Goal: Task Accomplishment & Management: Complete application form

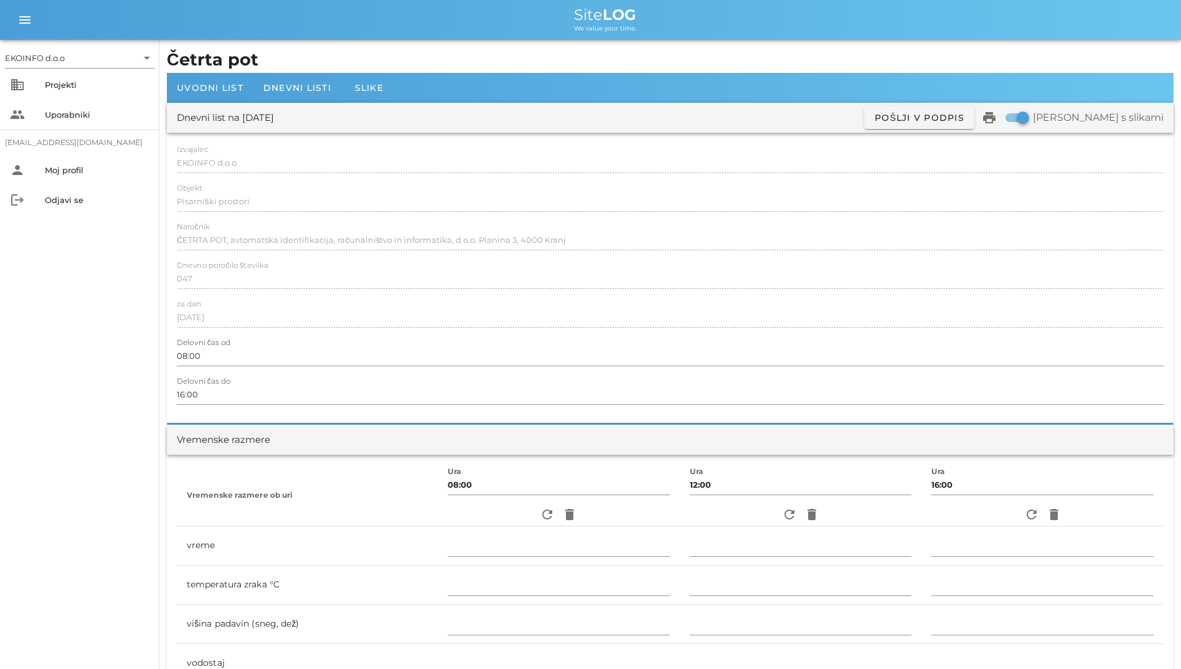
scroll to position [1308, 0]
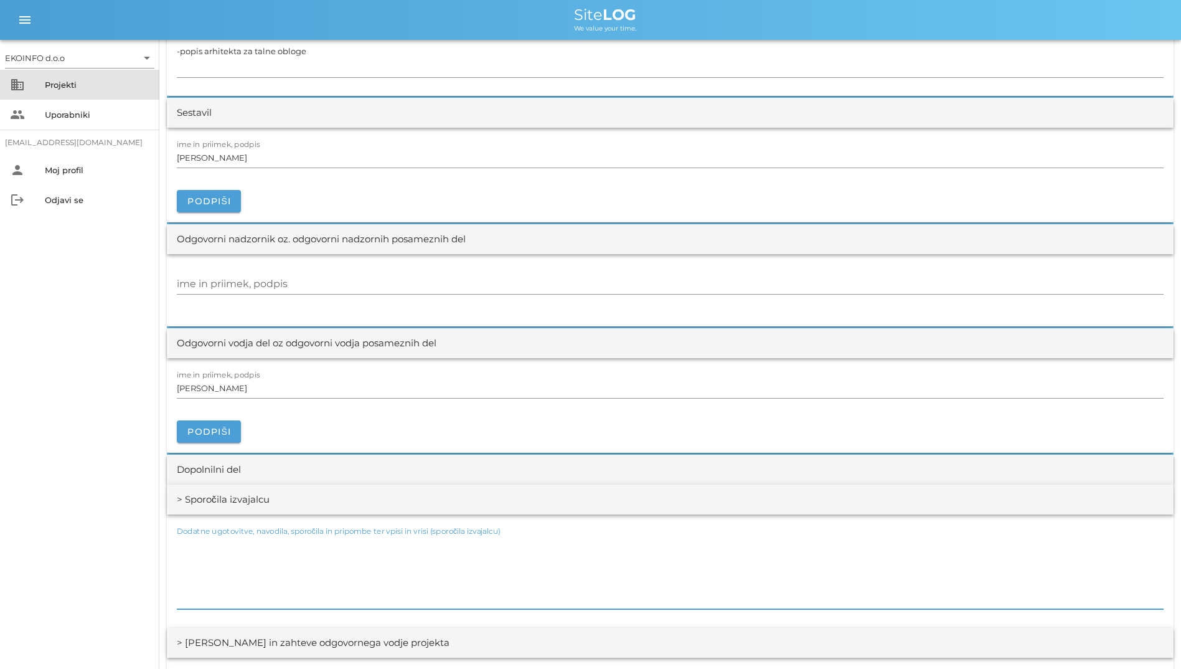
click at [82, 97] on div "business Projekti" at bounding box center [79, 85] width 159 height 30
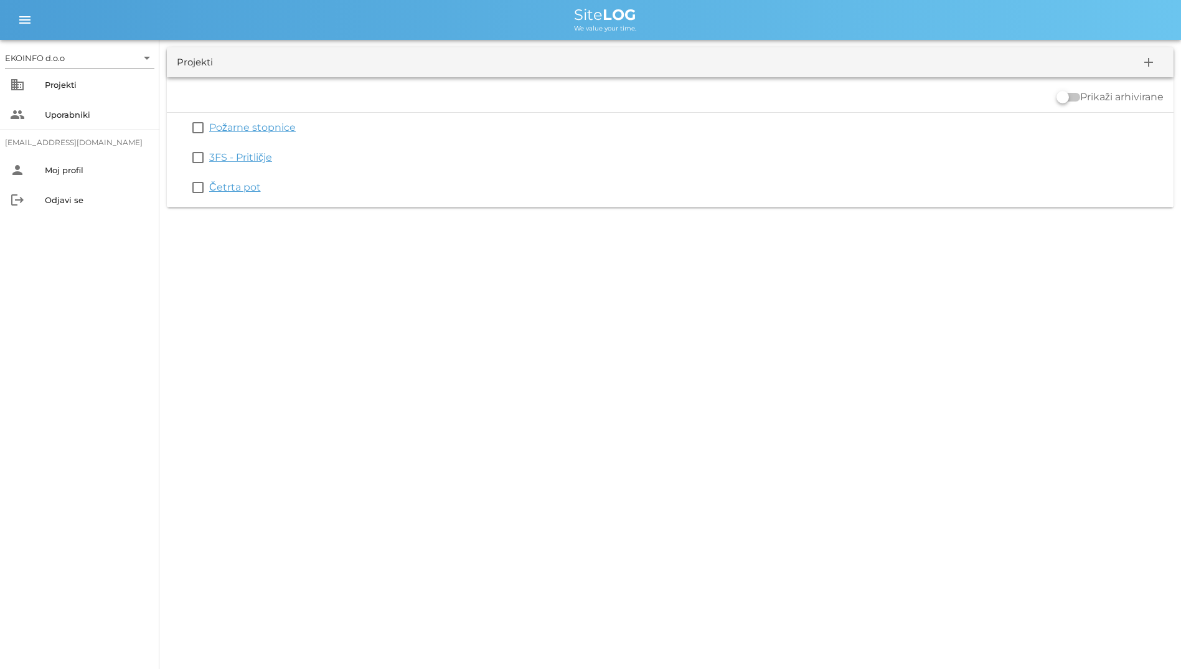
click at [243, 187] on link "Četrta pot" at bounding box center [235, 187] width 52 height 12
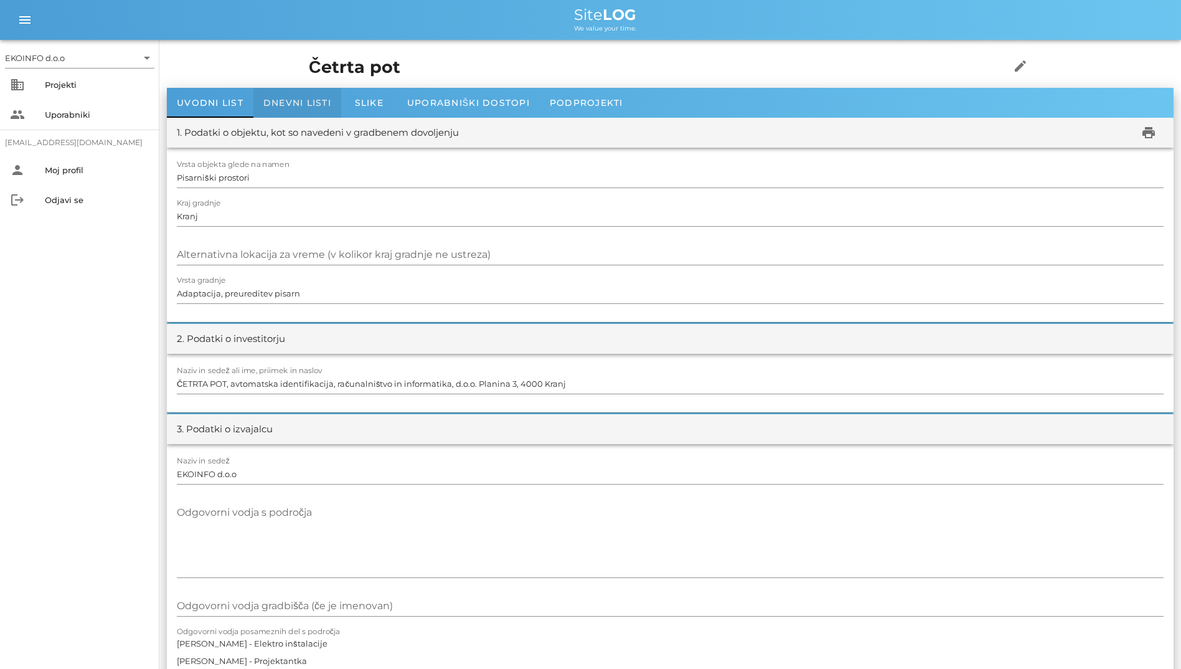
click at [296, 106] on span "Dnevni listi" at bounding box center [297, 102] width 68 height 11
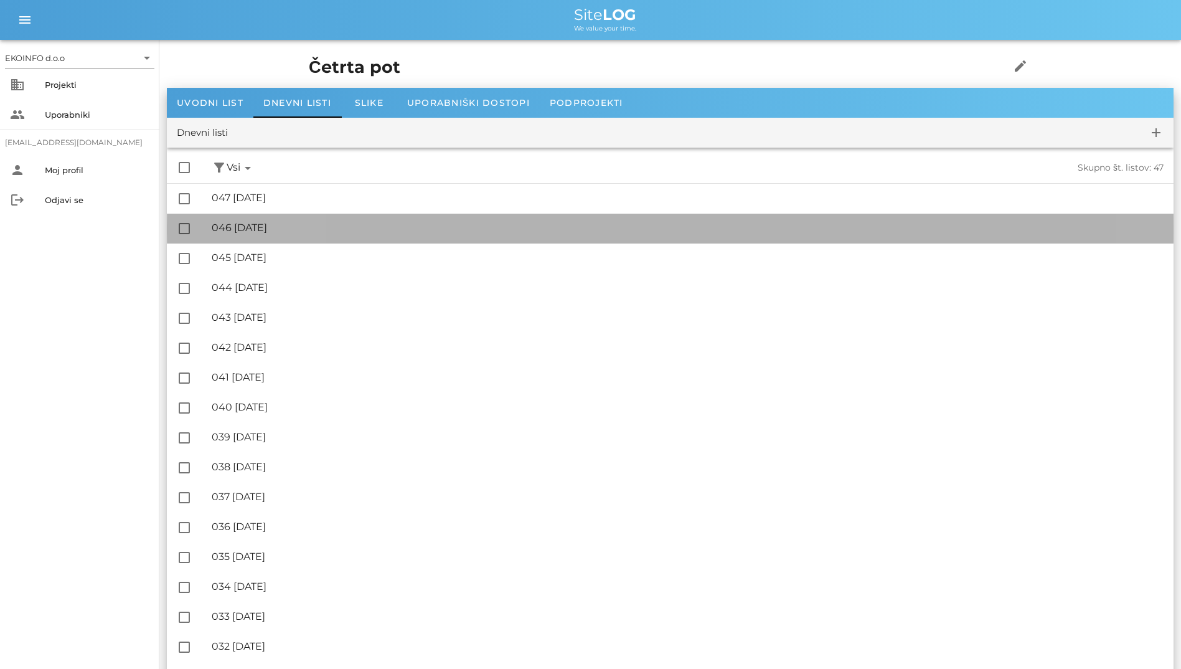
click at [323, 231] on div "🔏 046 ponedeljek, 11.08.2025" at bounding box center [688, 228] width 952 height 12
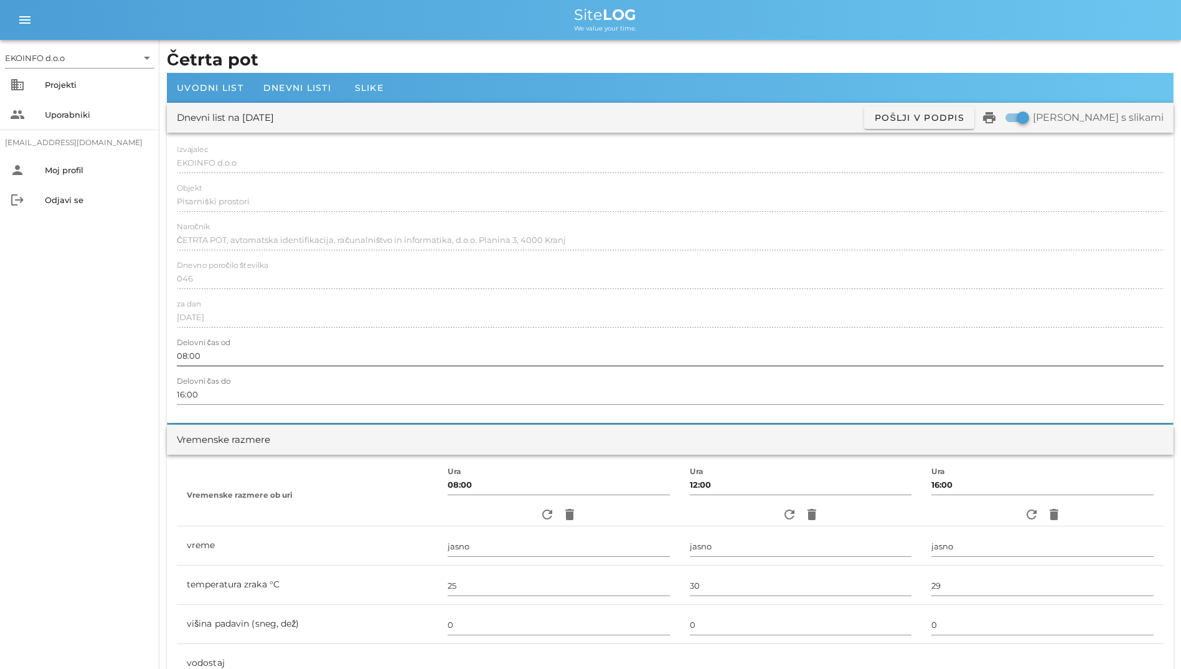
scroll to position [249, 0]
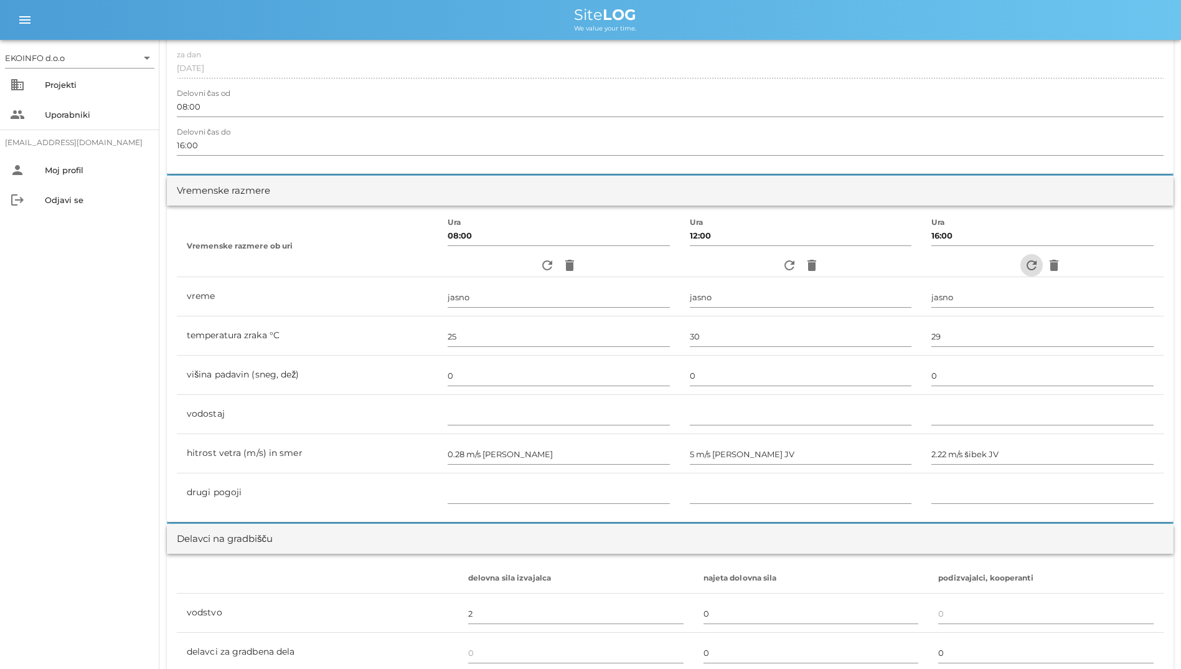
click at [1029, 267] on icon "refresh" at bounding box center [1031, 265] width 15 height 15
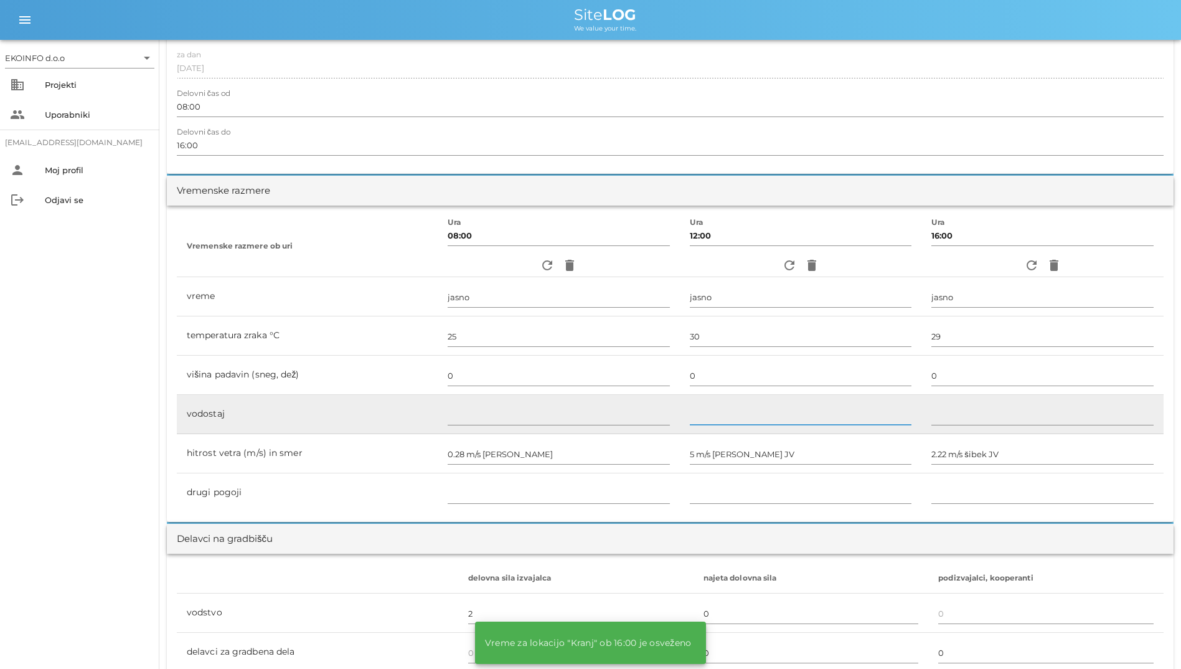
click at [734, 408] on input "text" at bounding box center [801, 415] width 222 height 20
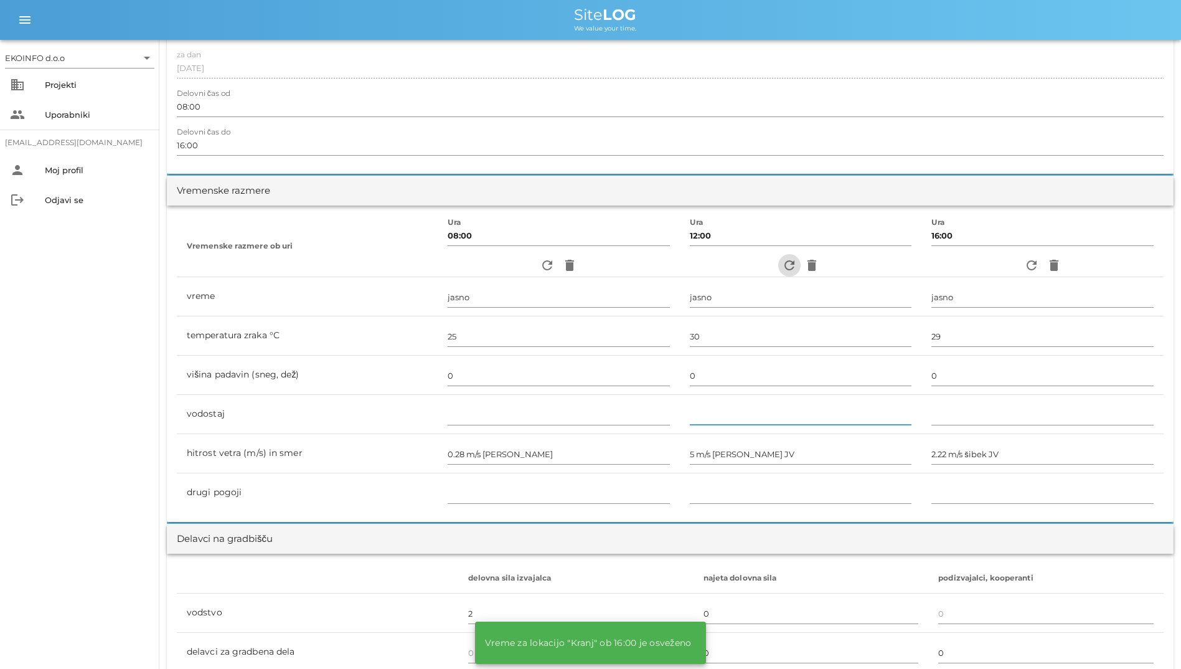
click at [785, 275] on button "refresh" at bounding box center [789, 265] width 22 height 22
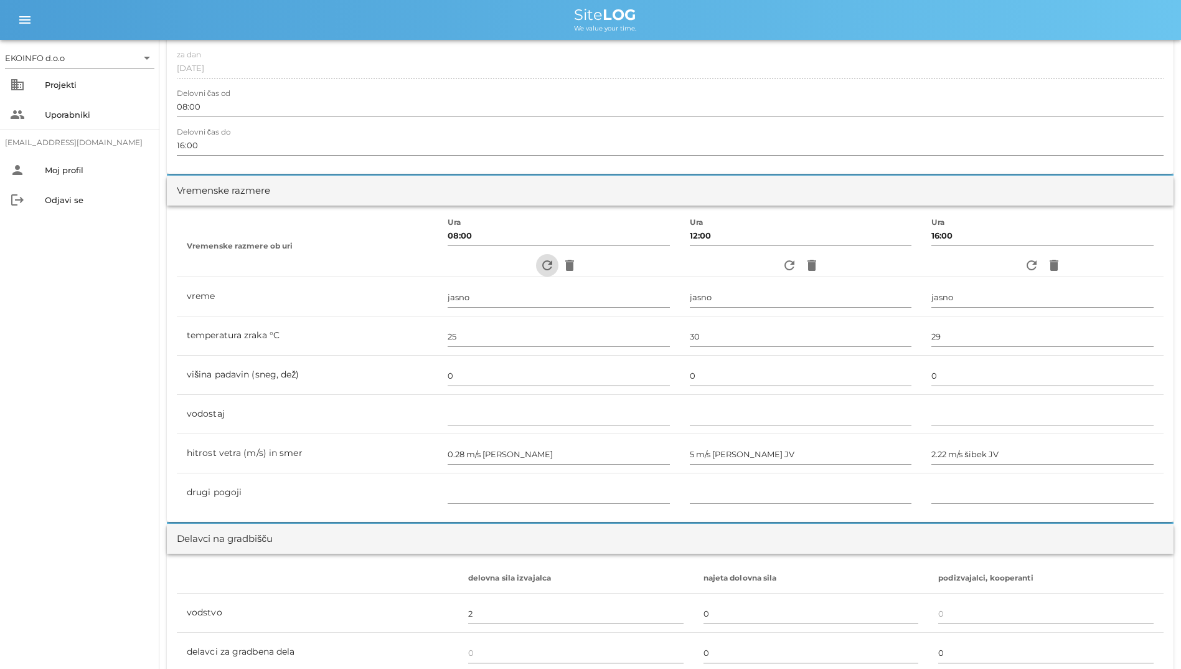
click at [546, 268] on icon "refresh" at bounding box center [547, 265] width 15 height 15
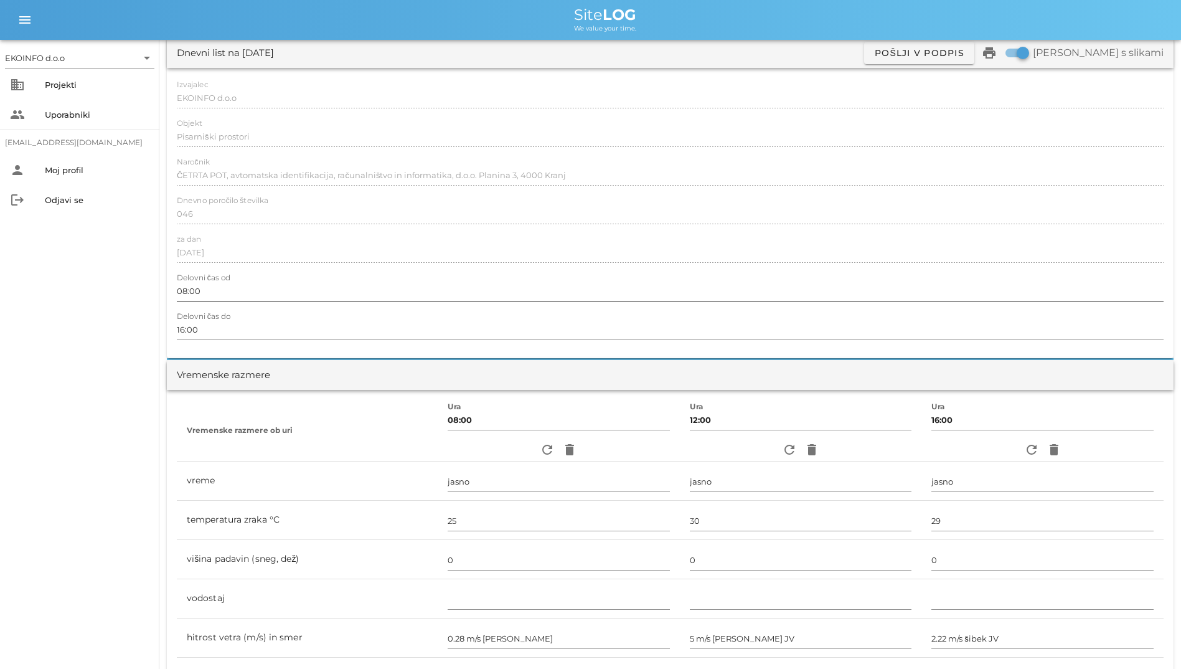
scroll to position [0, 0]
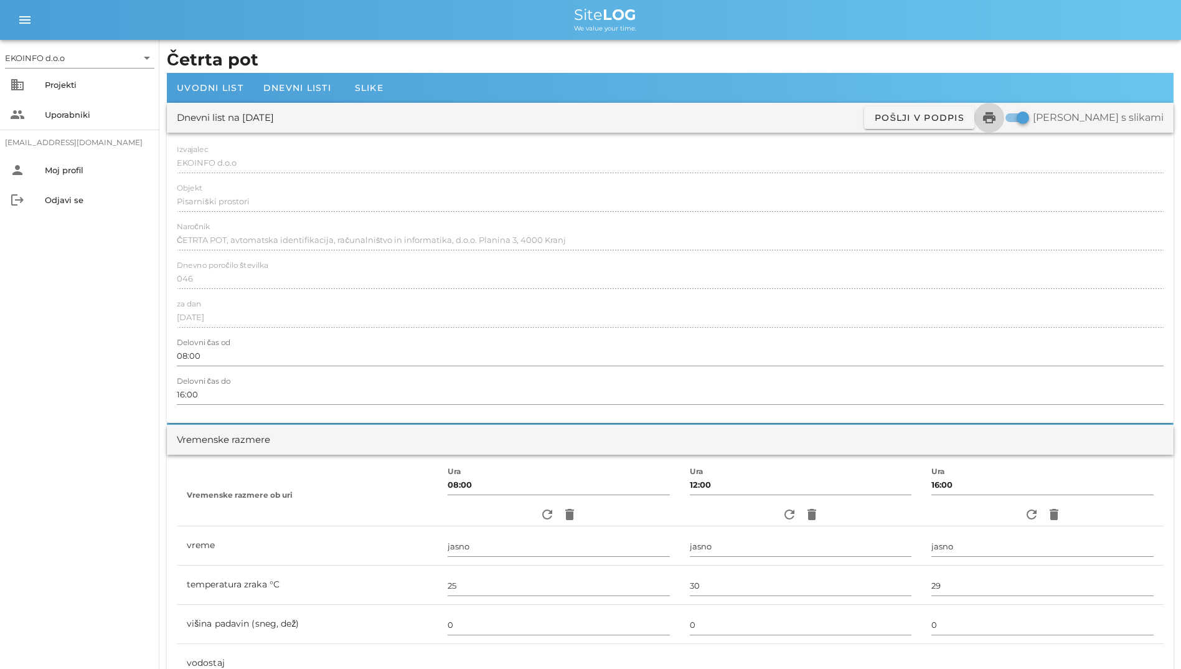
click at [997, 118] on icon "print" at bounding box center [989, 117] width 15 height 15
click at [371, 228] on div "Naročnik ČETRTA POT, avtomatska identifikacija, računalništvo in informatika, d…" at bounding box center [670, 240] width 987 height 36
click at [782, 515] on icon "refresh" at bounding box center [789, 514] width 15 height 15
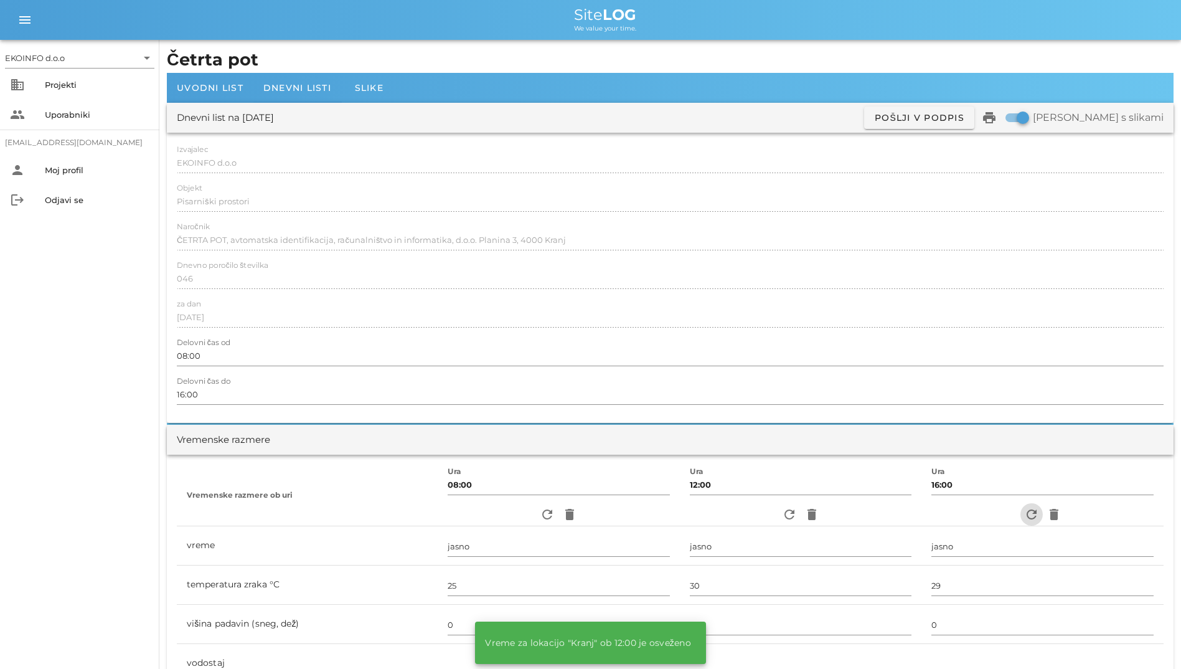
click at [1033, 509] on icon "refresh" at bounding box center [1031, 514] width 15 height 15
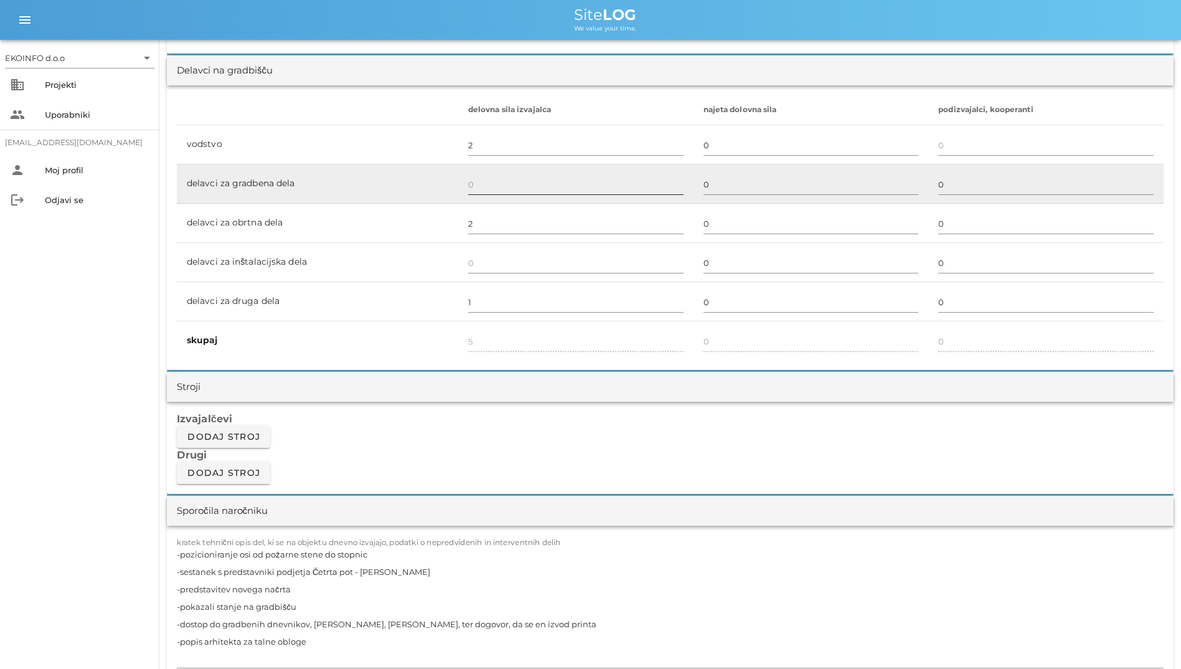
scroll to position [685, 0]
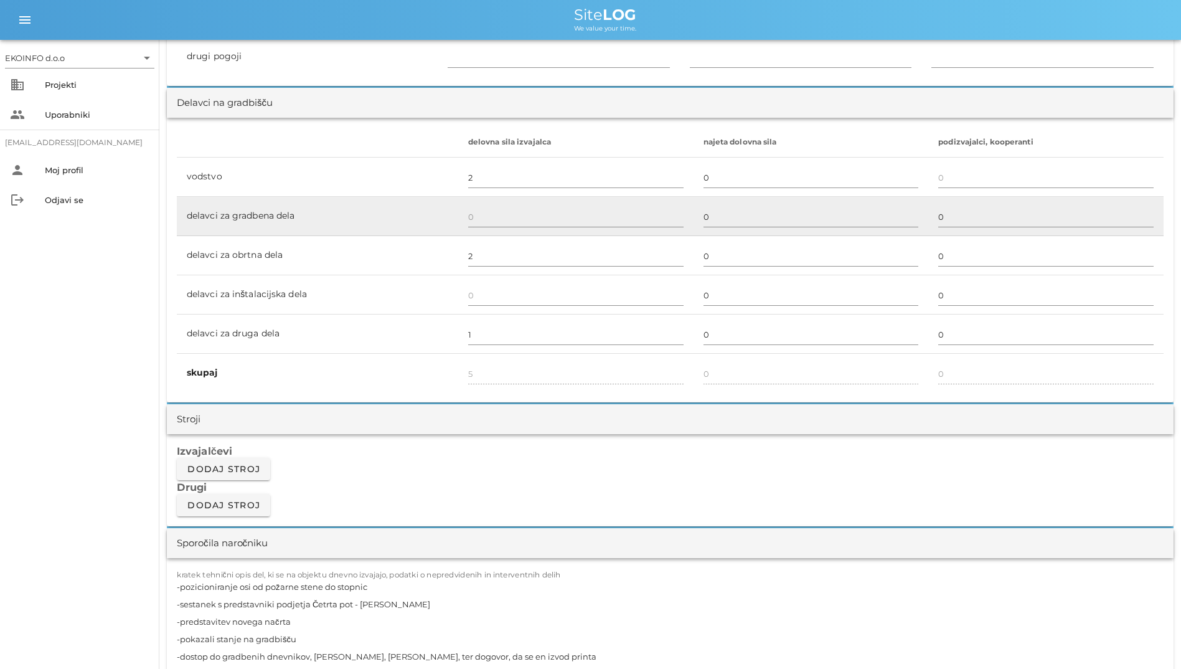
click at [485, 197] on td at bounding box center [575, 216] width 235 height 39
click at [494, 212] on input "text" at bounding box center [575, 217] width 215 height 20
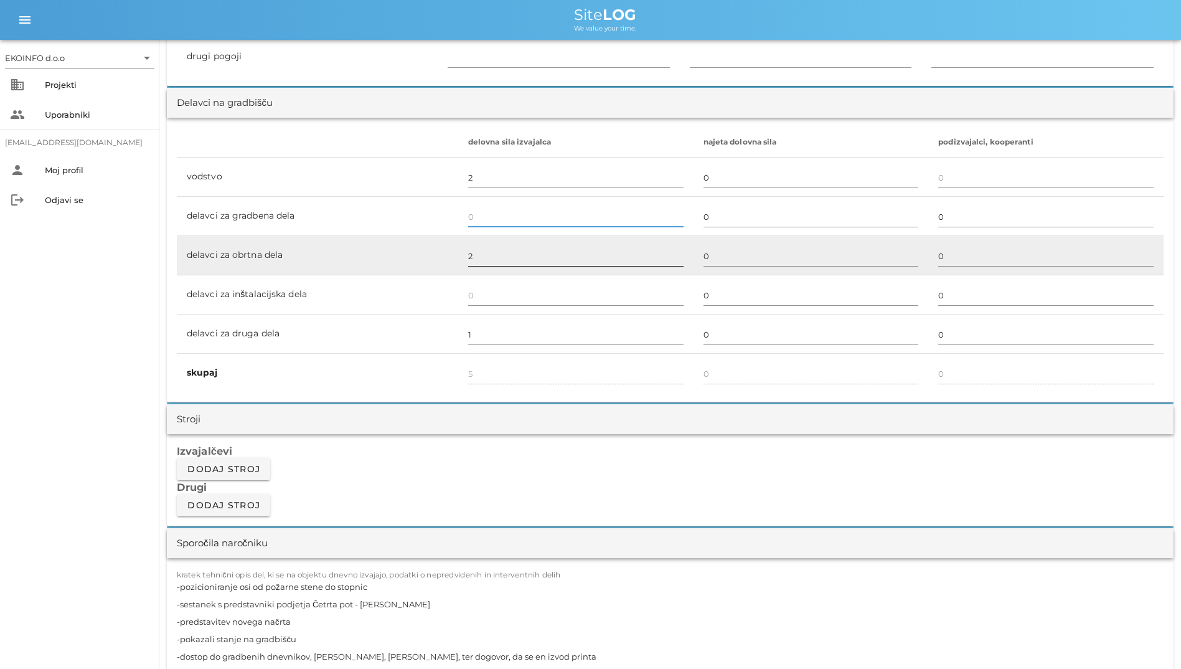
click at [514, 245] on div "2" at bounding box center [575, 257] width 215 height 36
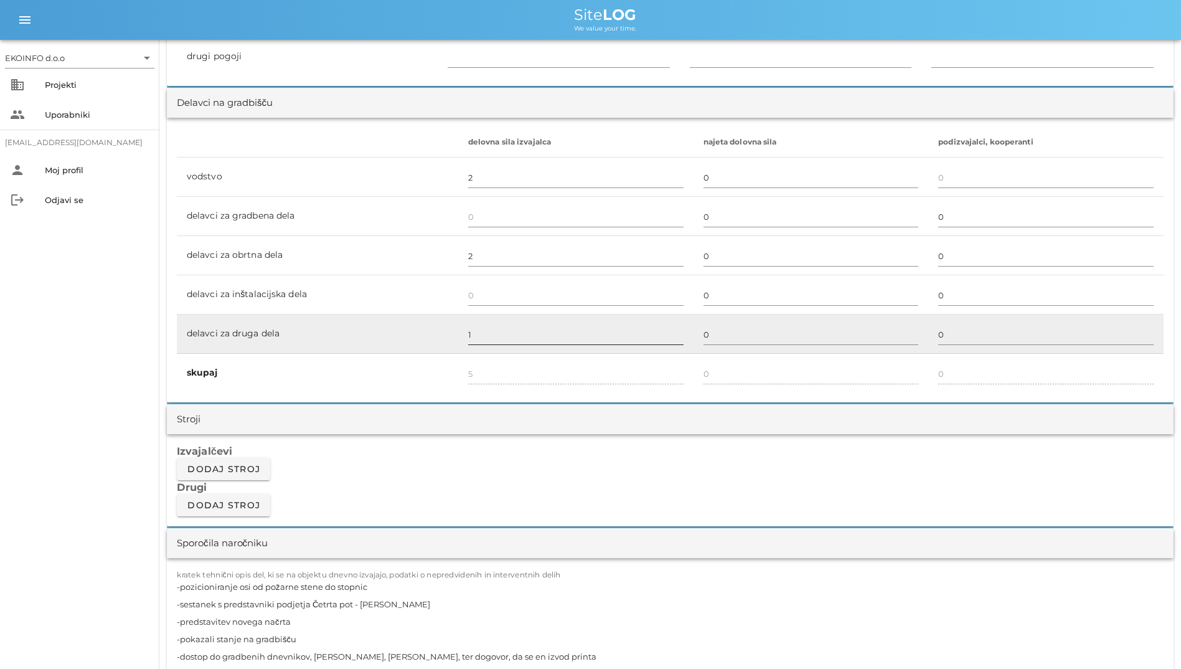
click at [539, 320] on div "1" at bounding box center [575, 335] width 215 height 36
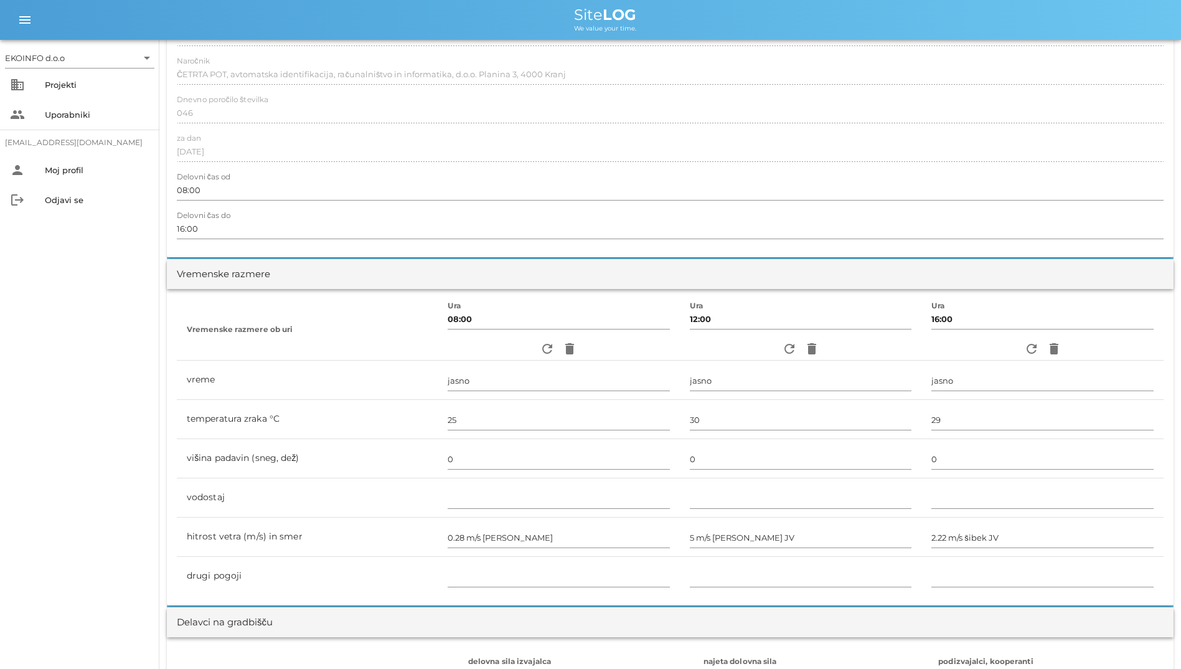
scroll to position [0, 0]
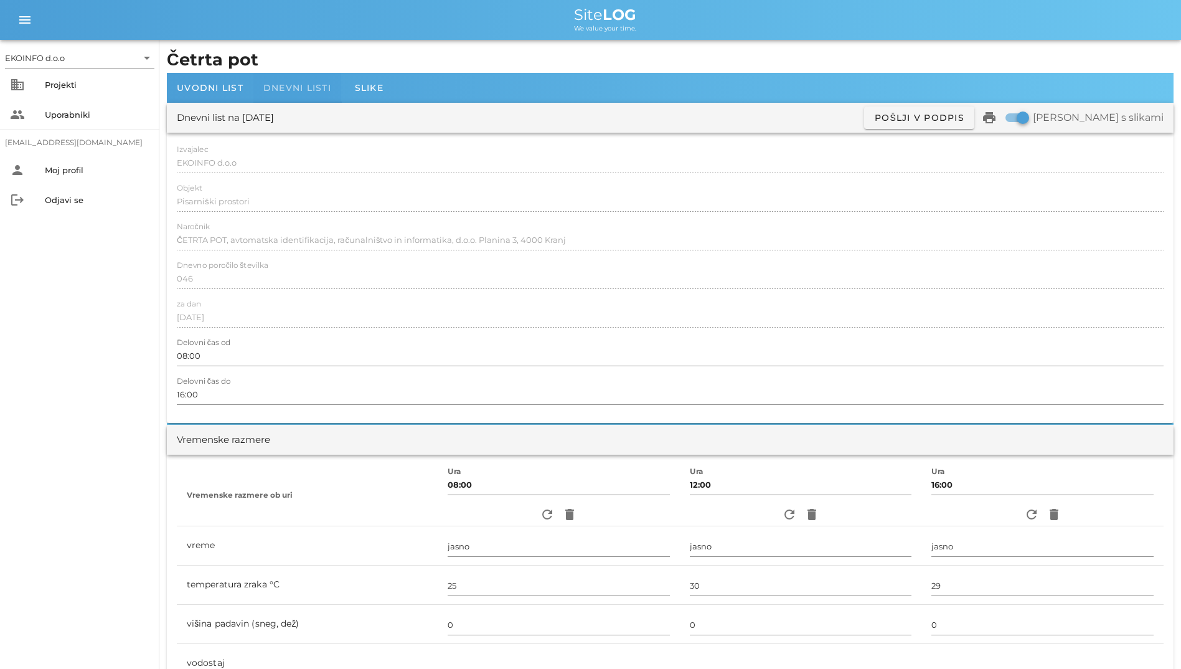
click at [301, 93] on span "Dnevni listi" at bounding box center [297, 87] width 68 height 11
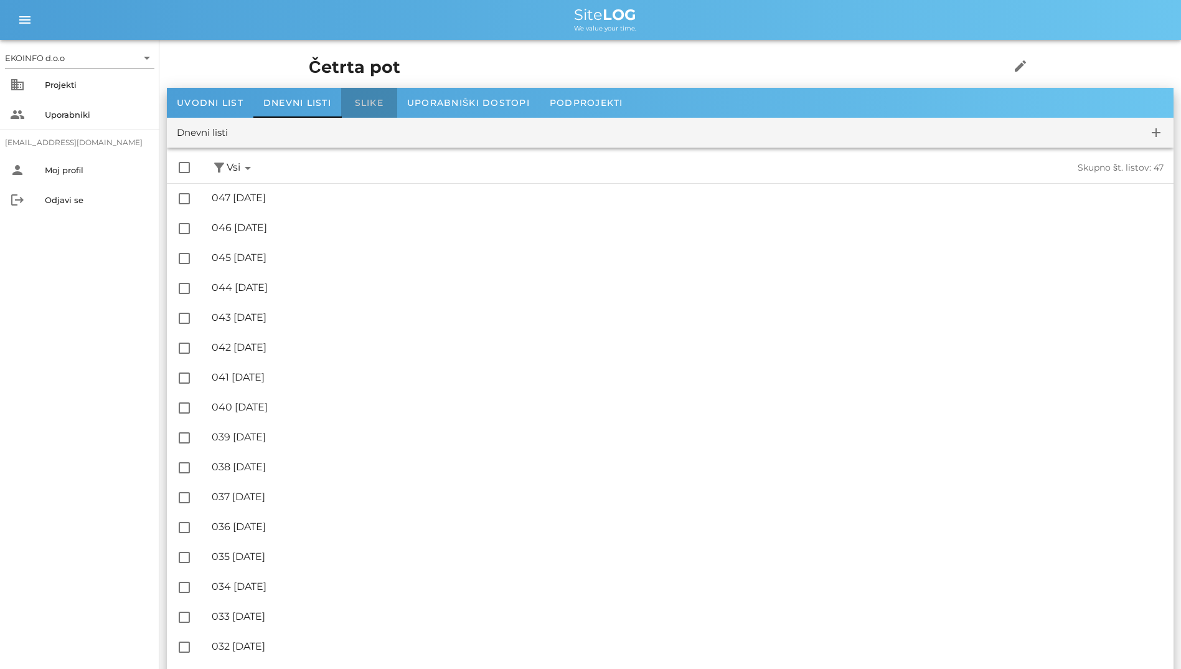
click at [375, 91] on div "Slike" at bounding box center [369, 103] width 56 height 30
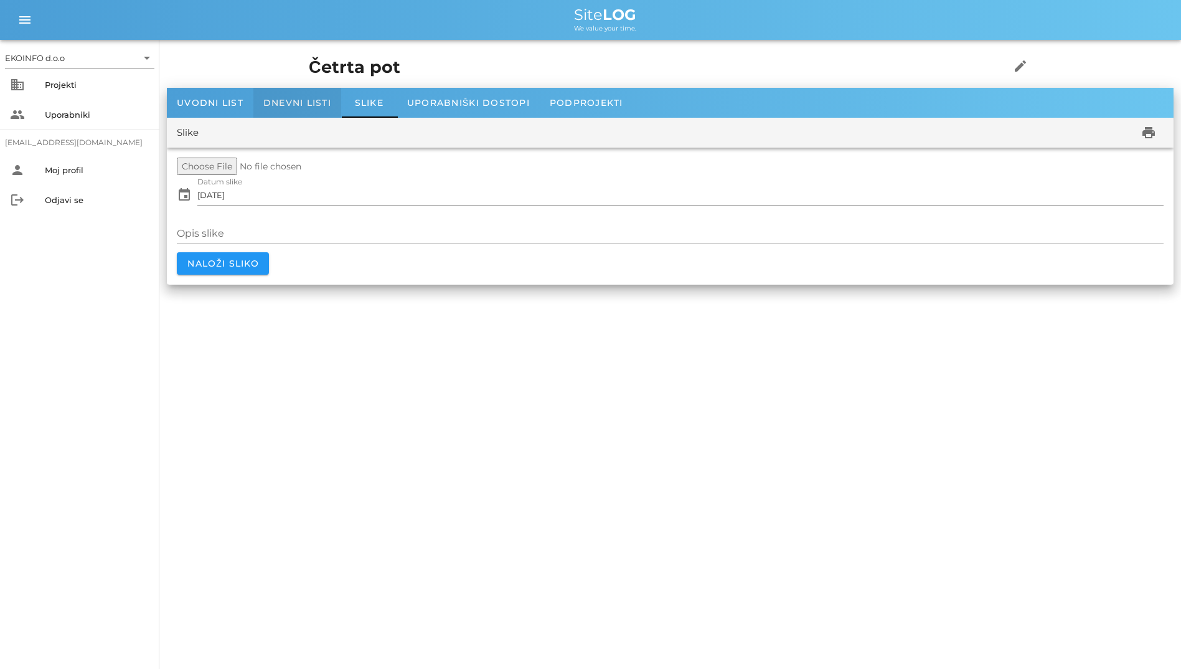
click at [315, 103] on span "Dnevni listi" at bounding box center [297, 102] width 68 height 11
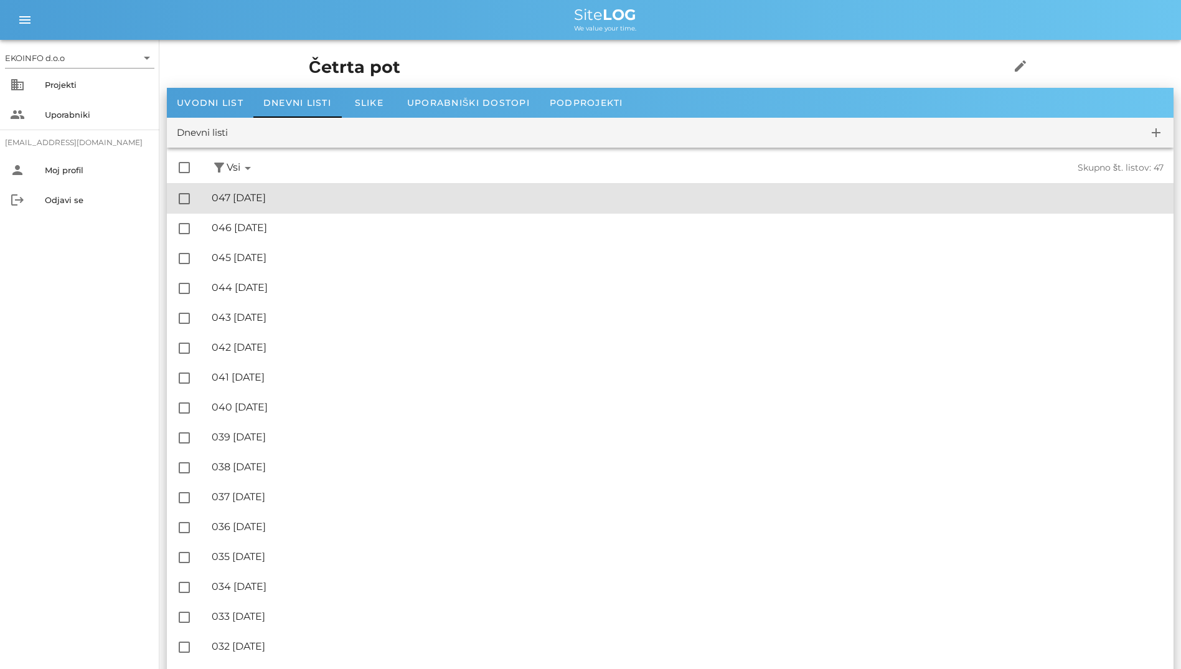
click at [344, 203] on div "🔏 047 torek, 12.08.2025" at bounding box center [688, 198] width 952 height 12
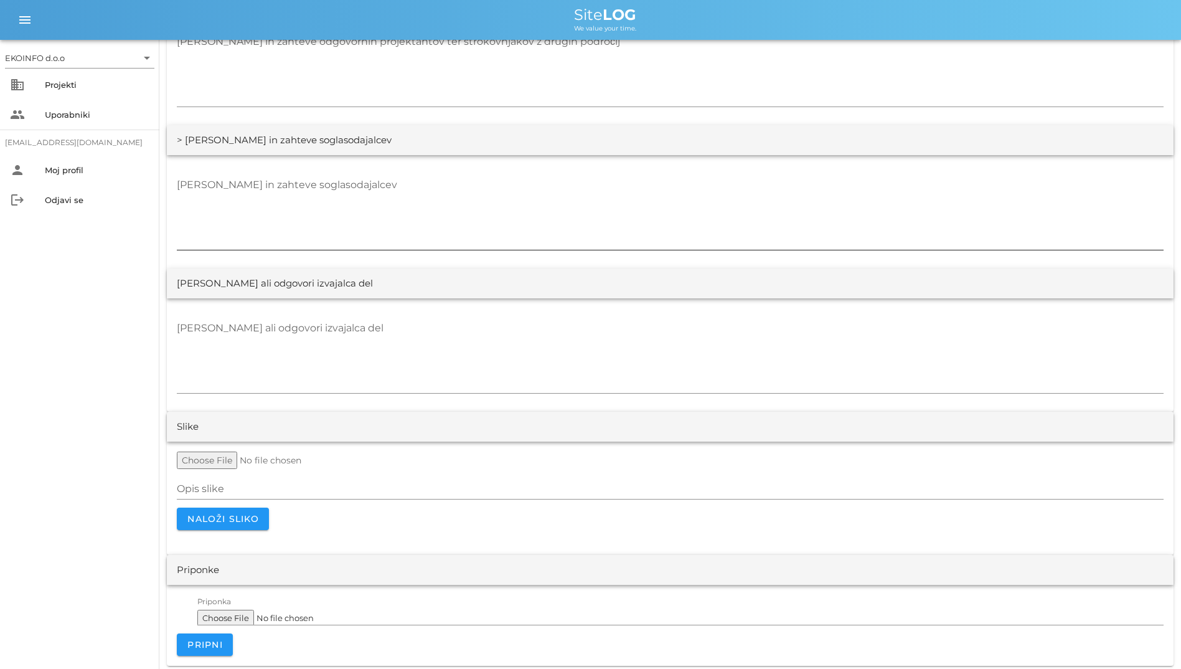
scroll to position [2245, 0]
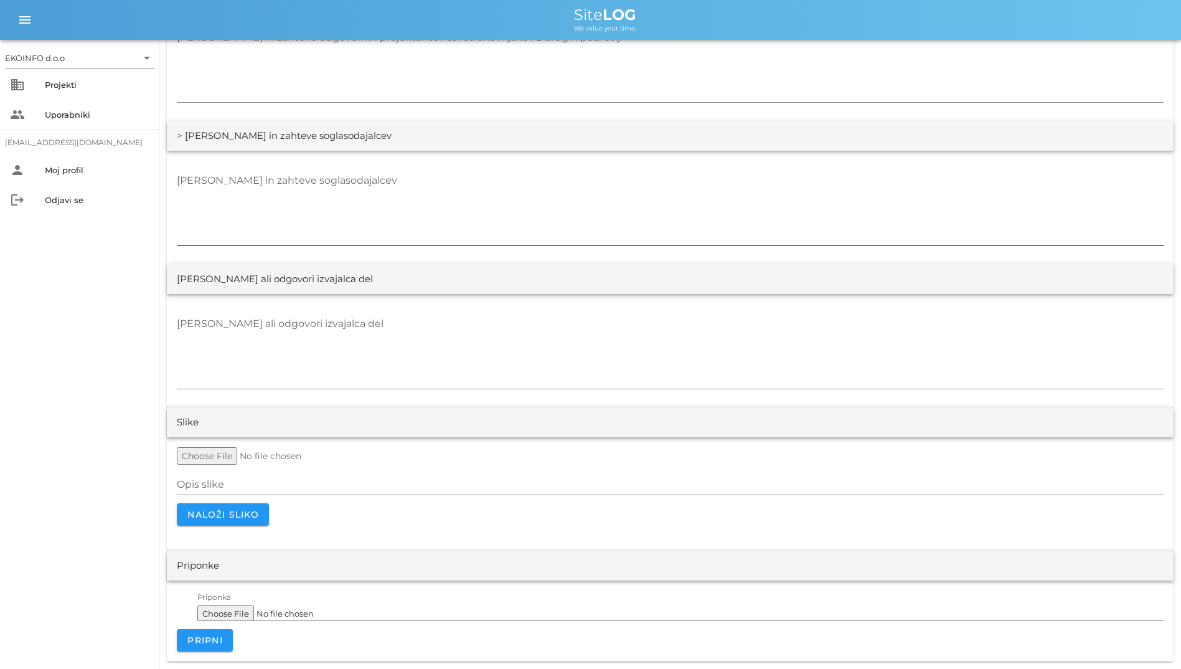
click at [445, 214] on textarea "Opombe in zahteve soglasodajalcev" at bounding box center [670, 208] width 987 height 75
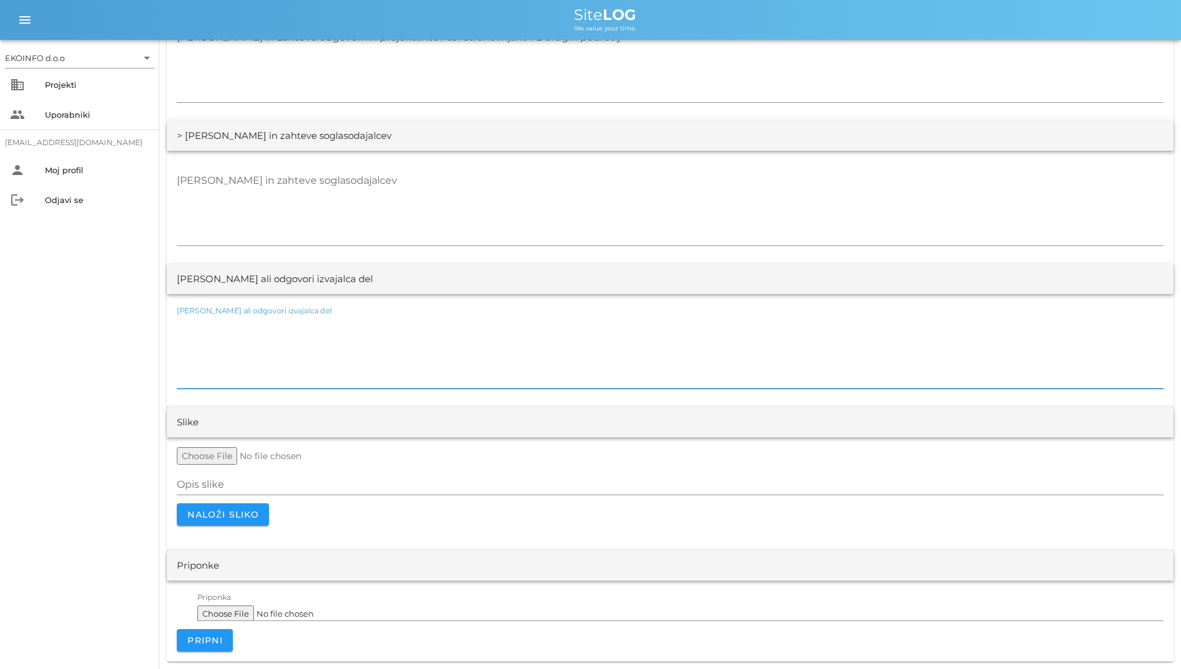
click at [436, 319] on textarea "Opombe ali odgovori izvajalca del" at bounding box center [670, 351] width 987 height 75
click at [466, 491] on input "Opis slike" at bounding box center [670, 485] width 987 height 20
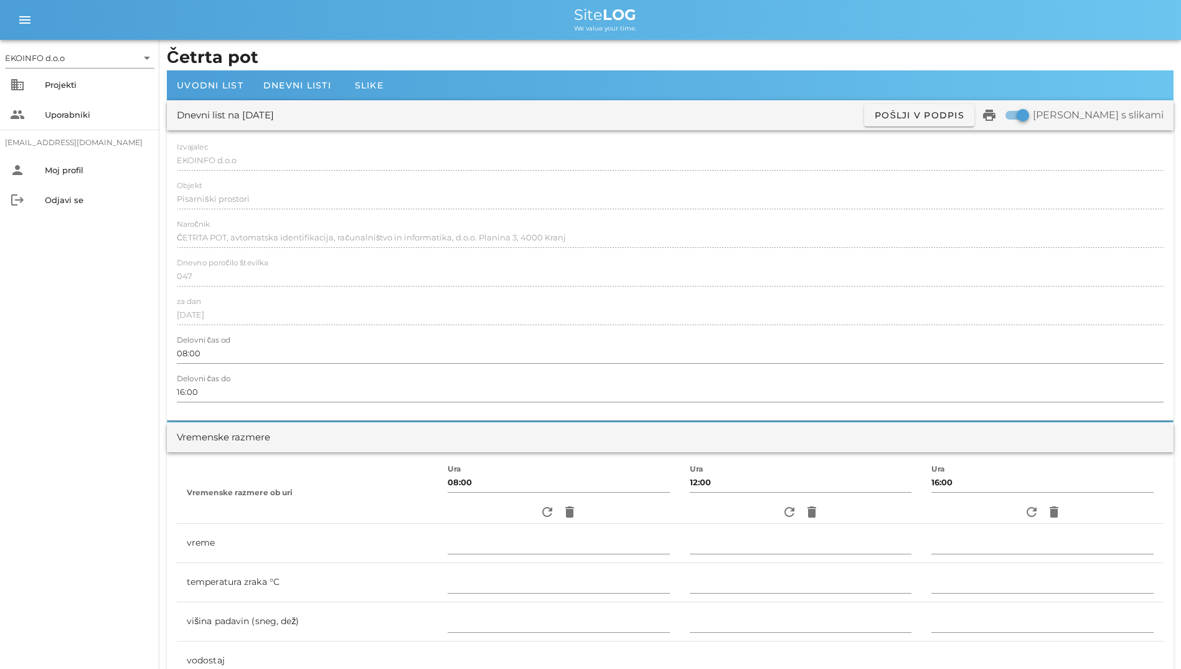
scroll to position [0, 0]
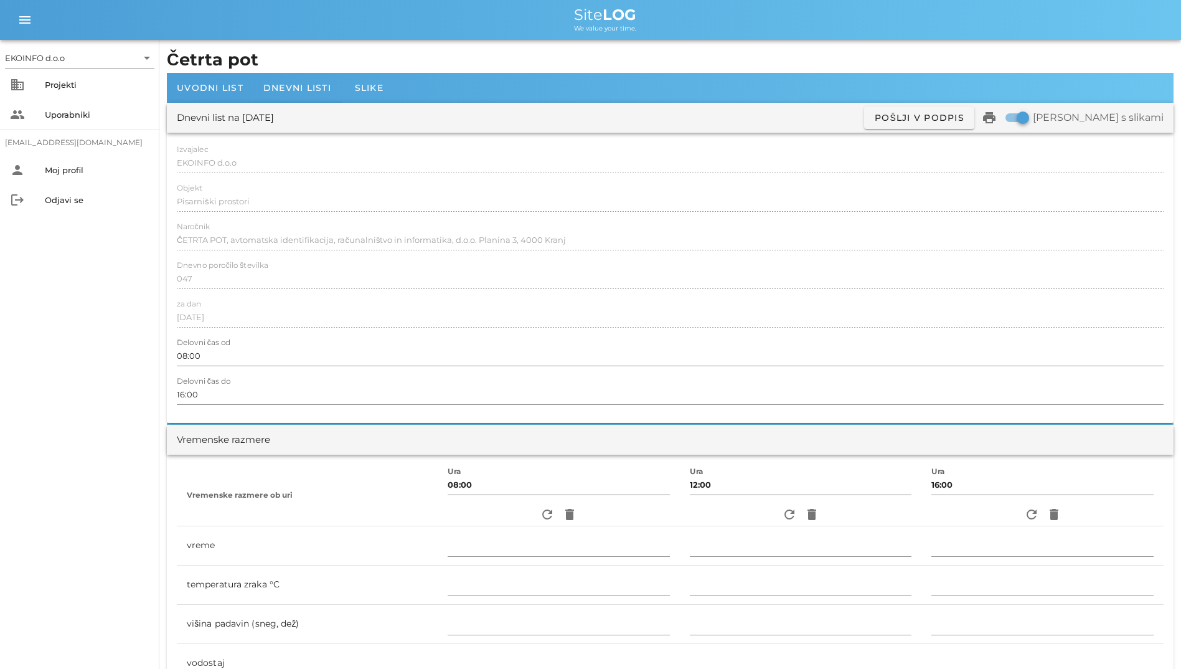
click at [569, 265] on div "Dnevno poročilo številka 047" at bounding box center [670, 279] width 987 height 36
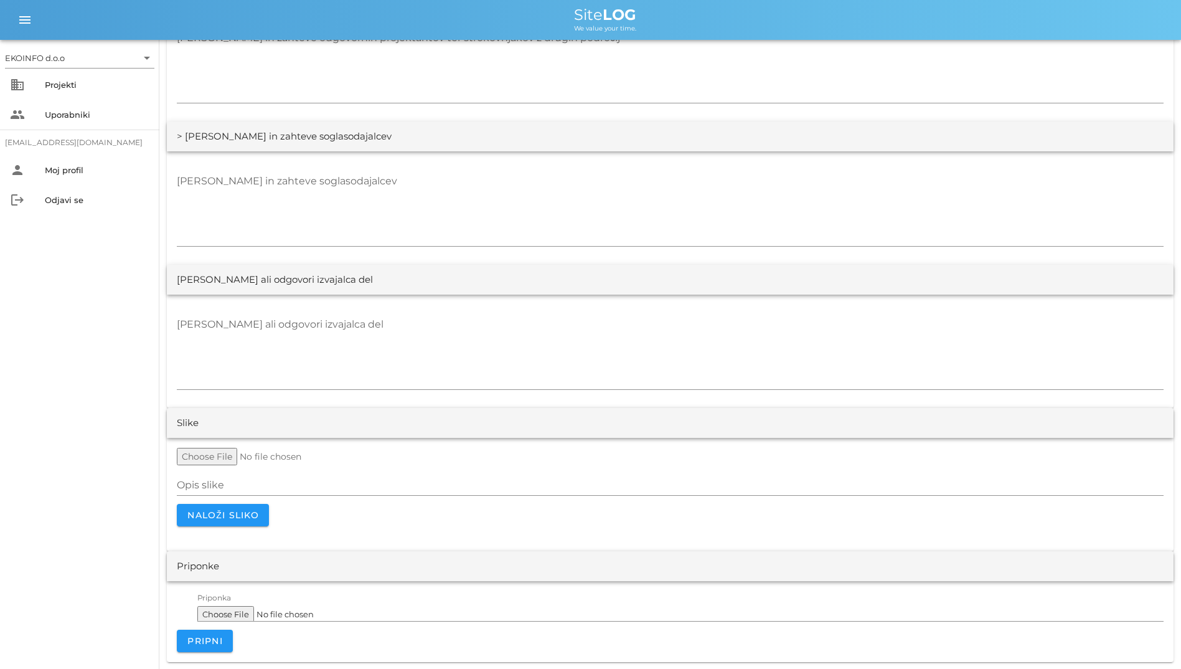
scroll to position [2245, 0]
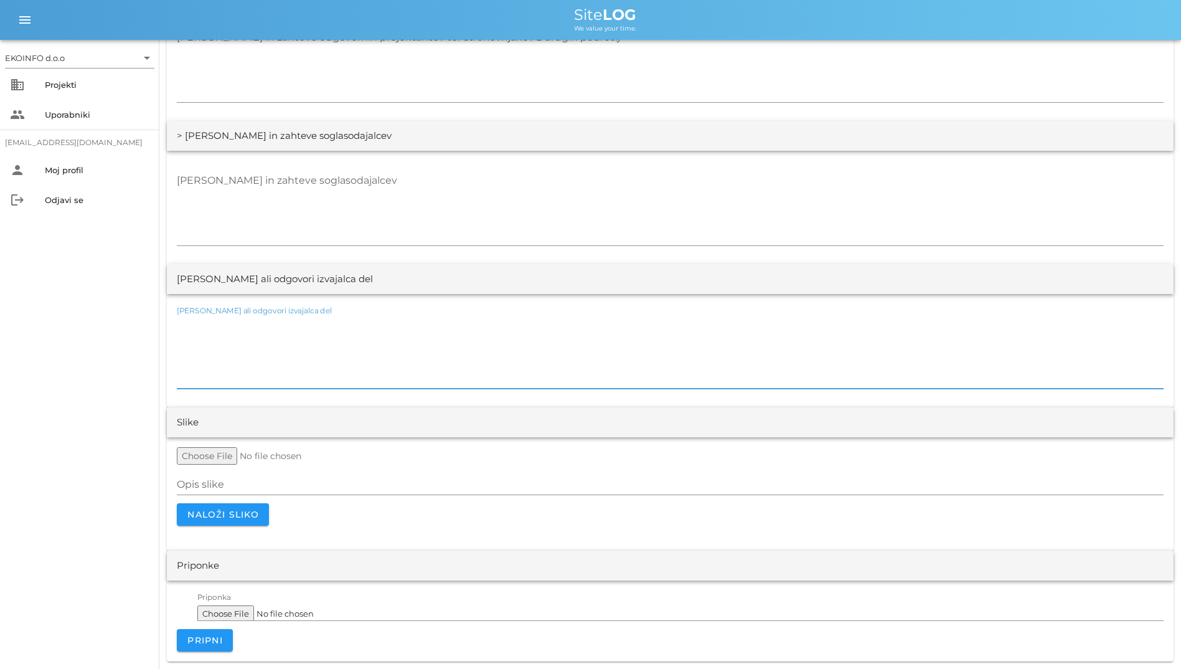
click at [510, 331] on textarea "Opombe ali odgovori izvajalca del" at bounding box center [670, 351] width 987 height 75
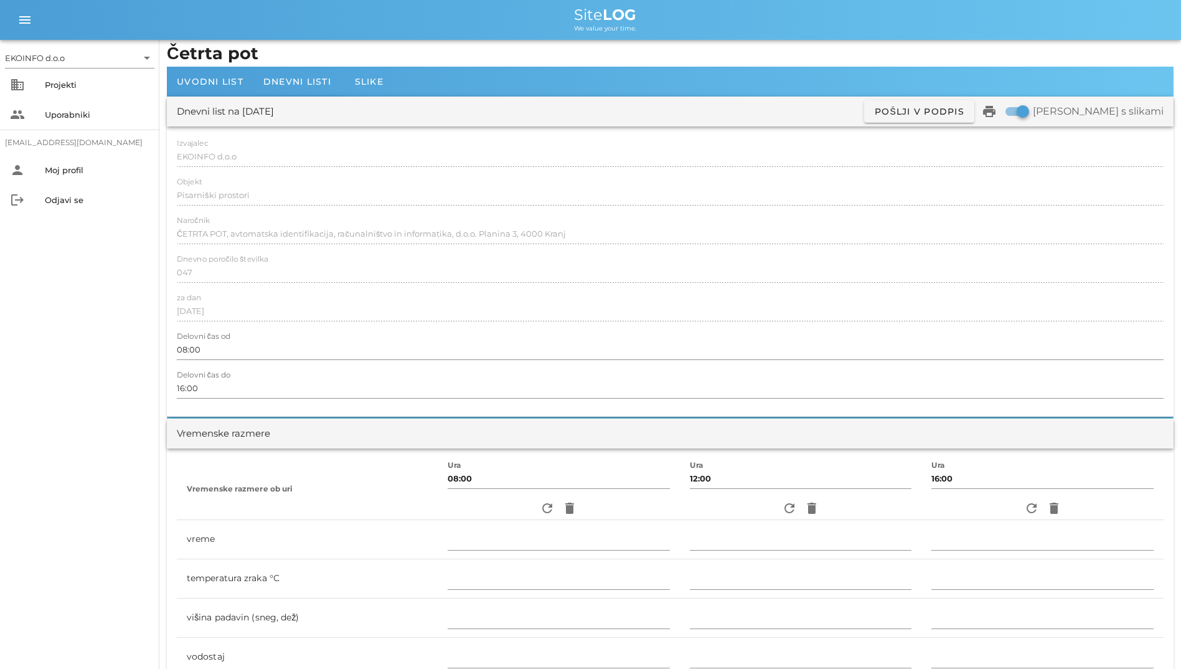
scroll to position [0, 0]
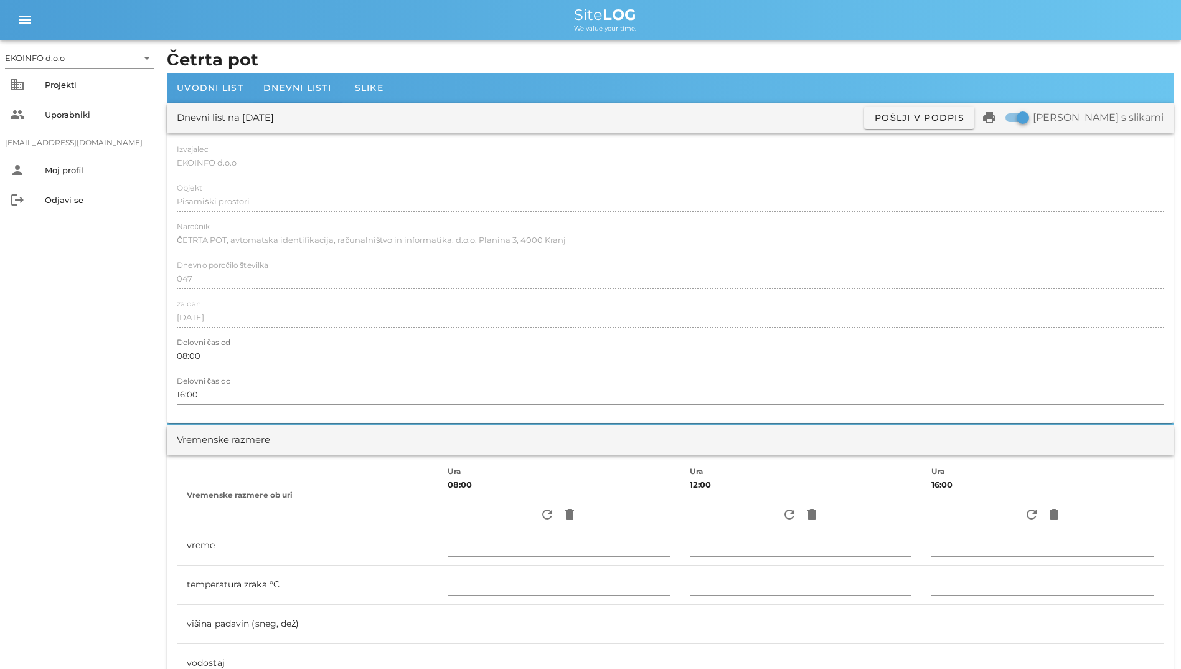
click at [557, 296] on div at bounding box center [670, 292] width 987 height 9
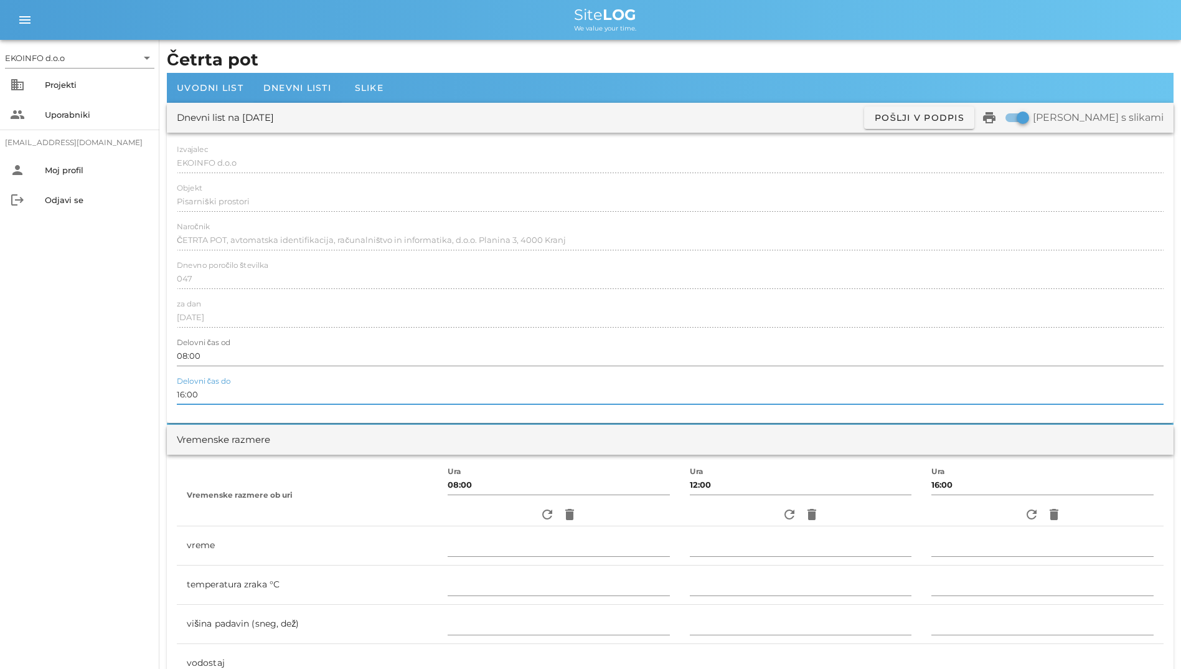
drag, startPoint x: 265, startPoint y: 395, endPoint x: 188, endPoint y: 125, distance: 280.9
click at [188, 125] on div "Dnevni list na torek, 12.08.2025 ✓ Podpisan Pošlji v podpis print Natisni s sli…" at bounding box center [670, 263] width 1007 height 320
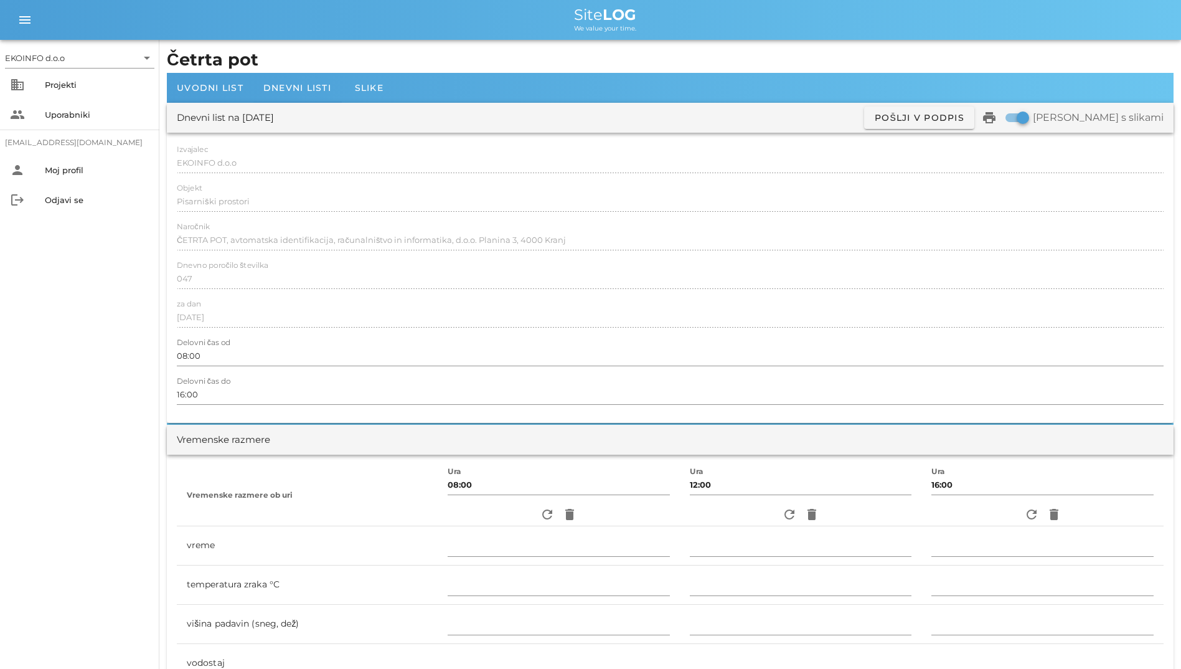
drag, startPoint x: 172, startPoint y: 146, endPoint x: 328, endPoint y: 303, distance: 222.0
click at [328, 303] on div "Izvajalec EKOINFO d.o.o Objekt Pisarniški prostori Naročnik ČETRTA POT, avtomat…" at bounding box center [670, 278] width 1007 height 290
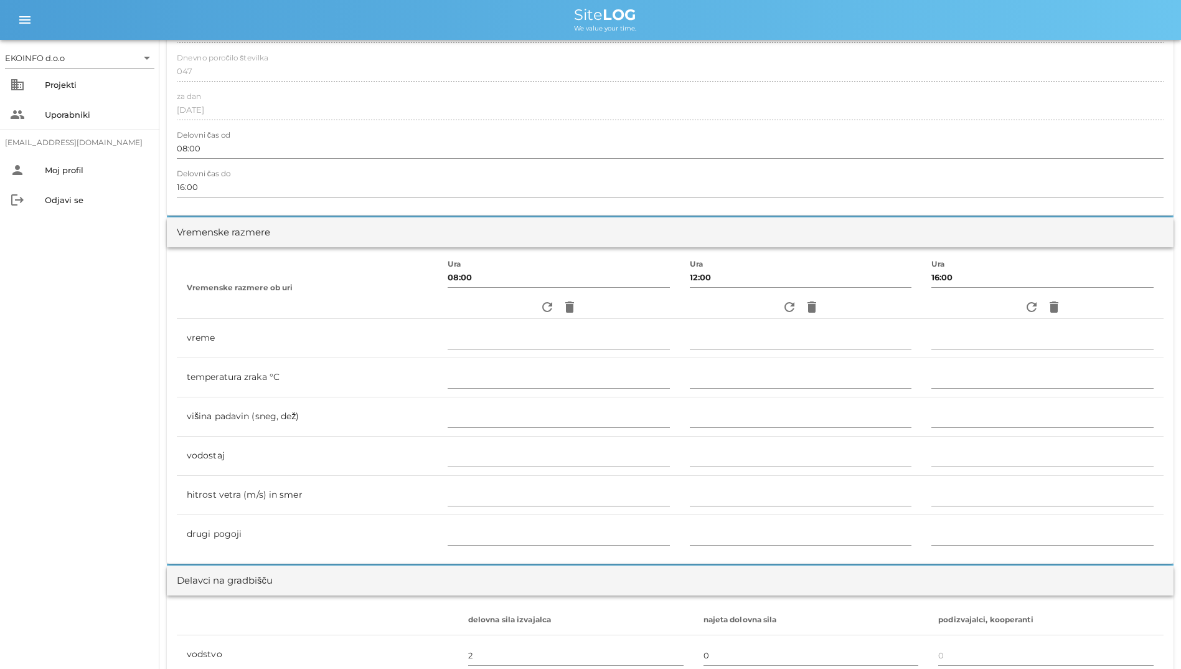
scroll to position [436, 0]
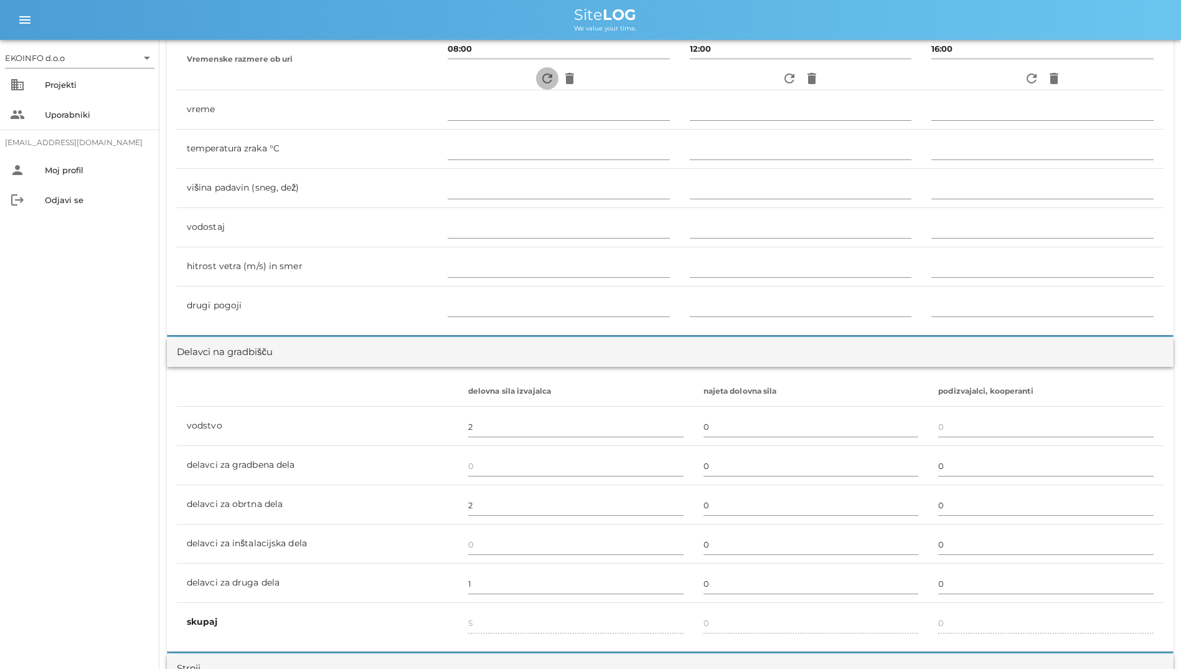
click at [540, 77] on icon "refresh" at bounding box center [547, 78] width 15 height 15
type input "jasno"
type input "25"
type input "0"
type input "0.83 m/s šibek J"
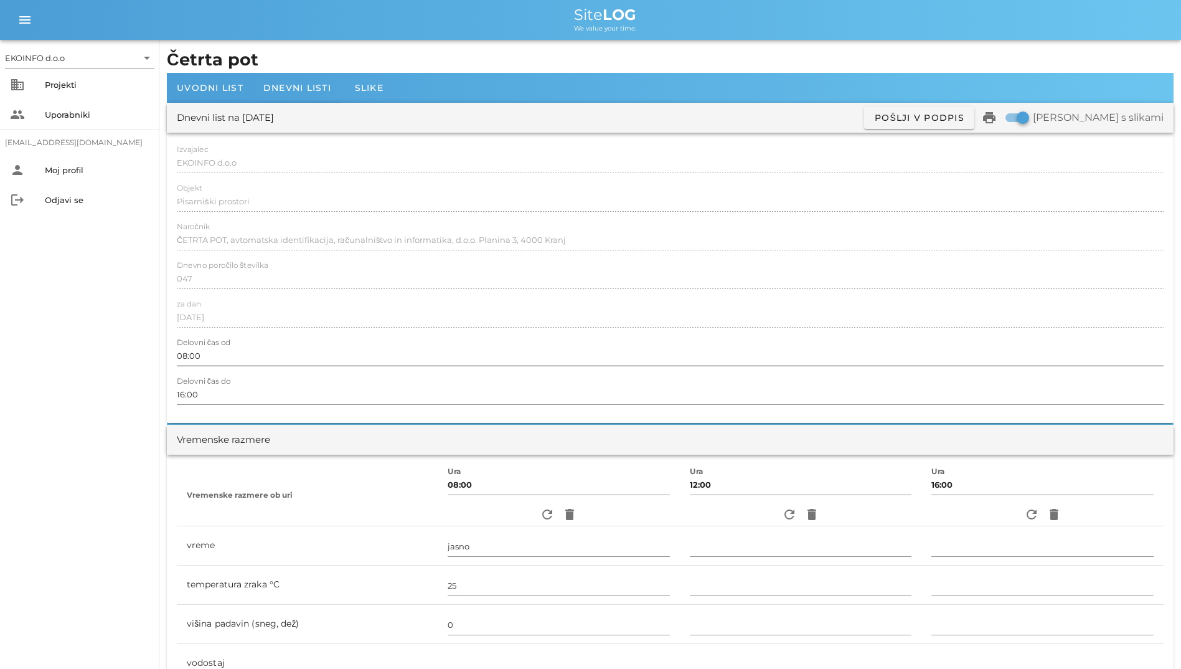
scroll to position [249, 0]
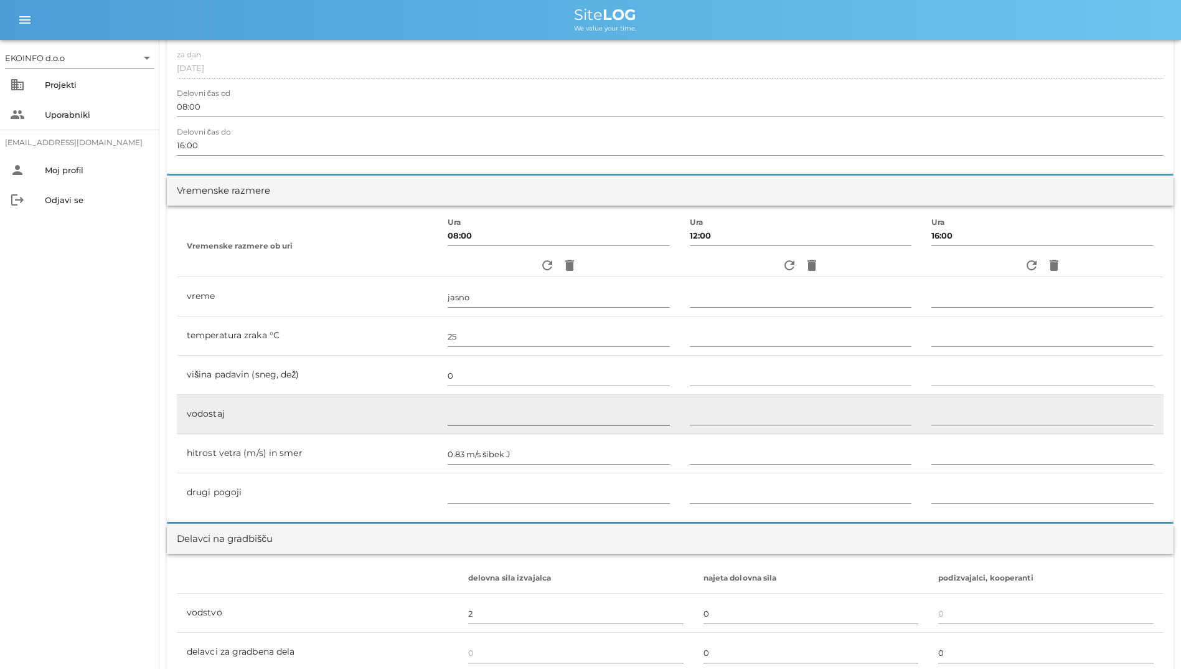
click at [478, 419] on input "text" at bounding box center [559, 415] width 222 height 20
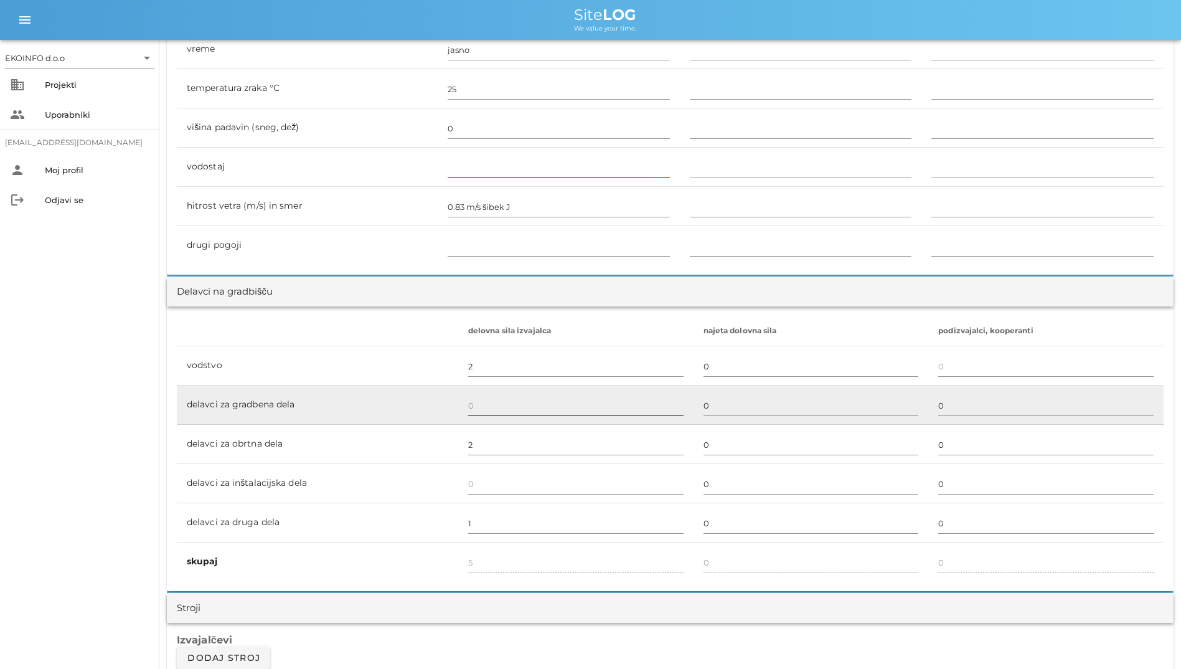
scroll to position [498, 0]
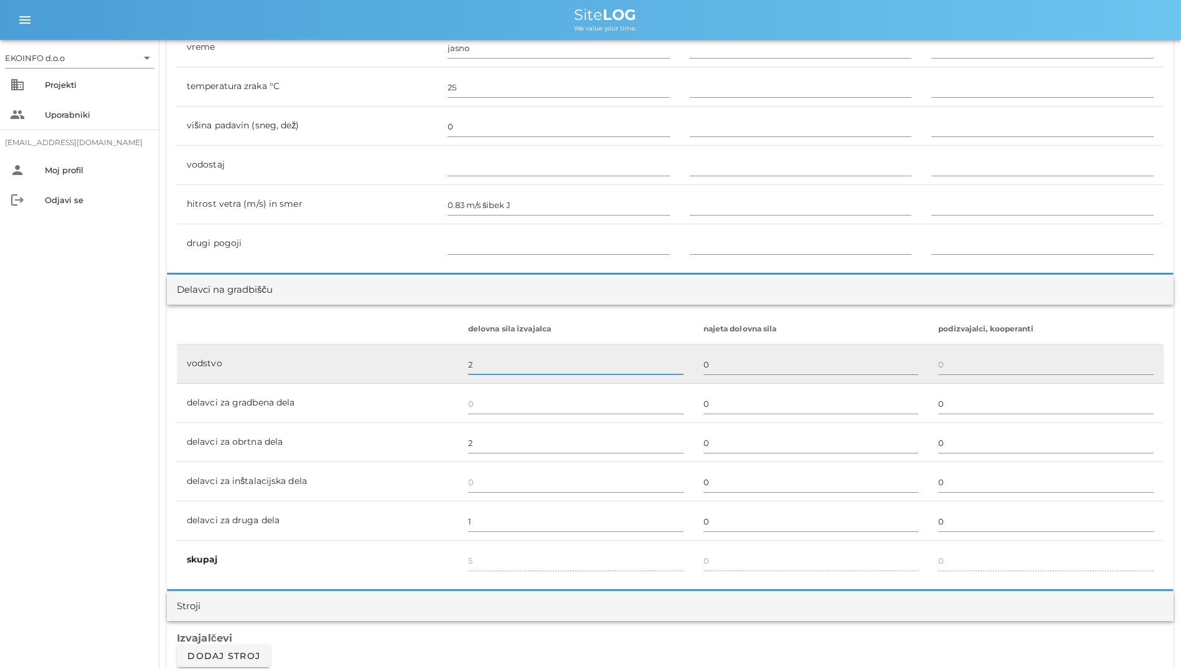
click at [612, 371] on input "2" at bounding box center [575, 364] width 215 height 20
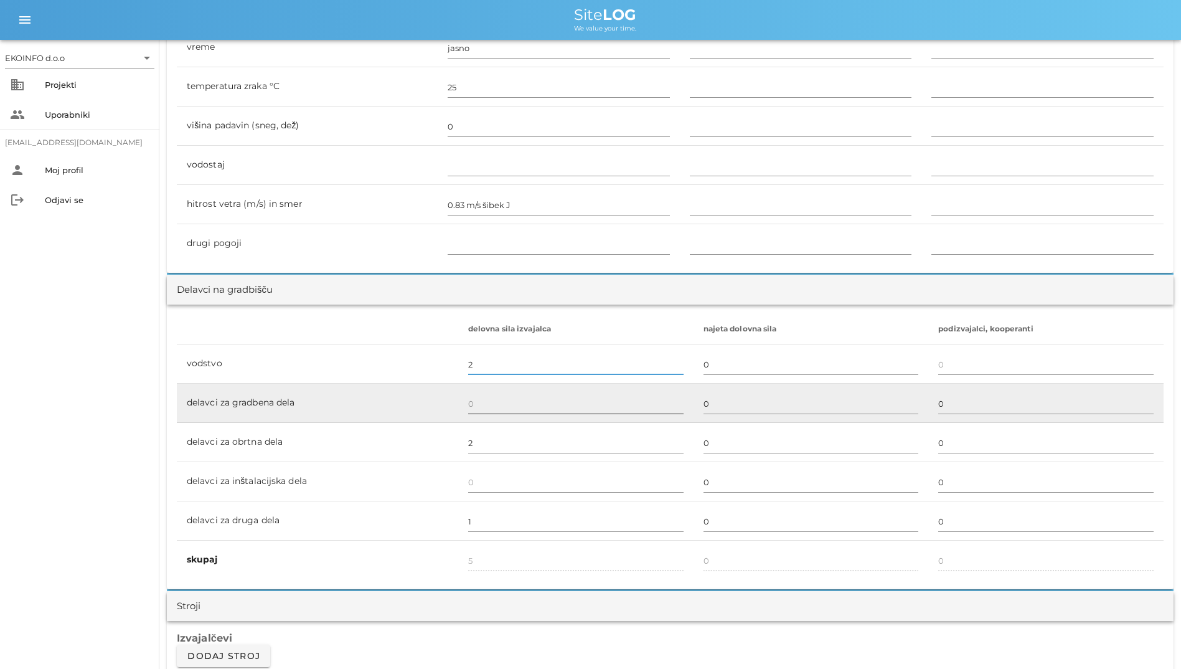
click at [607, 402] on input "text" at bounding box center [575, 404] width 215 height 20
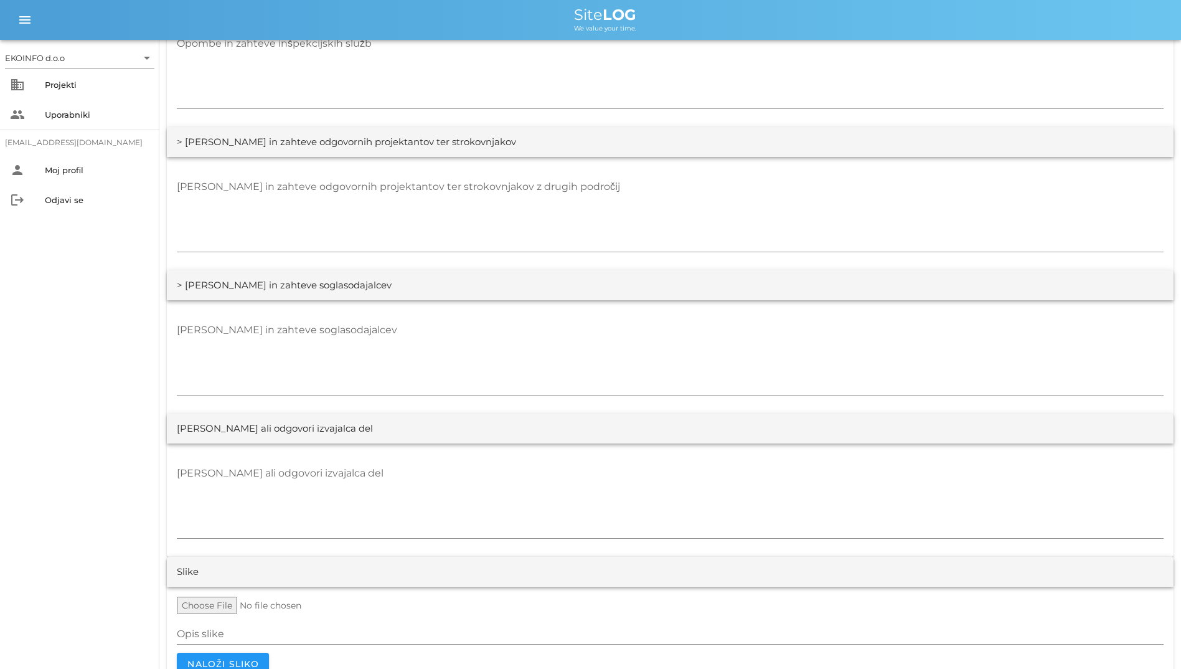
scroll to position [2242, 0]
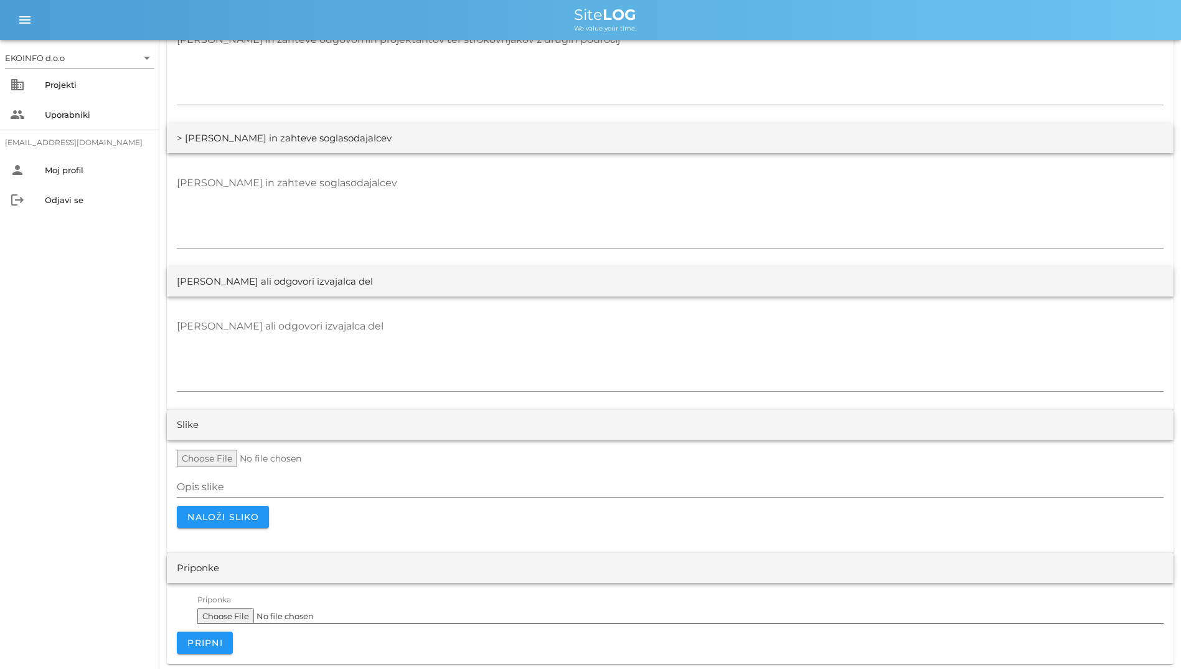
click at [331, 613] on input "Priponka" at bounding box center [680, 613] width 967 height 20
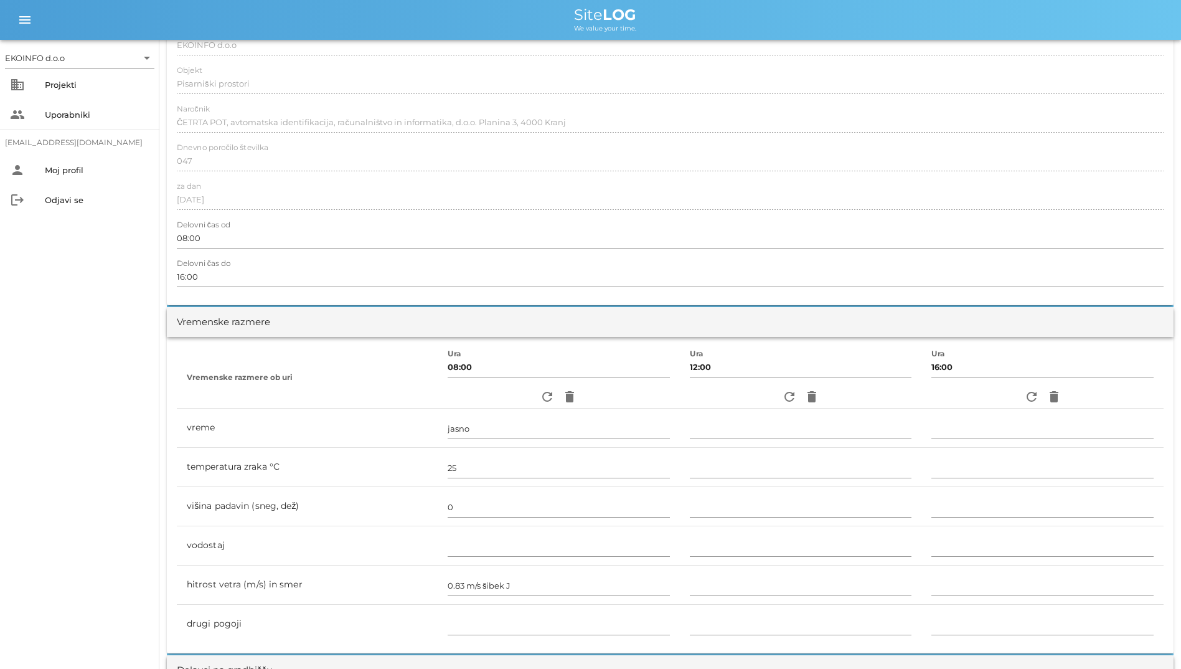
scroll to position [374, 0]
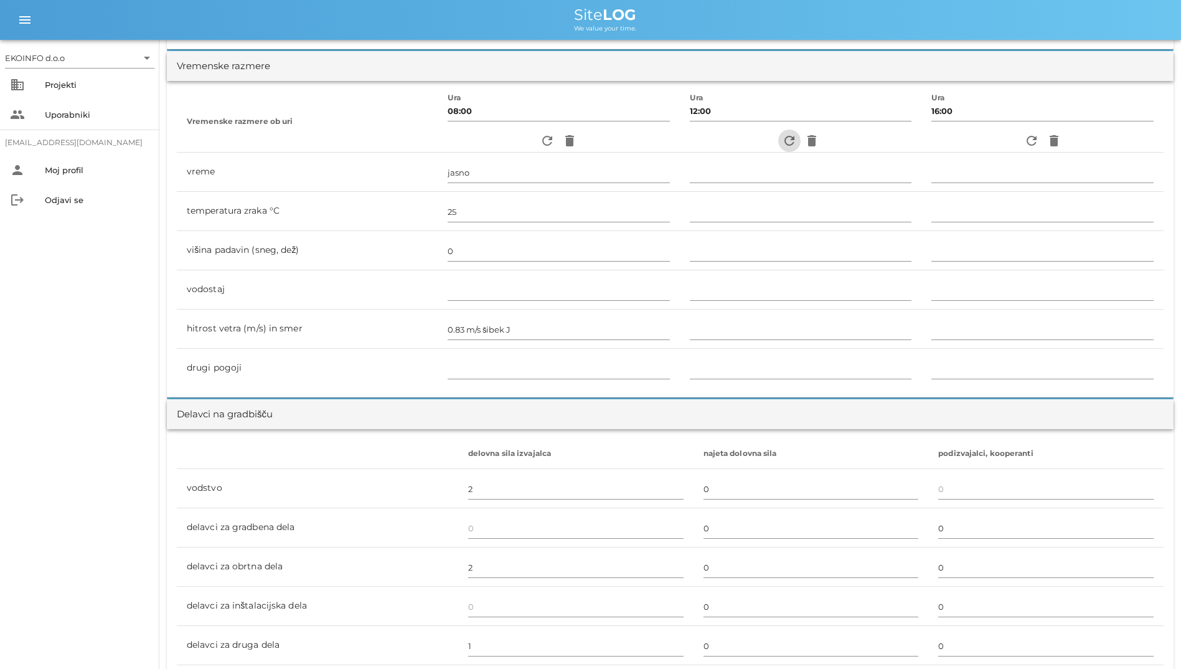
click at [782, 136] on icon "refresh" at bounding box center [789, 140] width 15 height 15
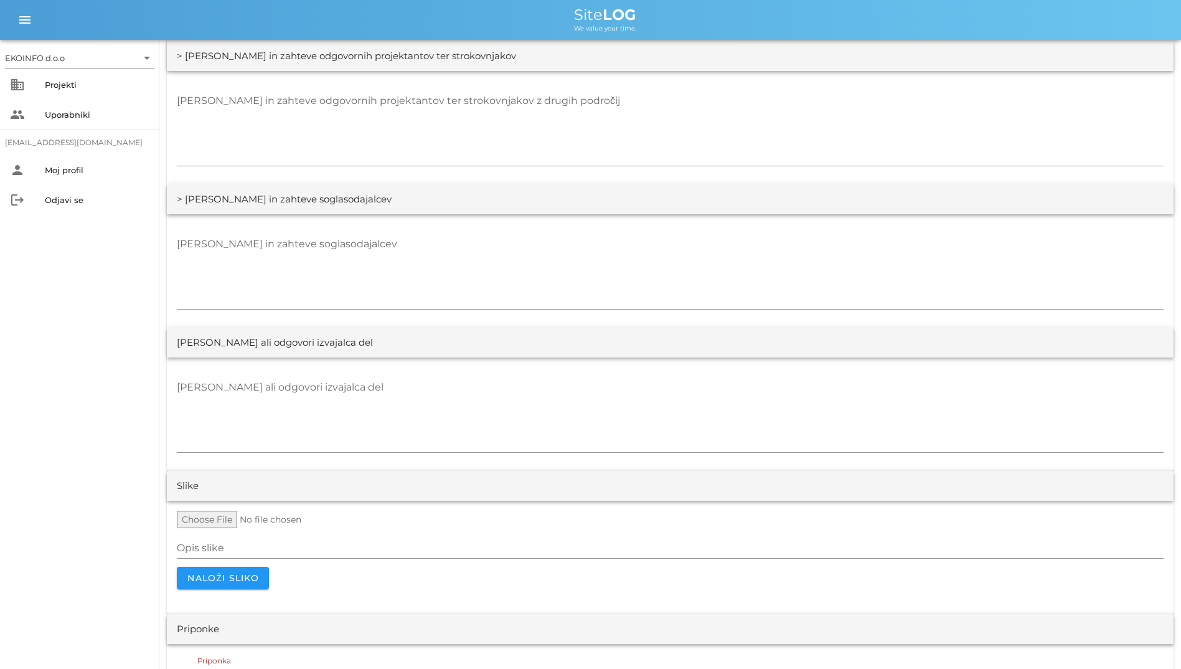
scroll to position [2245, 0]
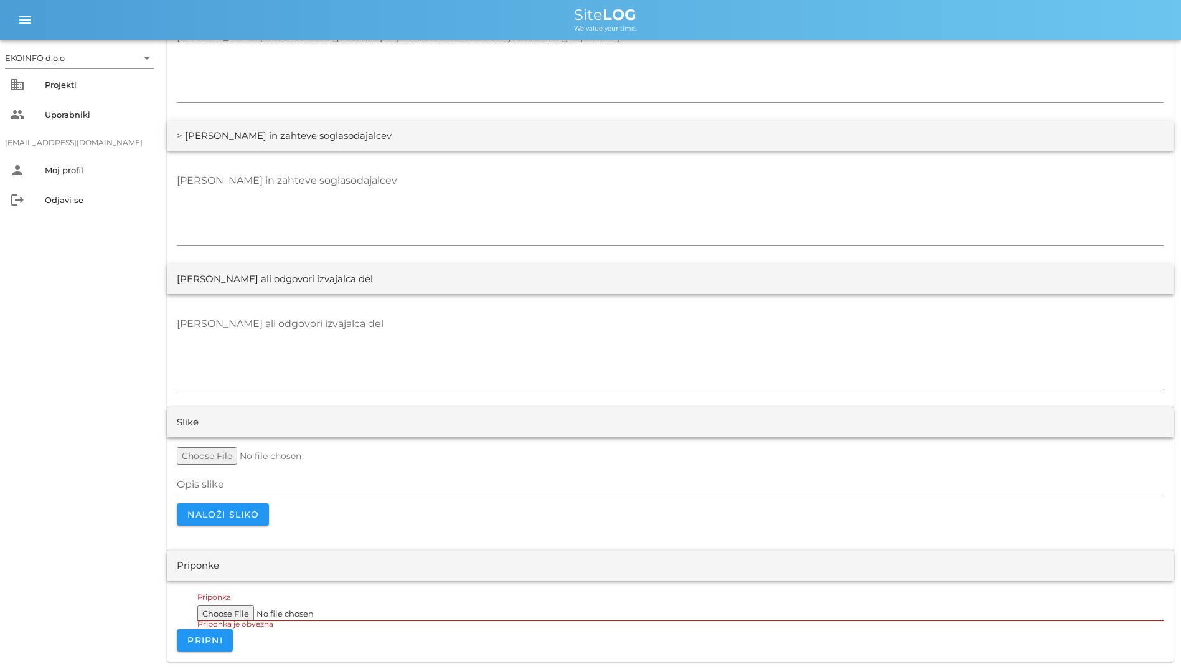
click at [596, 346] on textarea "Opombe ali odgovori izvajalca del" at bounding box center [670, 351] width 987 height 75
click at [207, 642] on span "Pripni" at bounding box center [205, 640] width 36 height 11
click at [256, 616] on input "Priponka" at bounding box center [680, 610] width 967 height 20
type input "C:\fakepath\Nov Dokument z besedilom.txt"
click at [361, 359] on textarea "Opombe ali odgovori izvajalca del" at bounding box center [670, 351] width 987 height 75
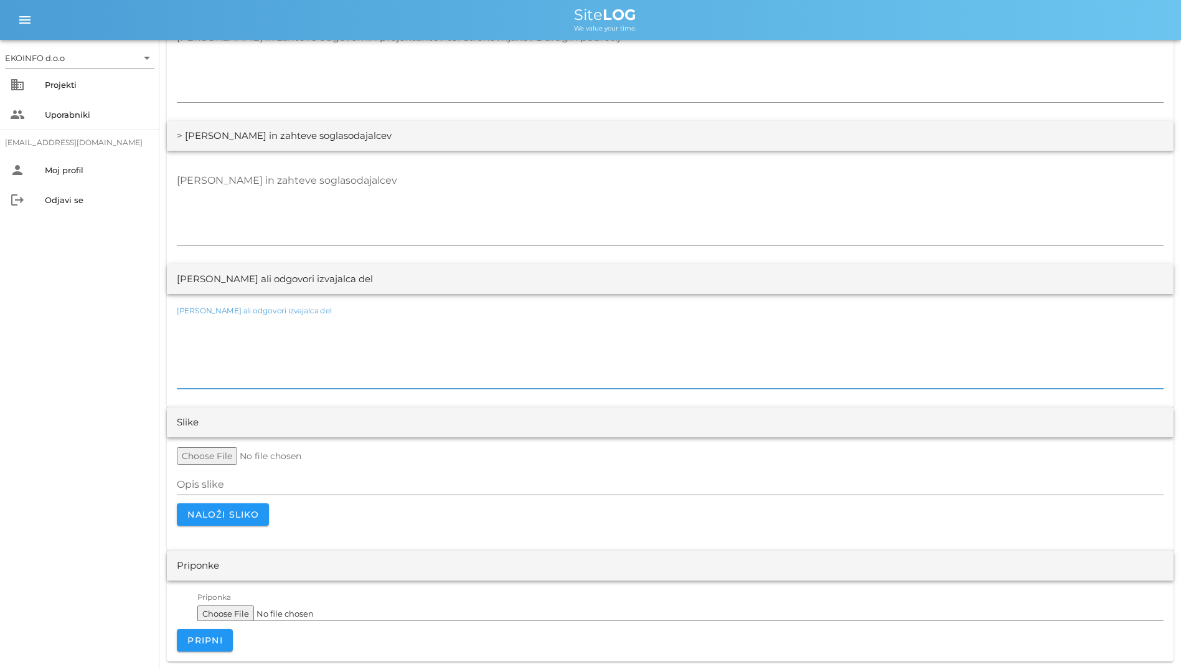
scroll to position [2182, 0]
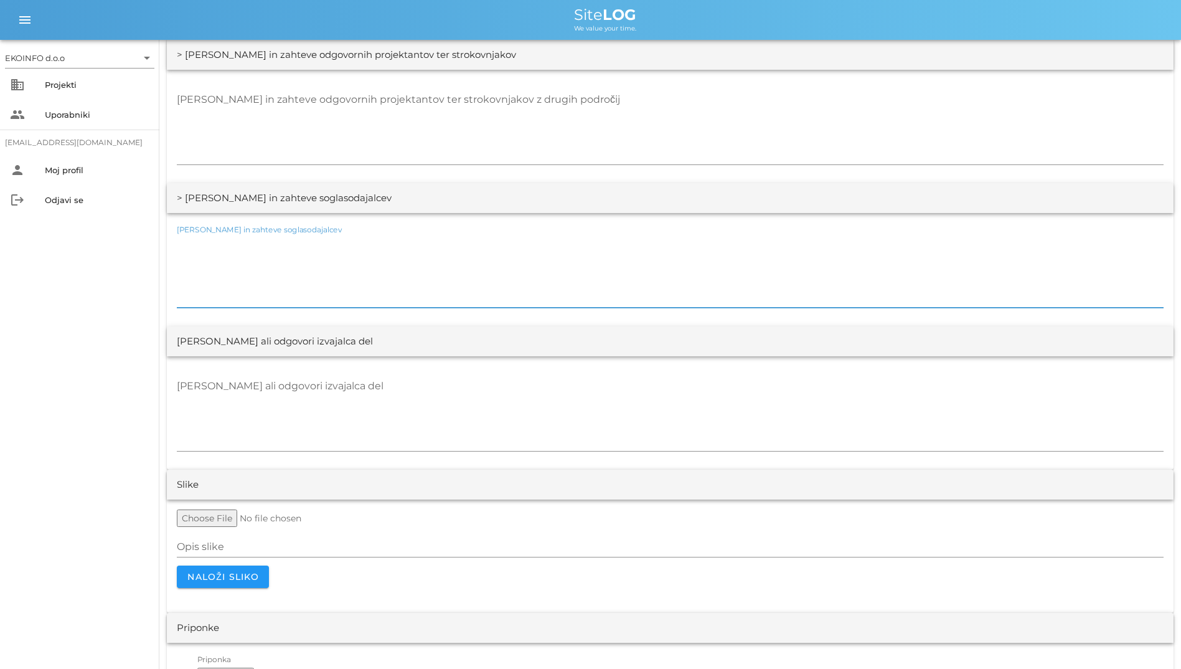
click at [313, 282] on textarea "Opombe in zahteve soglasodajalcev" at bounding box center [670, 270] width 987 height 75
click at [343, 157] on textarea "Opombe in zahteve odgovornih projektantov ter strokovnjakov z drugih področij" at bounding box center [670, 127] width 987 height 75
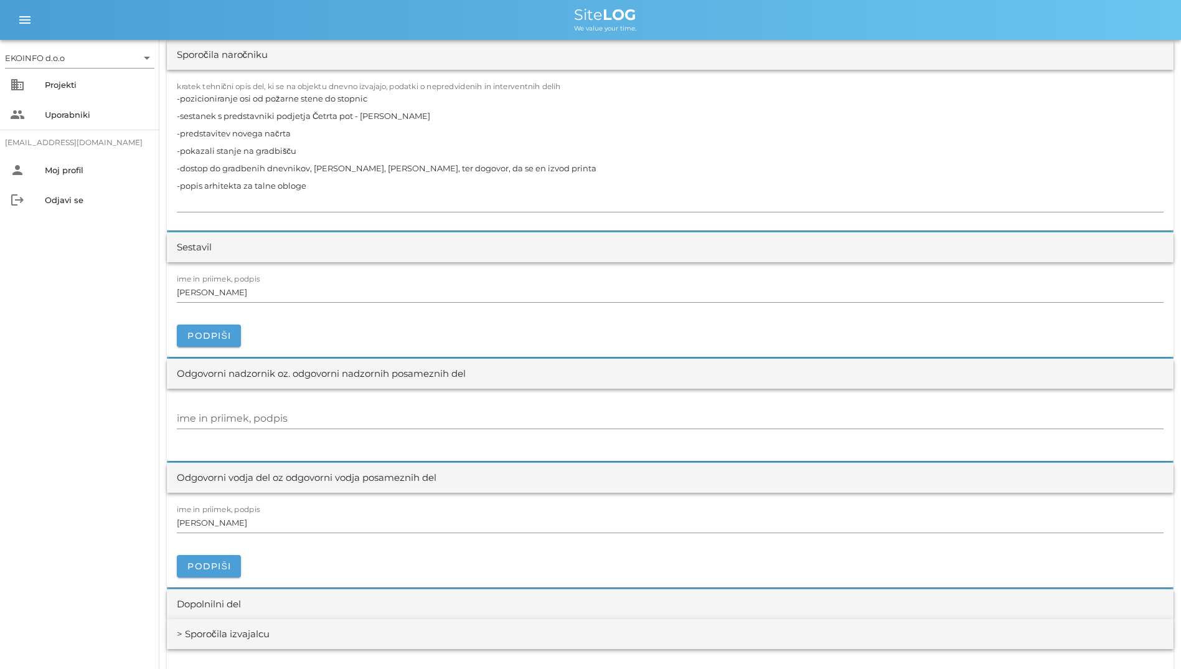
scroll to position [1124, 0]
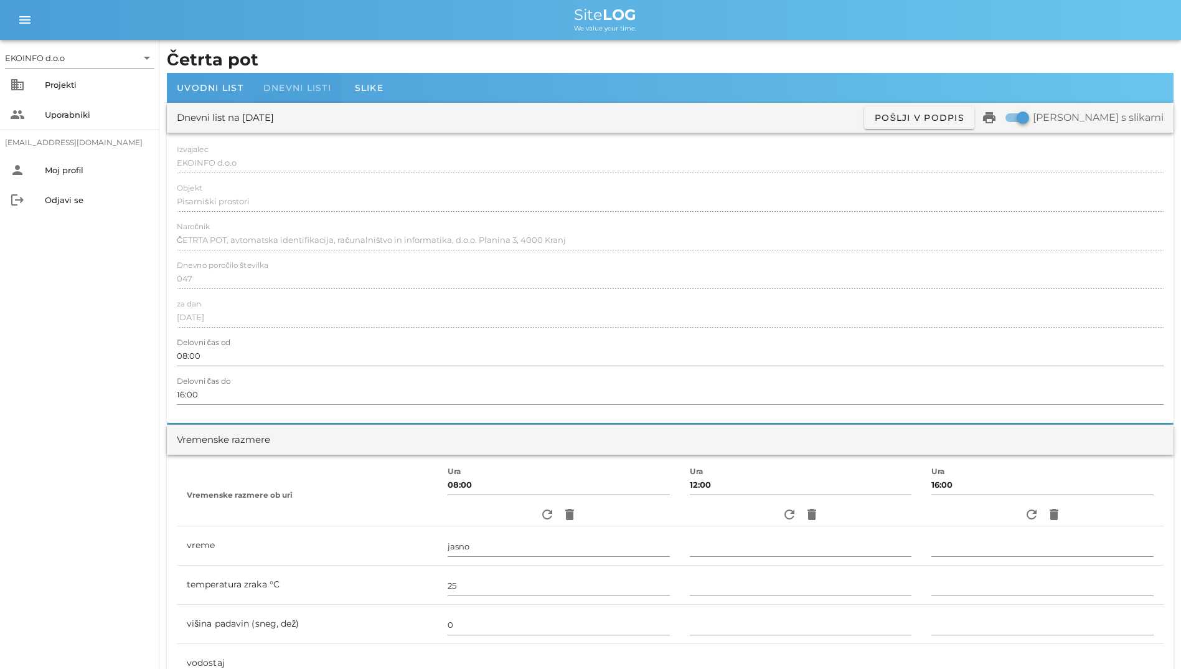
click at [305, 87] on span "Dnevni listi" at bounding box center [297, 87] width 68 height 11
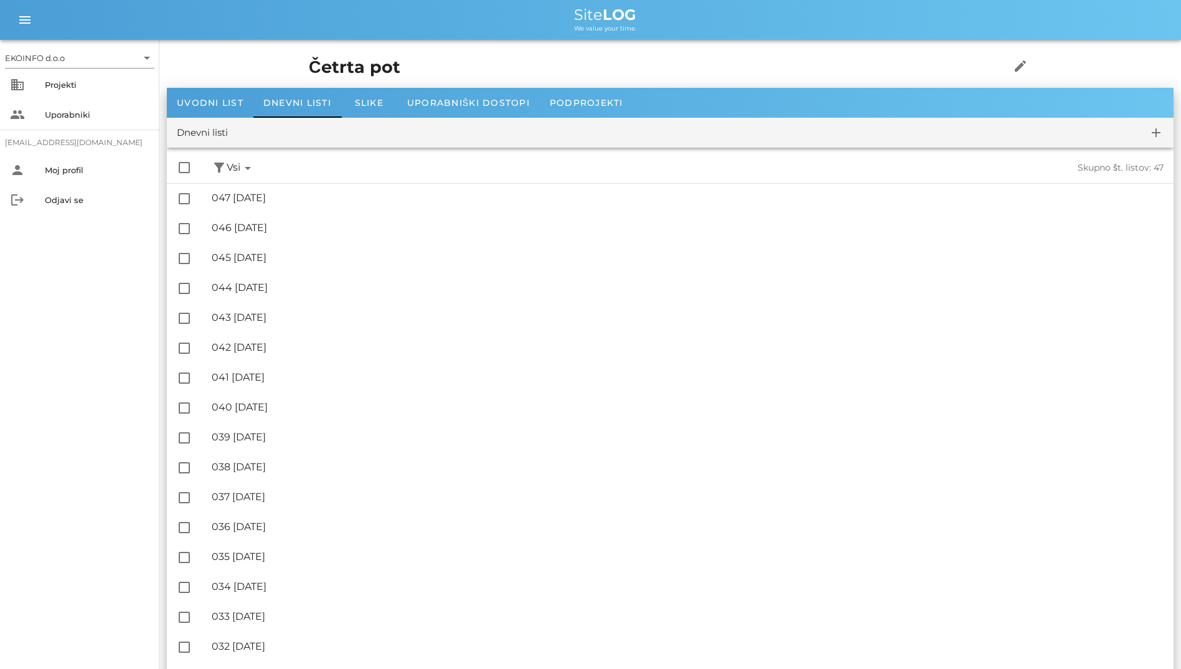
click at [278, 182] on div "check_box_outline_blank filter_alt Podpisani arrow_drop_down Nepodpisani arrow_…" at bounding box center [670, 168] width 1007 height 31
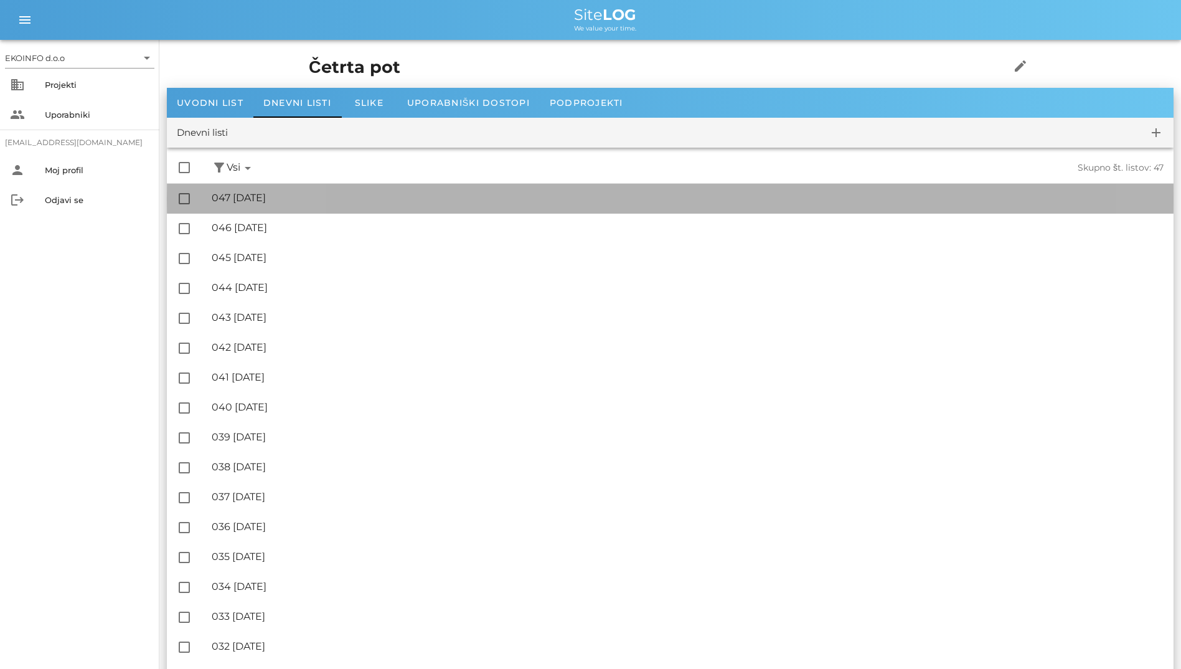
click at [288, 189] on div "🔏 047 torek, 12.08.2025 ✓ Podpisal: Nadzornik ✓ Podpisal: Sestavljalec ✓ Podpis…" at bounding box center [688, 198] width 952 height 28
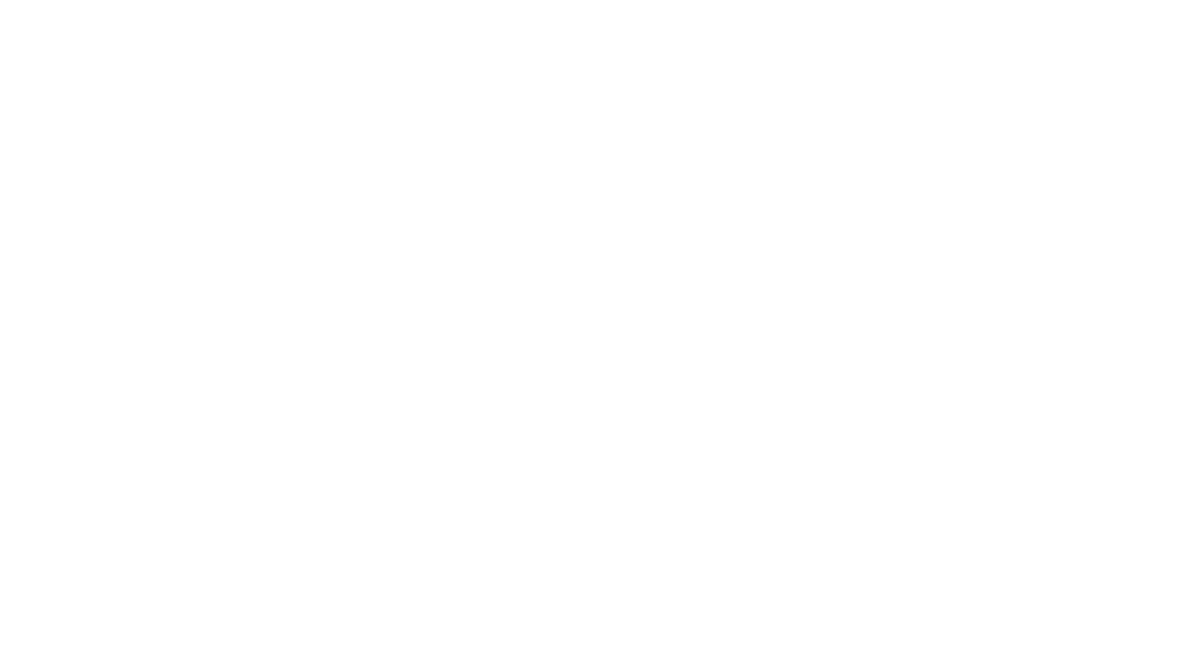
click at [551, 1] on div at bounding box center [590, 334] width 1181 height 669
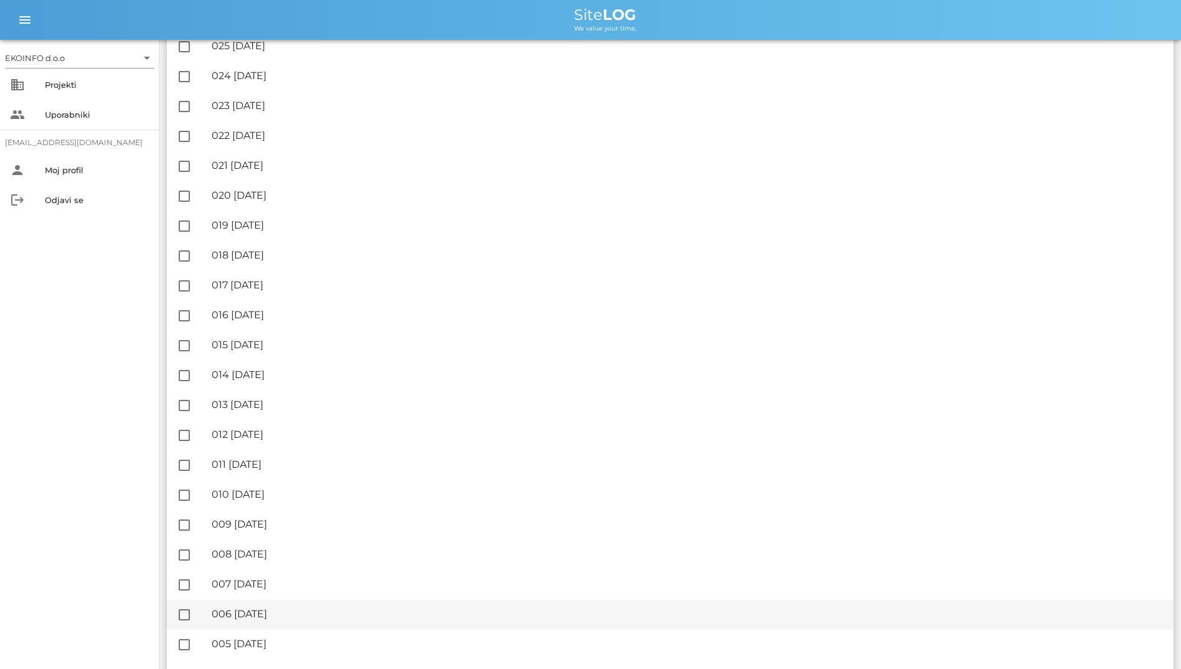
scroll to position [932, 0]
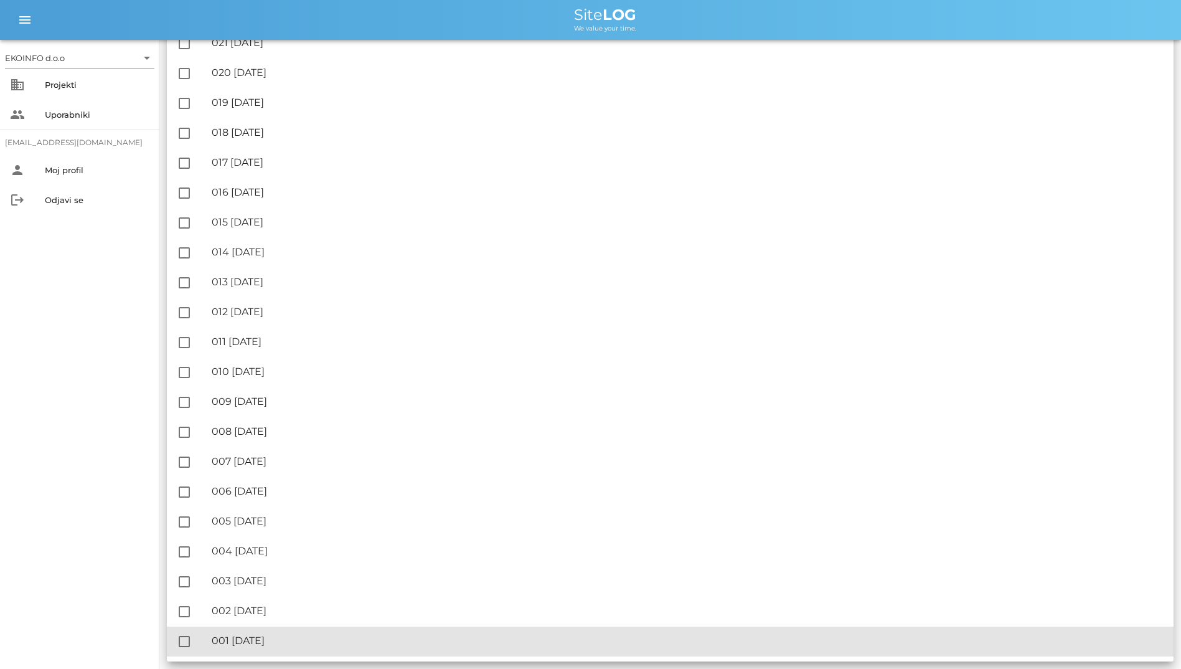
click at [291, 635] on div "🔏 001 četrtek, 19.06.2025" at bounding box center [688, 641] width 952 height 12
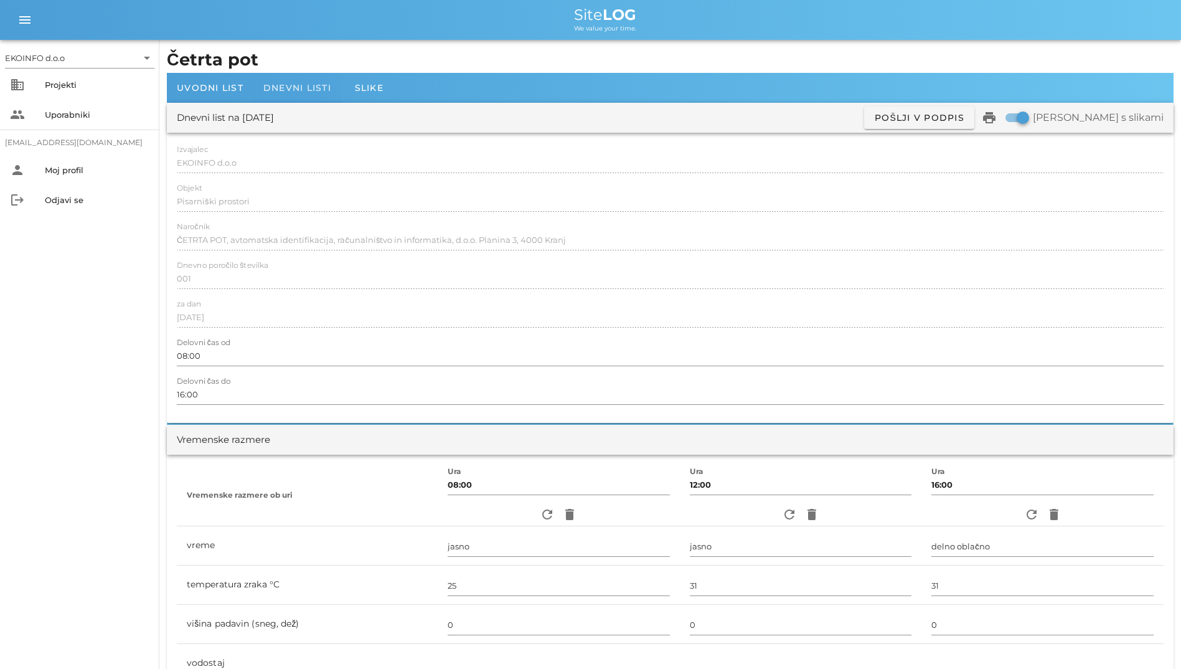
click at [306, 84] on span "Dnevni listi" at bounding box center [297, 87] width 68 height 11
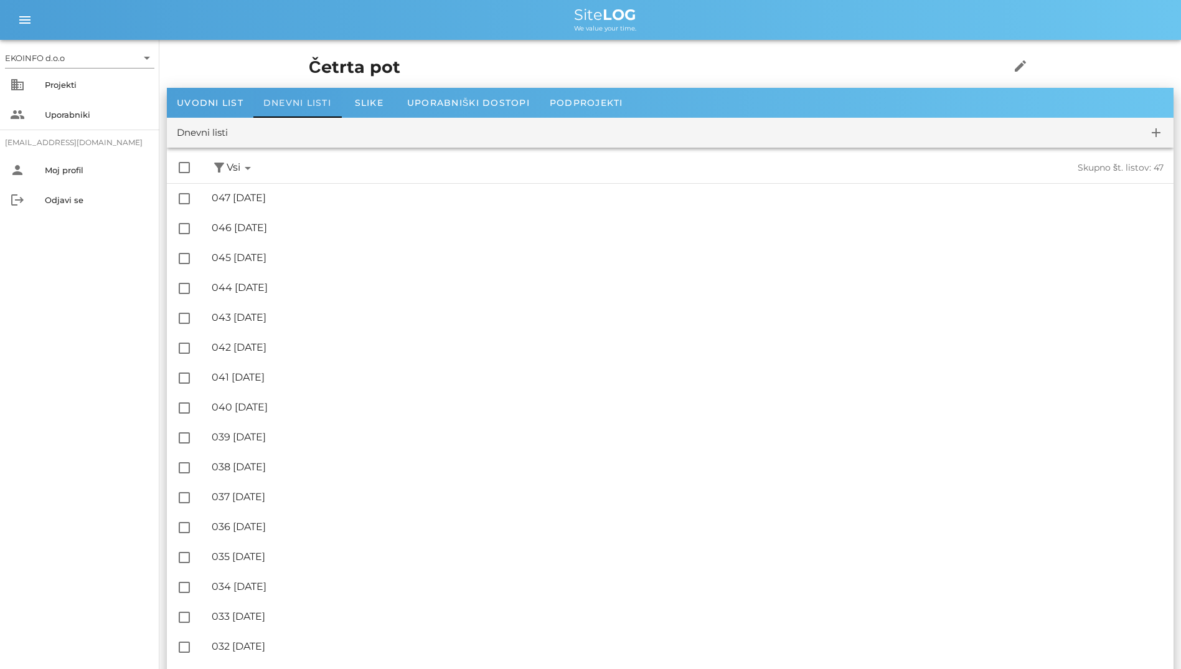
click at [310, 109] on div "Dnevni listi" at bounding box center [297, 103] width 88 height 30
click at [305, 103] on span "Dnevni listi" at bounding box center [297, 102] width 68 height 11
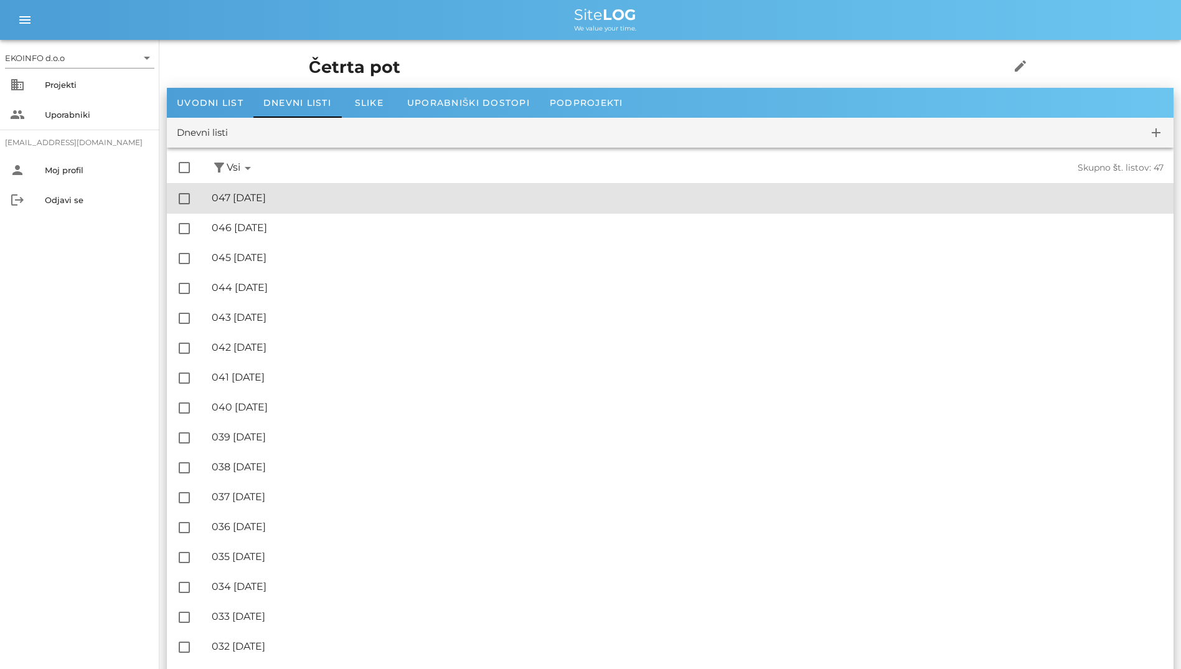
click at [282, 195] on div "🔏 047 torek, 12.08.2025" at bounding box center [688, 198] width 952 height 12
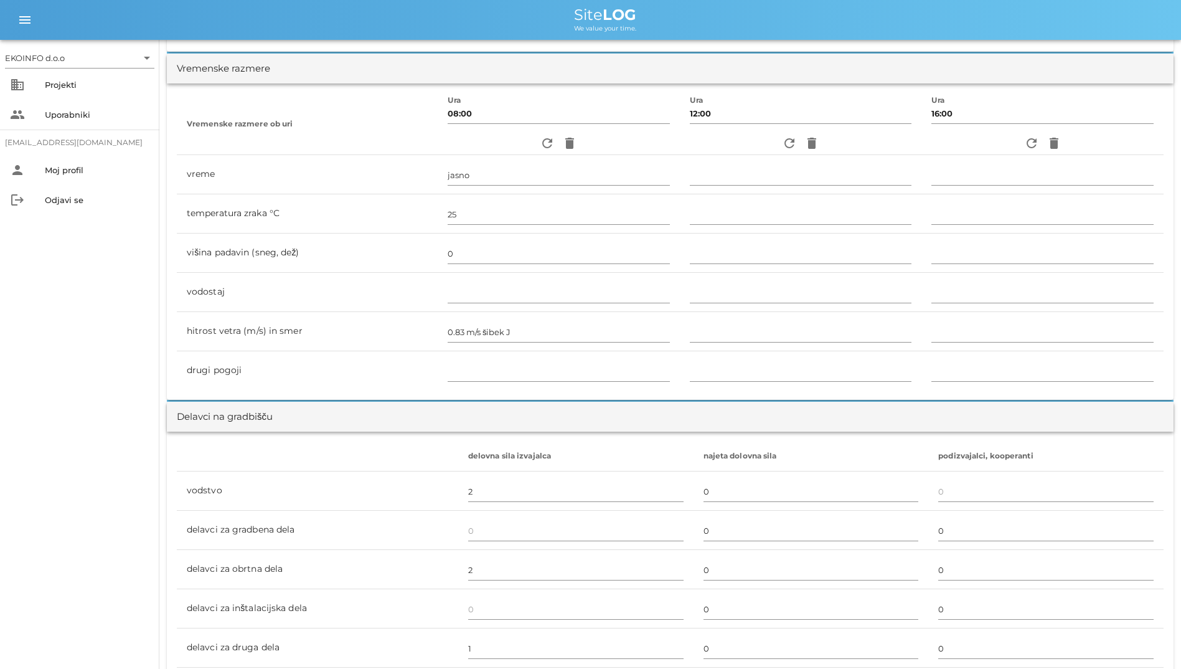
scroll to position [374, 0]
click at [784, 149] on button "refresh" at bounding box center [789, 141] width 22 height 22
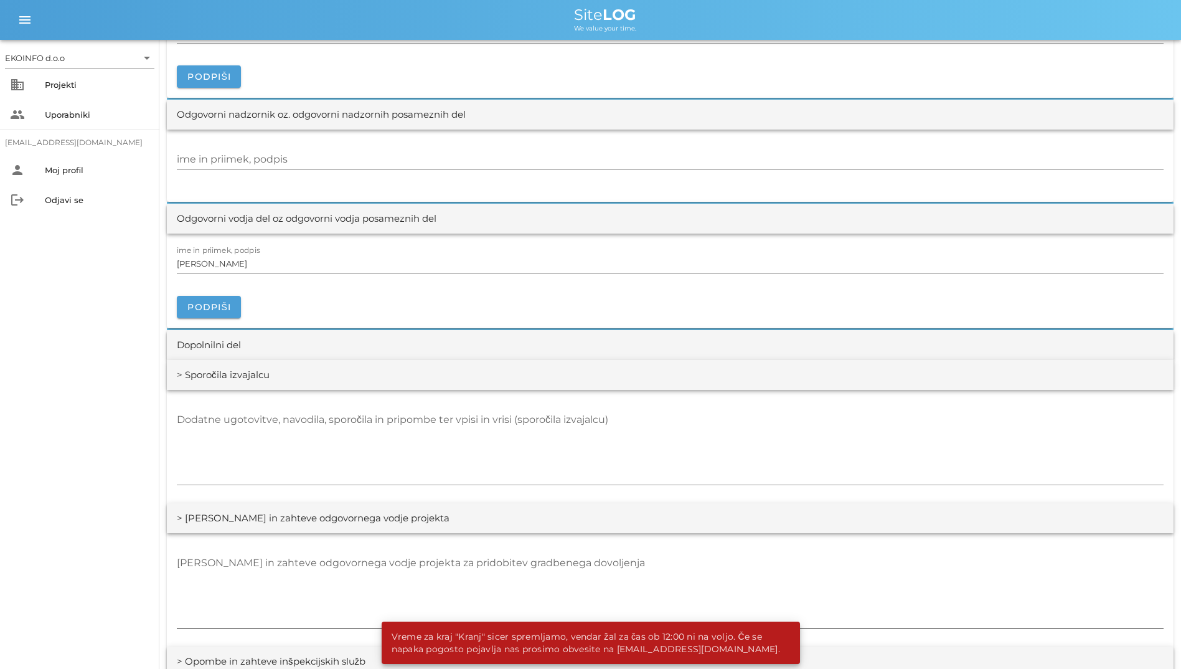
scroll to position [1619, 0]
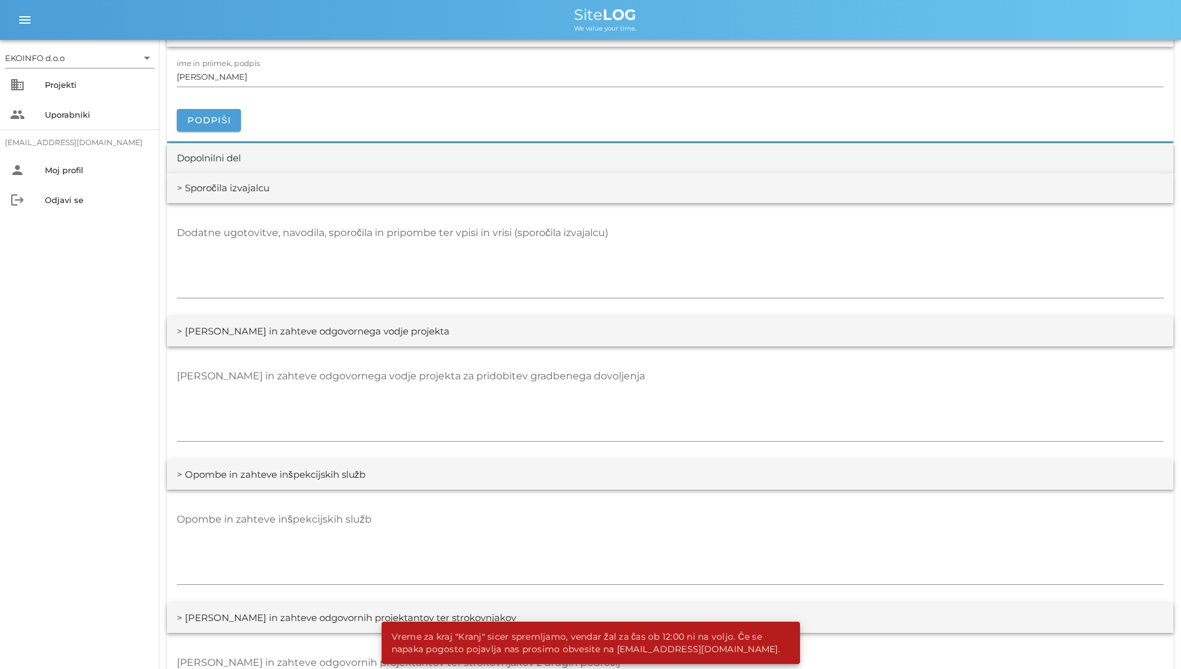
click at [651, 495] on div "Opombe in zahteve inšpekcijskih služb" at bounding box center [670, 546] width 1007 height 113
click at [620, 528] on textarea "Opombe in zahteve inšpekcijskih služb" at bounding box center [670, 546] width 987 height 75
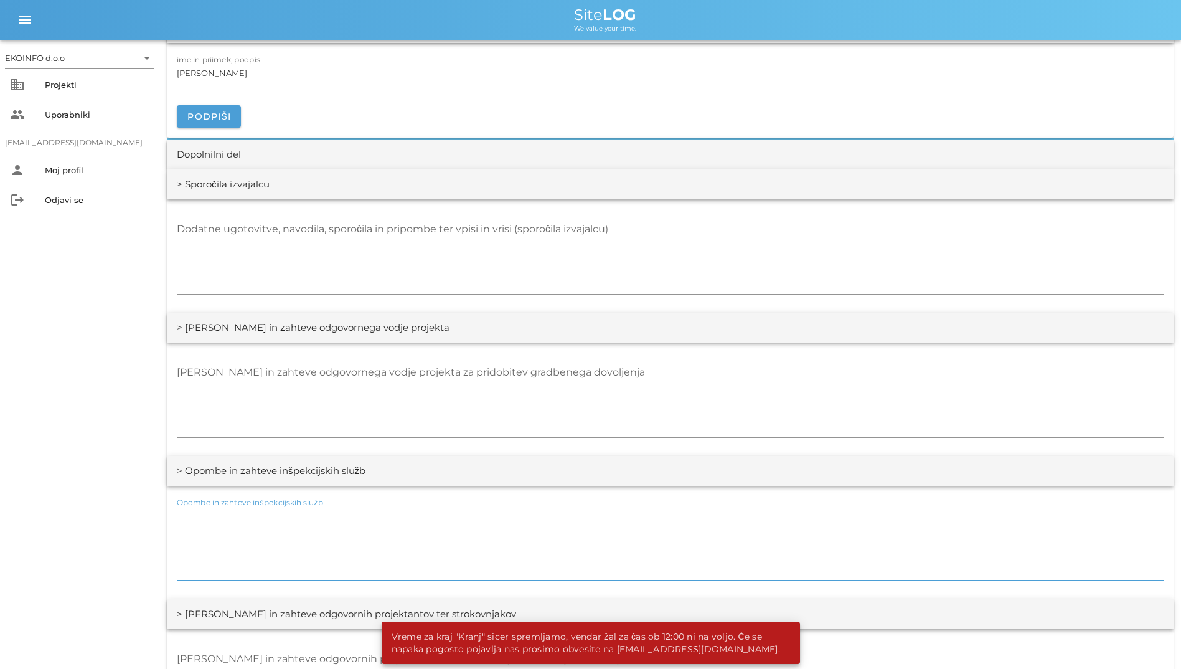
scroll to position [1993, 0]
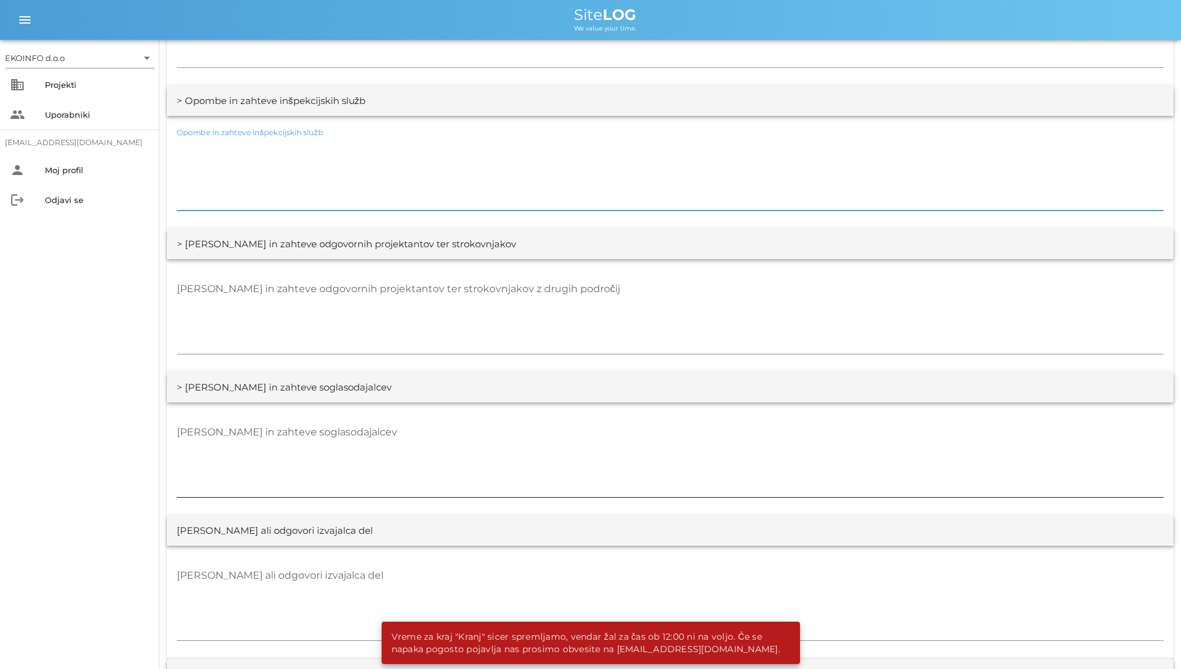
click at [267, 435] on textarea "Opombe in zahteve soglasodajalcev" at bounding box center [670, 459] width 987 height 75
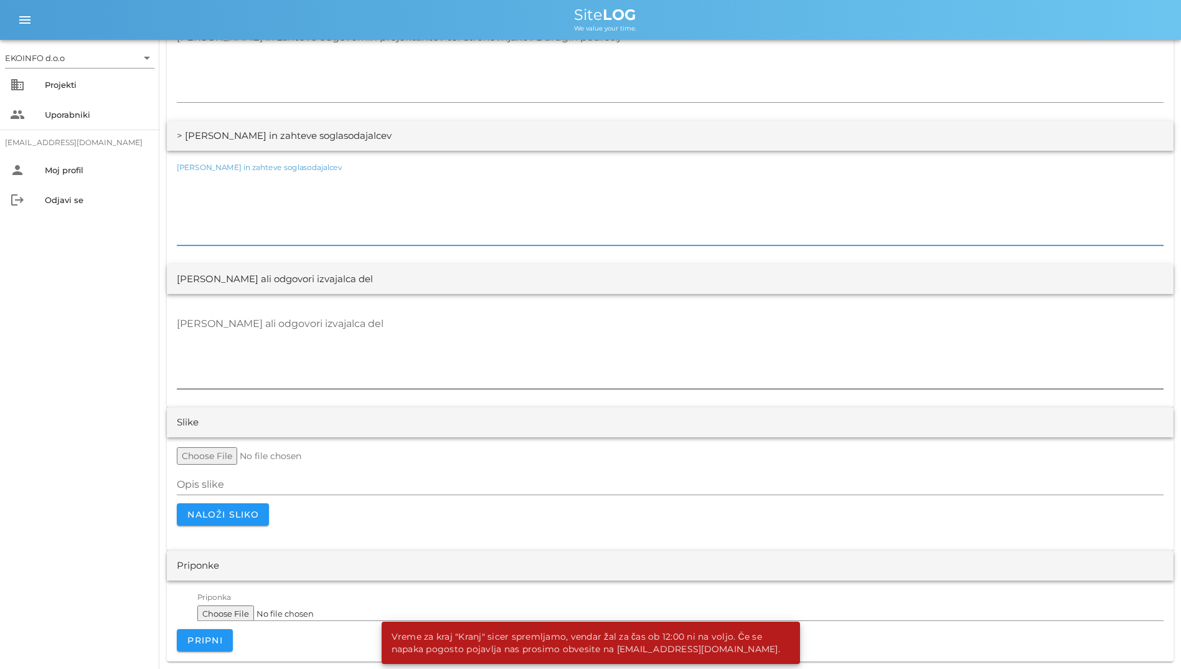
click at [278, 389] on div at bounding box center [670, 393] width 987 height 9
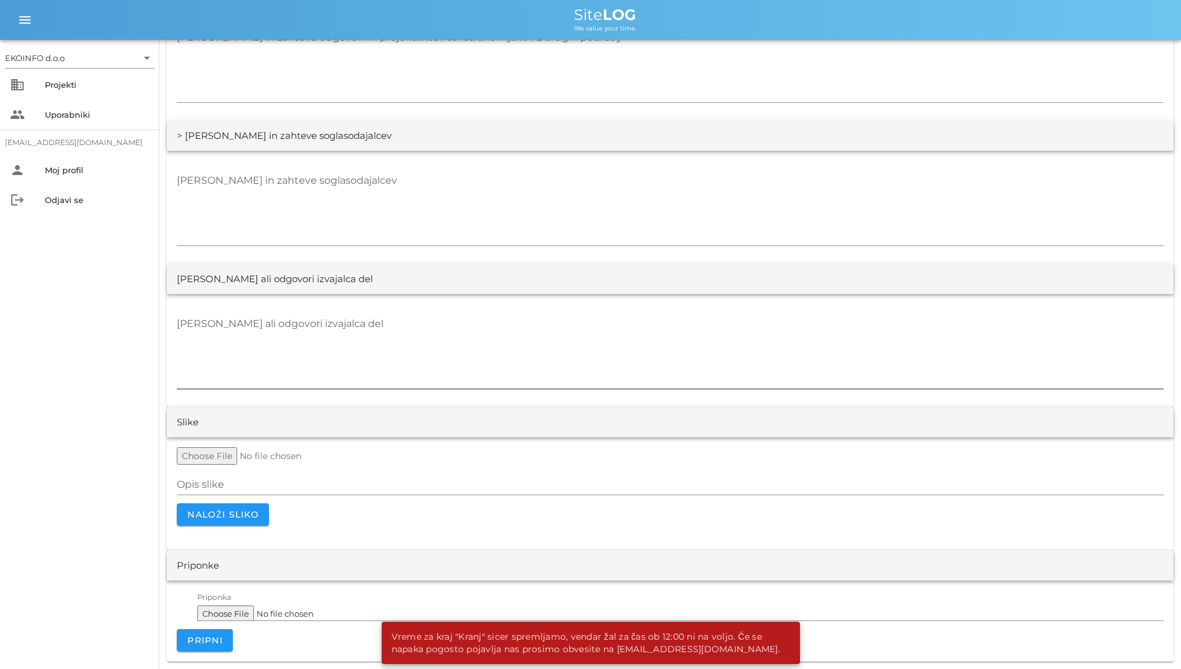
click at [277, 377] on textarea "Opombe ali odgovori izvajalca del" at bounding box center [670, 351] width 987 height 75
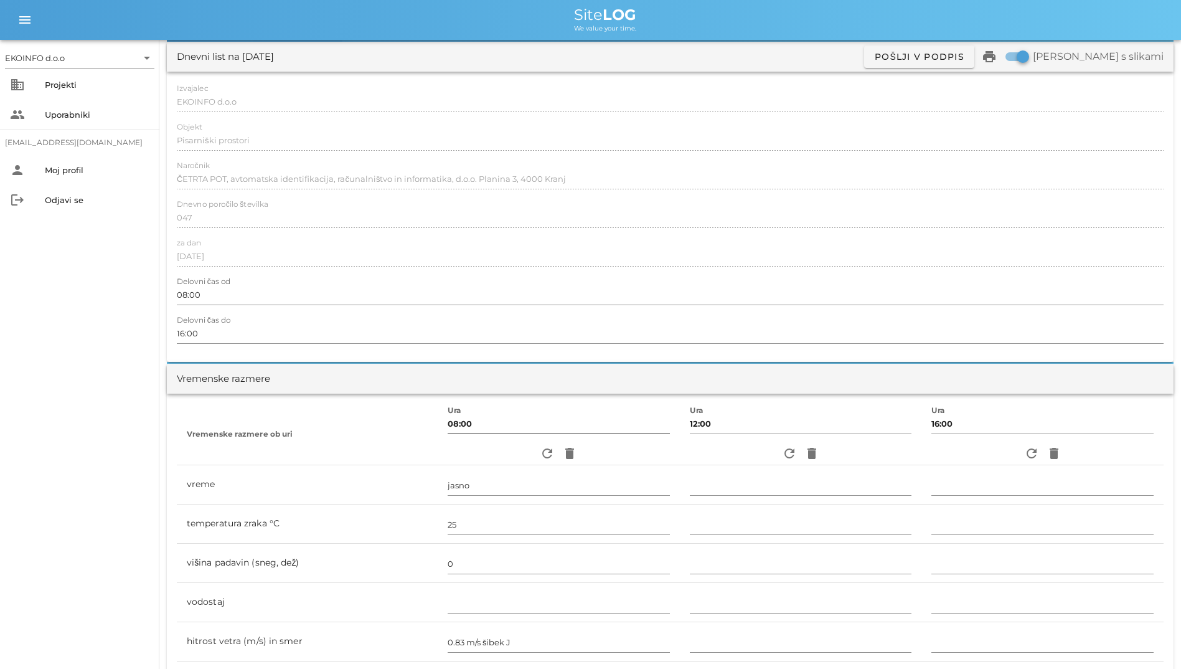
scroll to position [0, 0]
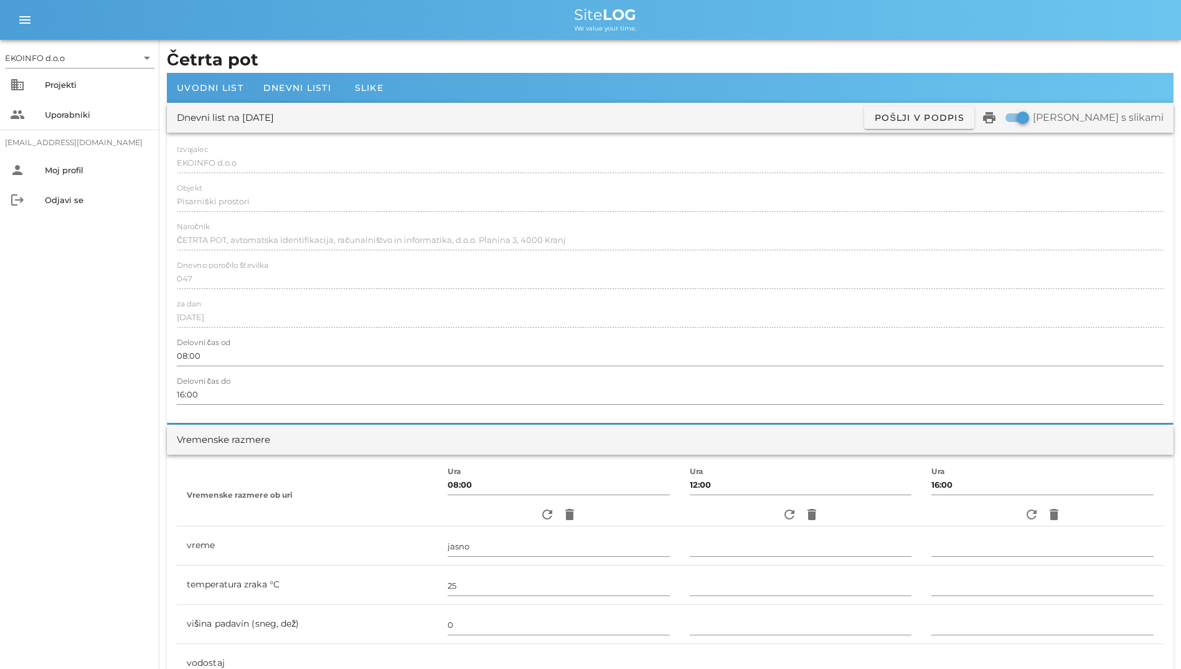
click at [326, 109] on div "Dnevni list na torek, 12.08.2025 ✓ Podpisan Pošlji v podpis print Natisni s sli…" at bounding box center [670, 118] width 1007 height 30
click at [311, 95] on div "Dnevni listi" at bounding box center [297, 88] width 88 height 30
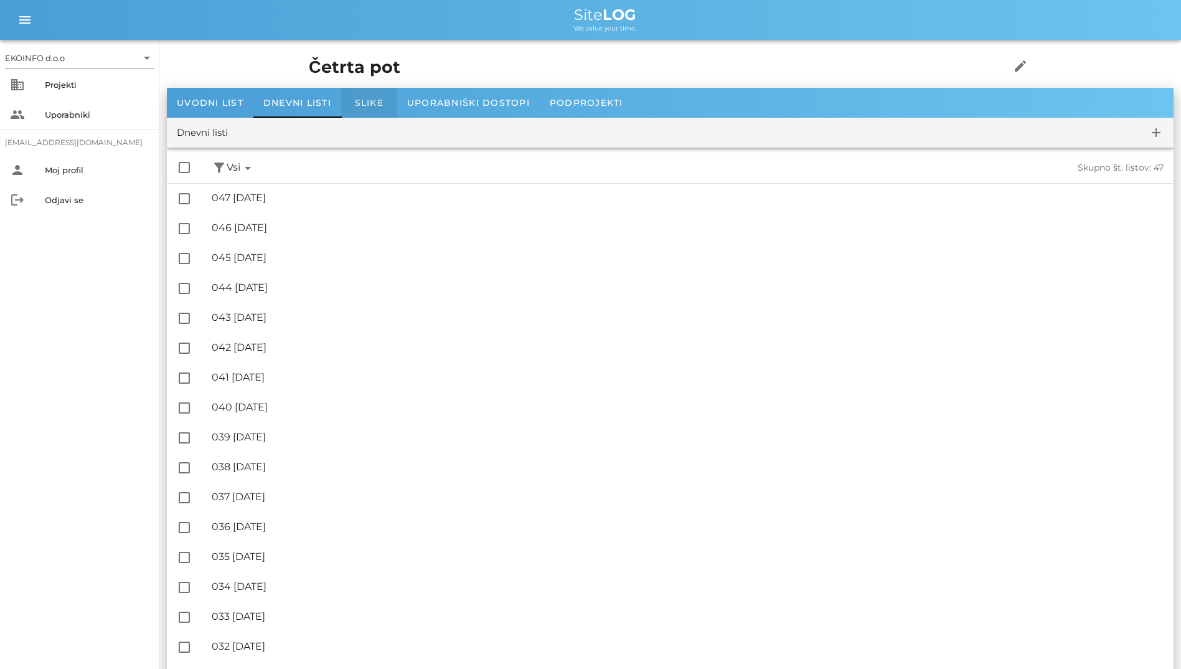
click at [369, 92] on div "Slike" at bounding box center [369, 103] width 56 height 30
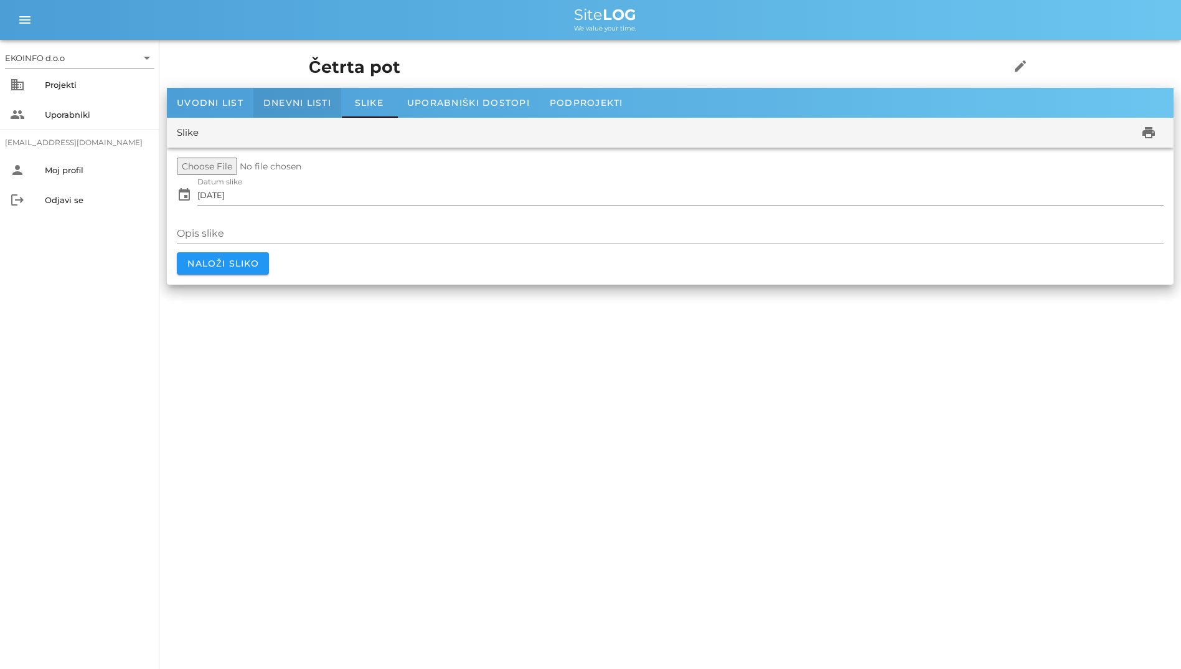
click at [333, 93] on div "Dnevni listi" at bounding box center [297, 103] width 88 height 30
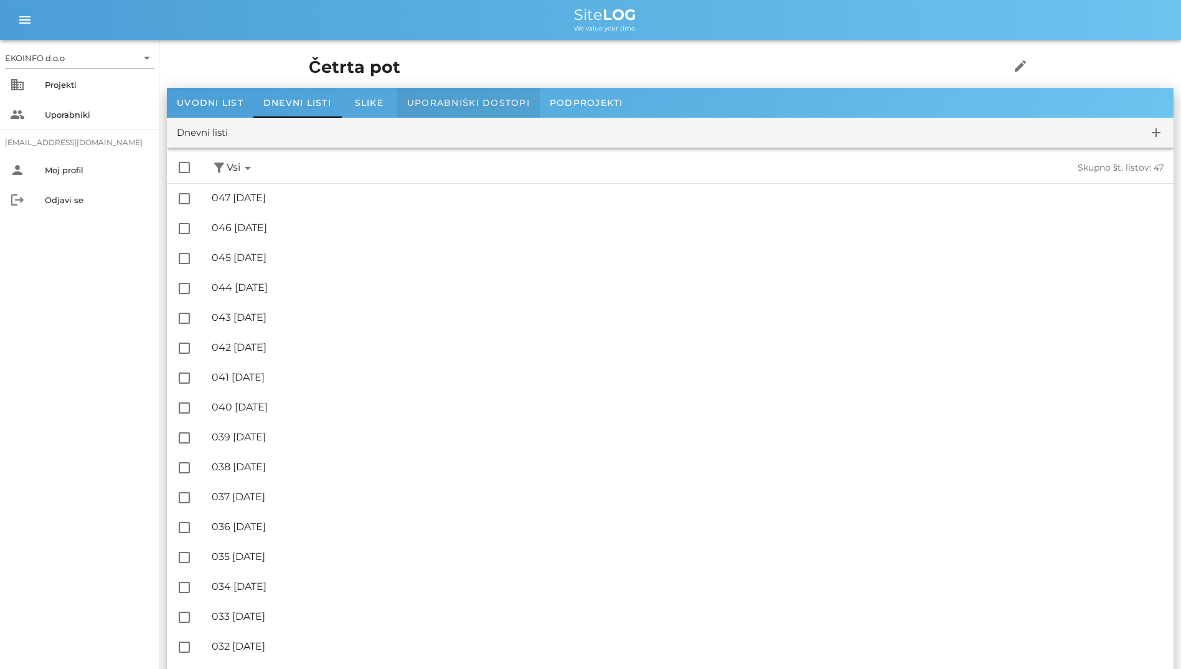
click at [422, 103] on span "Uporabniški dostopi" at bounding box center [468, 102] width 123 height 11
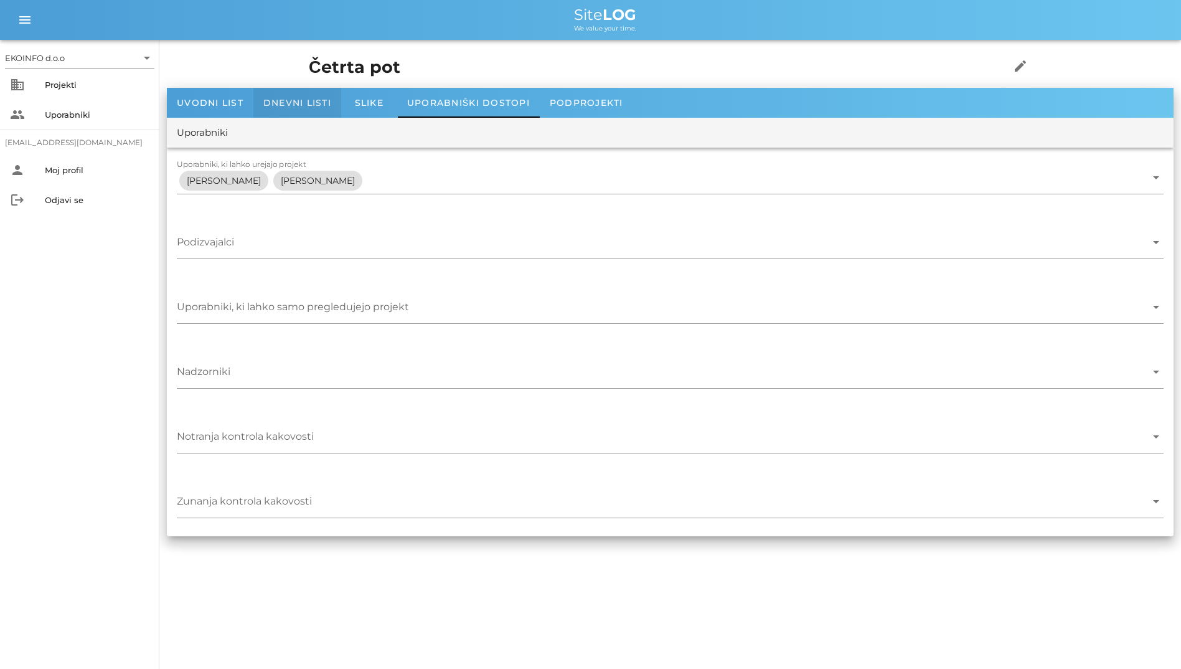
click at [300, 107] on span "Dnevni listi" at bounding box center [297, 102] width 68 height 11
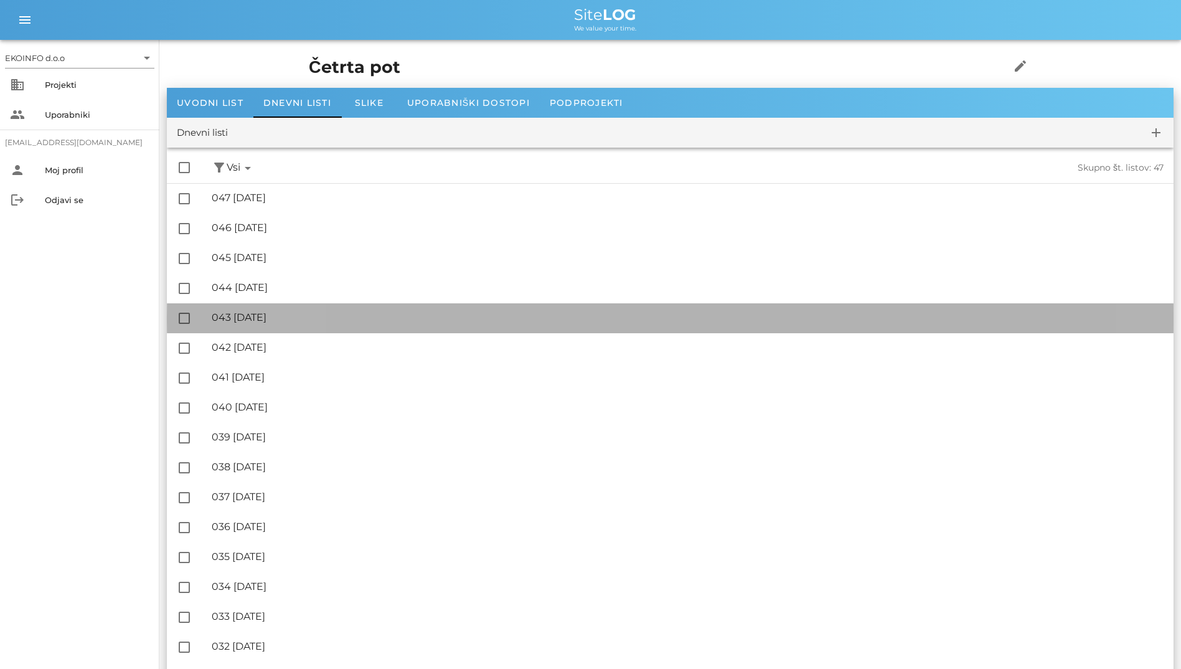
click at [395, 316] on div "🔏 043 petek, 08.08.2025" at bounding box center [688, 317] width 952 height 12
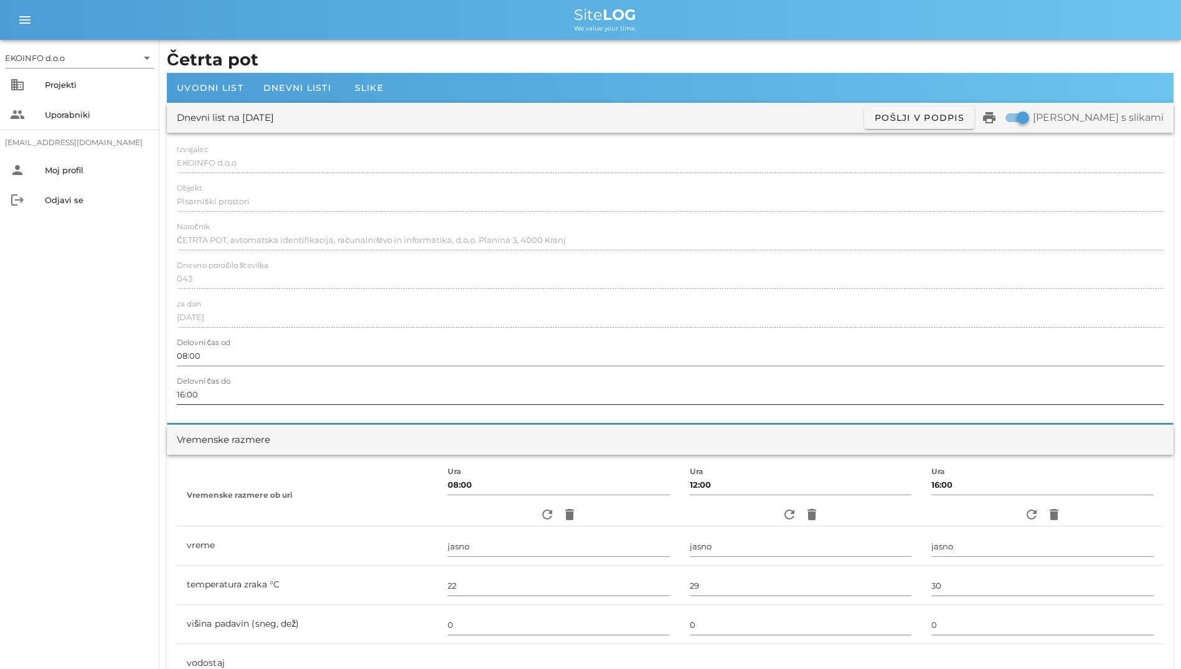
click at [580, 377] on div "Delovni čas do 16:00" at bounding box center [670, 395] width 987 height 36
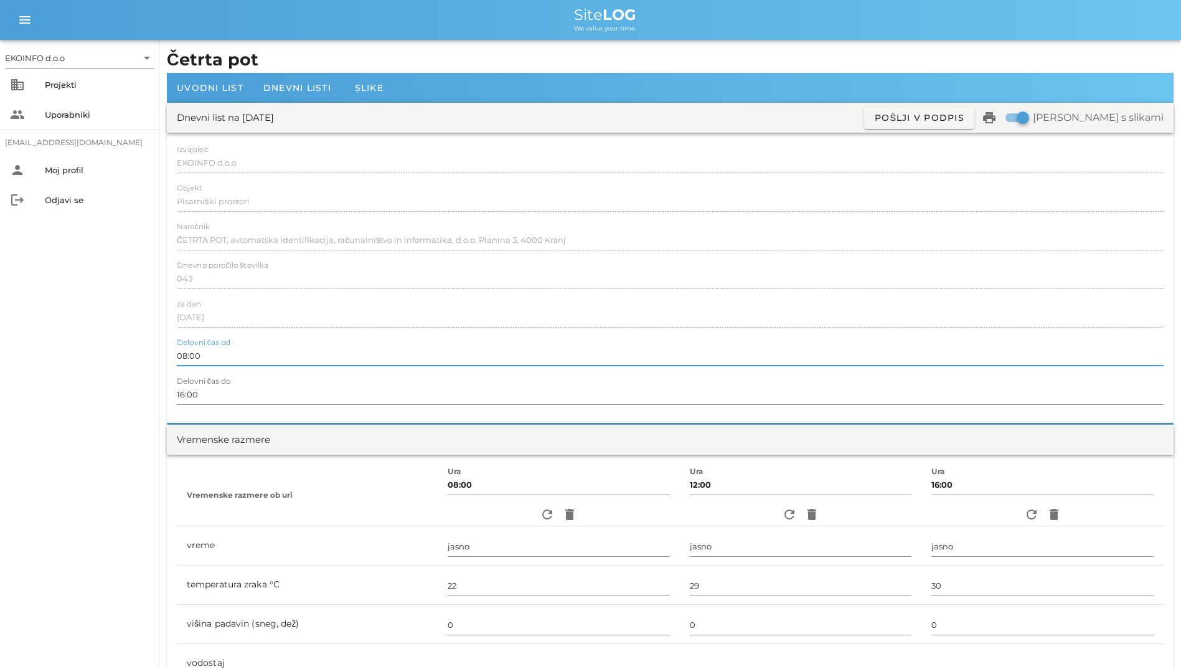
click at [567, 350] on input "08:00" at bounding box center [670, 356] width 987 height 20
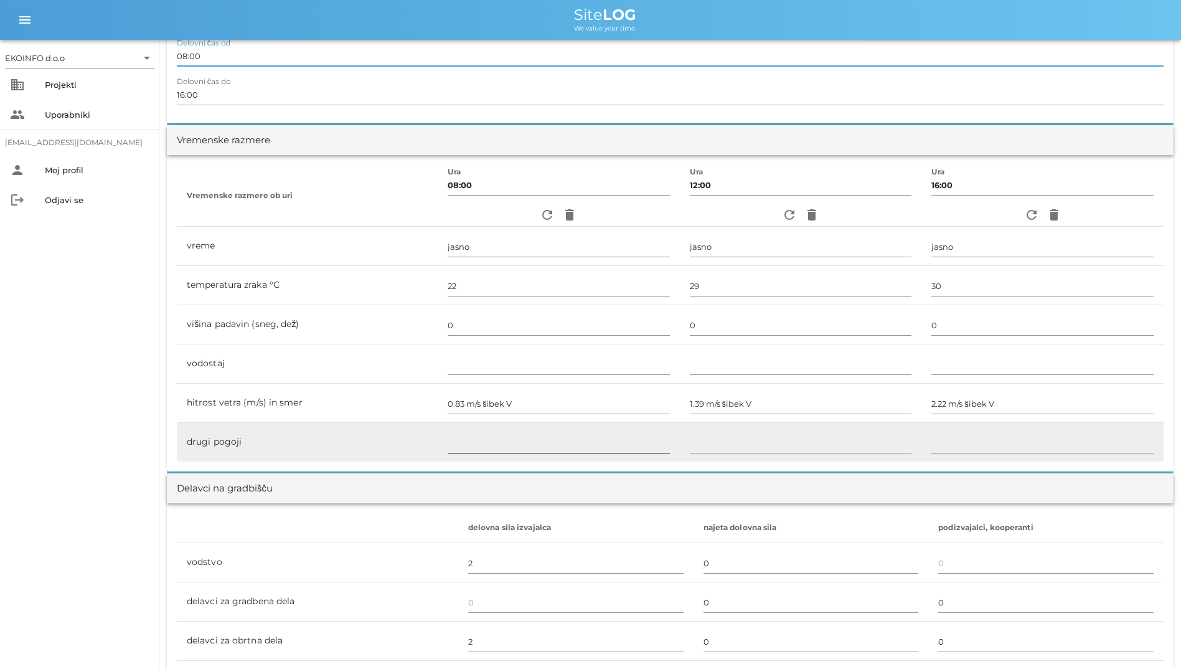
scroll to position [374, 0]
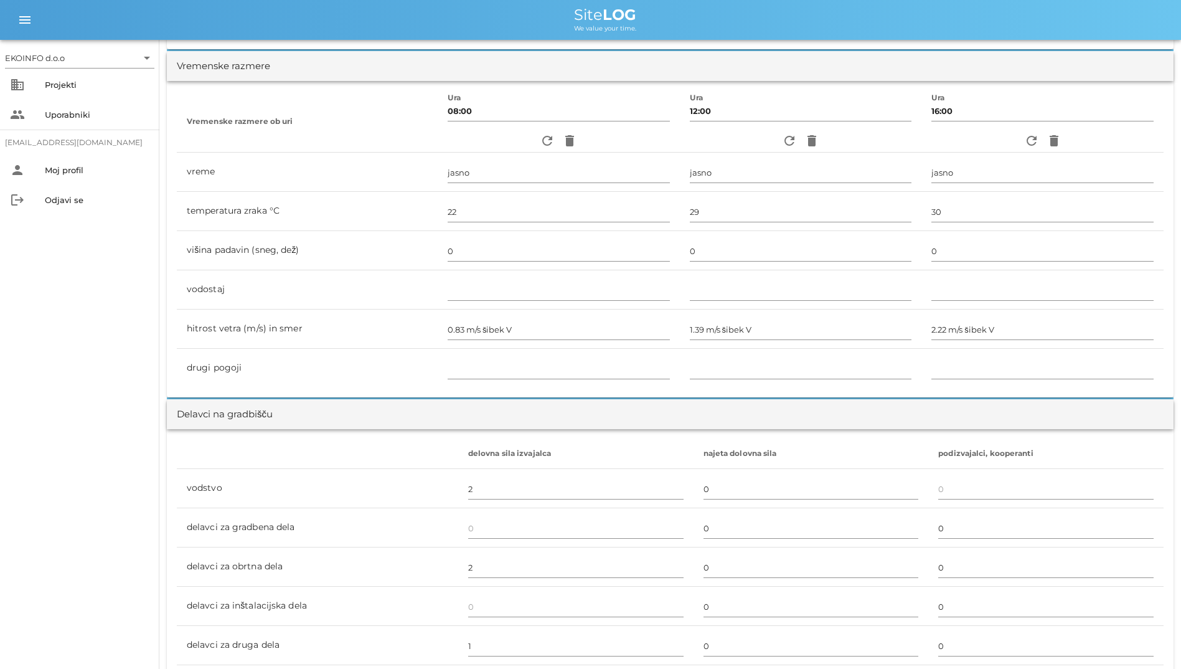
click at [434, 399] on div "Delavci na gradbišču" at bounding box center [670, 414] width 1007 height 30
click at [281, 457] on th at bounding box center [318, 454] width 282 height 30
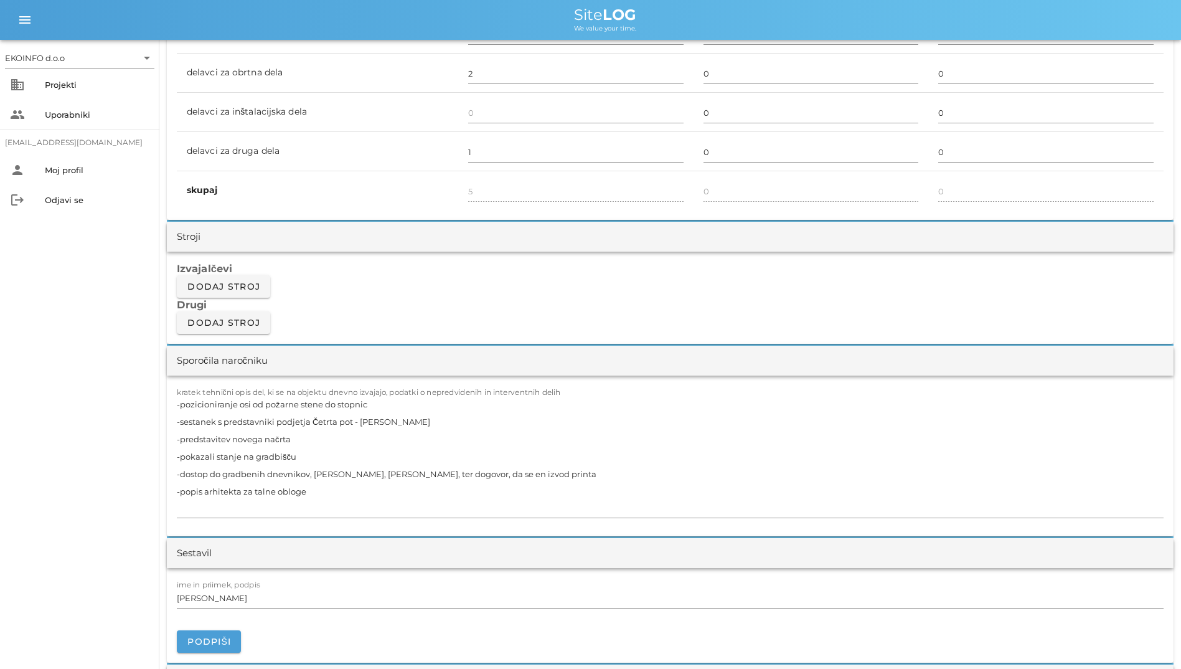
scroll to position [1059, 0]
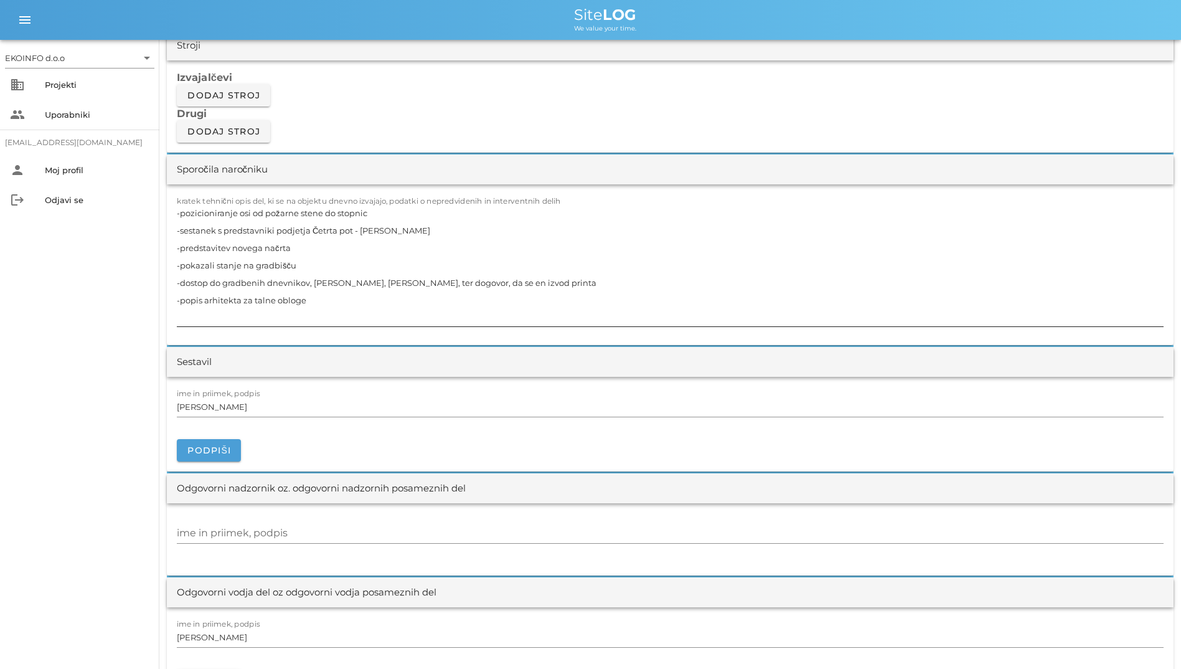
click at [428, 314] on textarea "-pozicioniranje osi od požarne stene do stopnic -sestanek s predstavniki podjet…" at bounding box center [670, 265] width 987 height 122
click at [394, 284] on textarea "-pozicioniranje osi od požarne stene do stopnic -sestanek s predstavniki podjet…" at bounding box center [670, 265] width 987 height 122
click at [374, 265] on textarea "-pozicioniranje osi od požarne stene do stopnic -sestanek s predstavniki podjet…" at bounding box center [670, 265] width 987 height 122
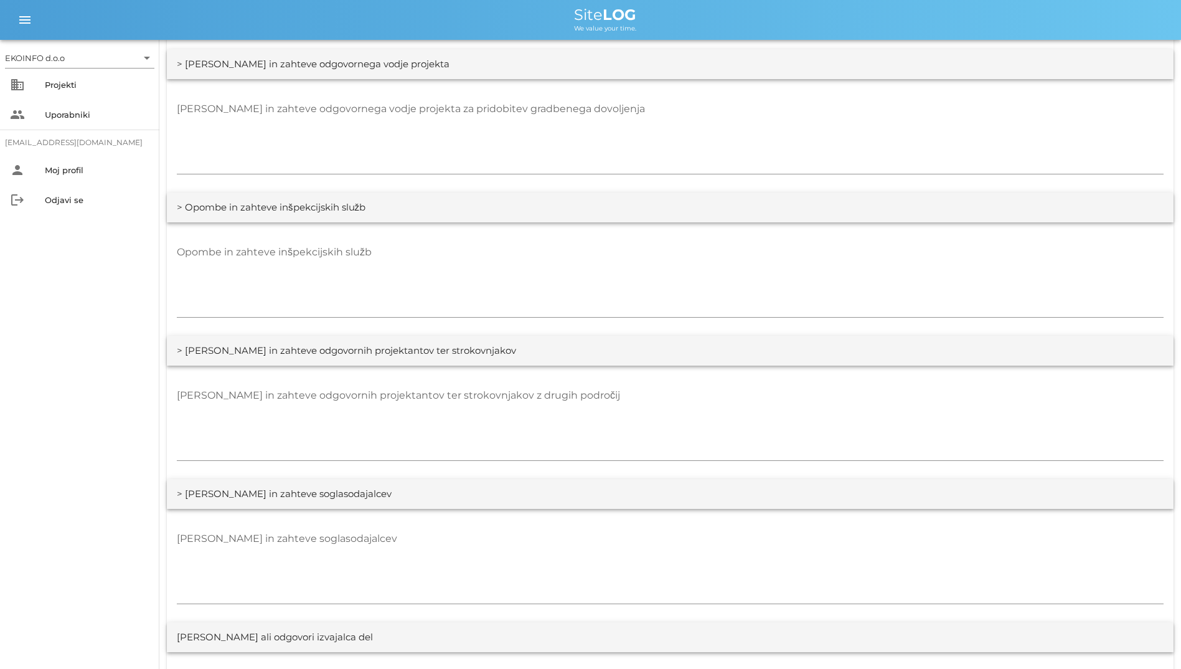
scroll to position [2055, 0]
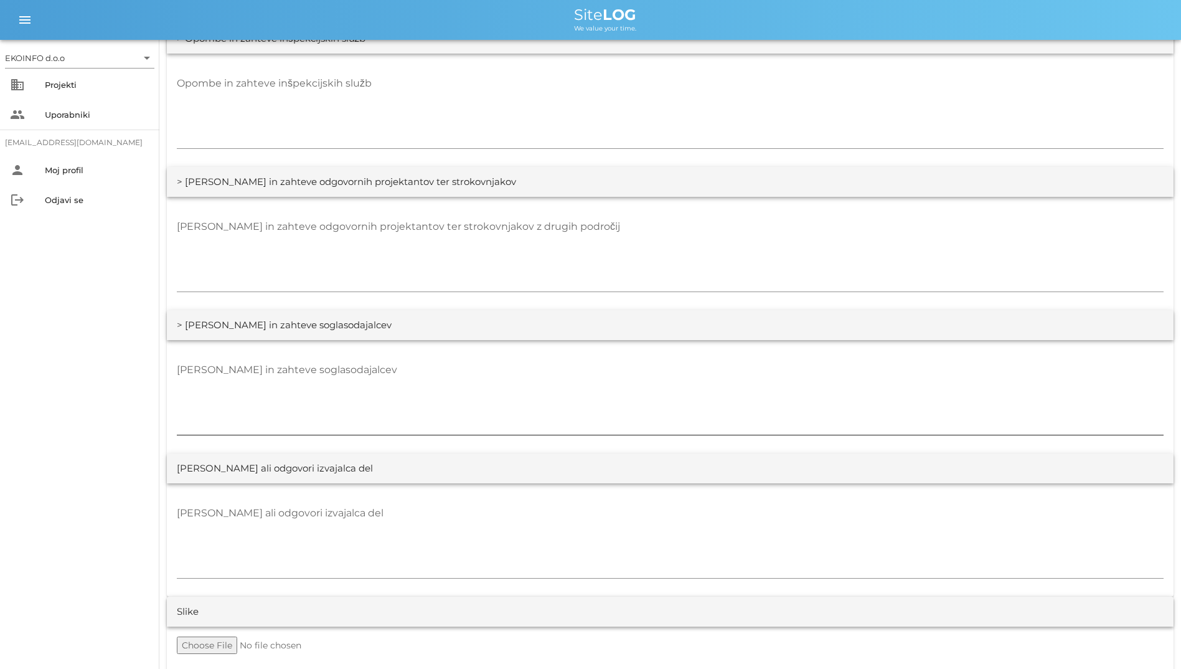
click at [464, 413] on textarea "Opombe in zahteve soglasodajalcev" at bounding box center [670, 397] width 987 height 75
click at [468, 520] on textarea "Opombe ali odgovori izvajalca del" at bounding box center [670, 540] width 987 height 75
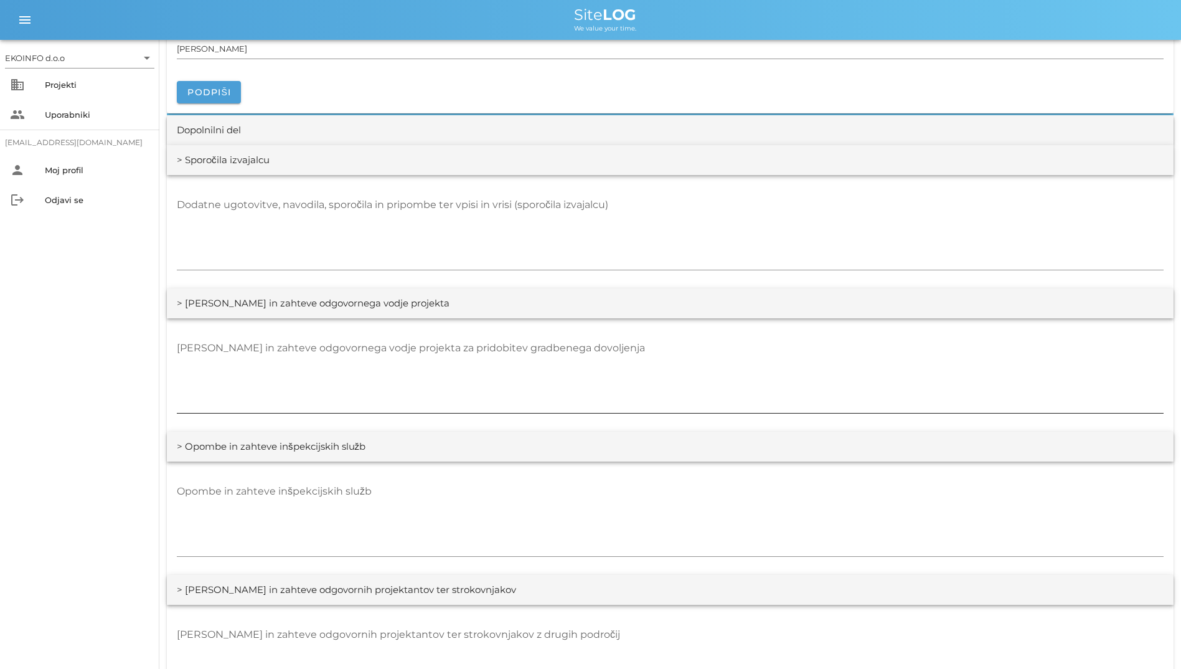
scroll to position [1746, 0]
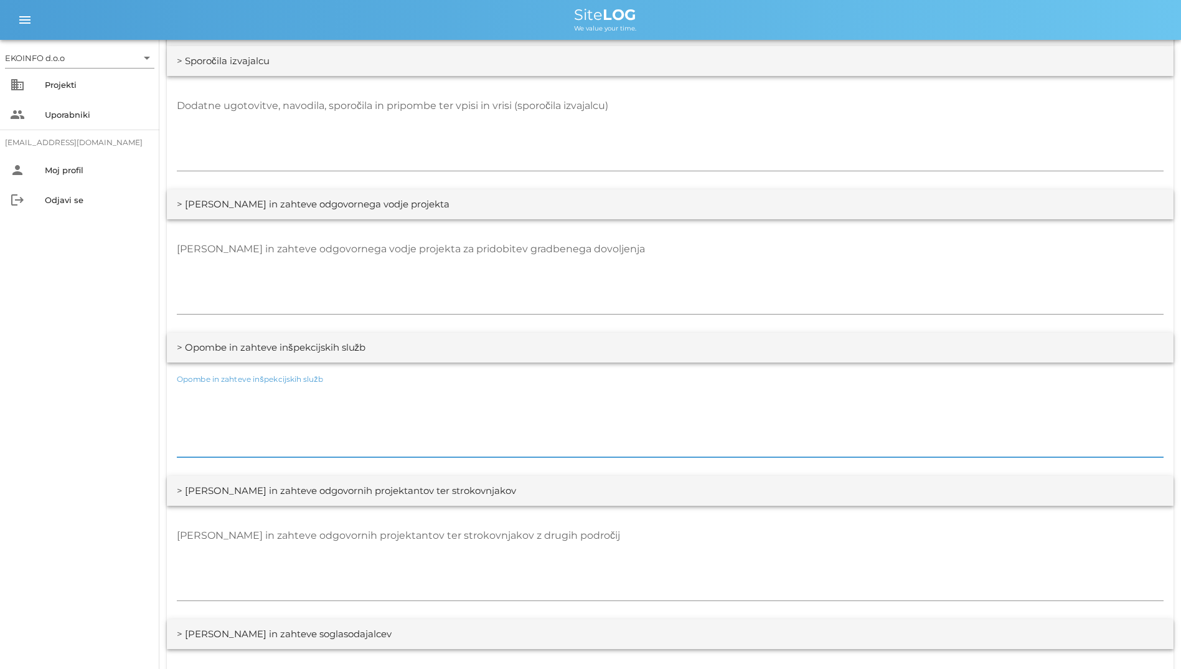
click at [603, 404] on textarea "Opombe in zahteve inšpekcijskih služb" at bounding box center [670, 419] width 987 height 75
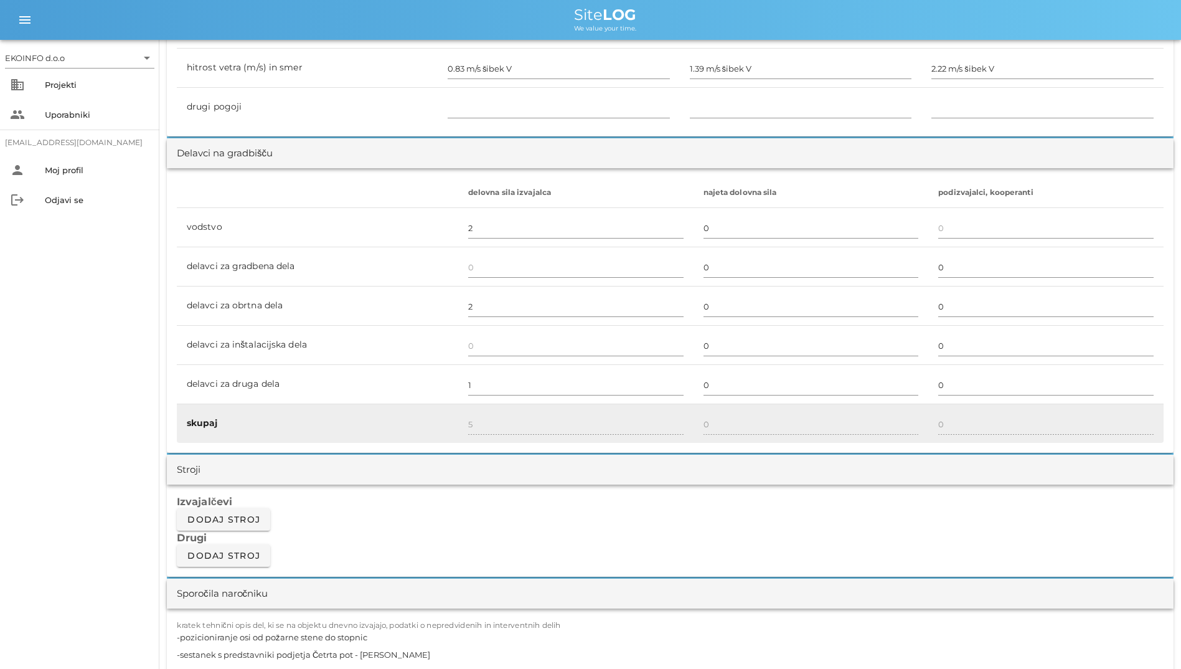
scroll to position [374, 0]
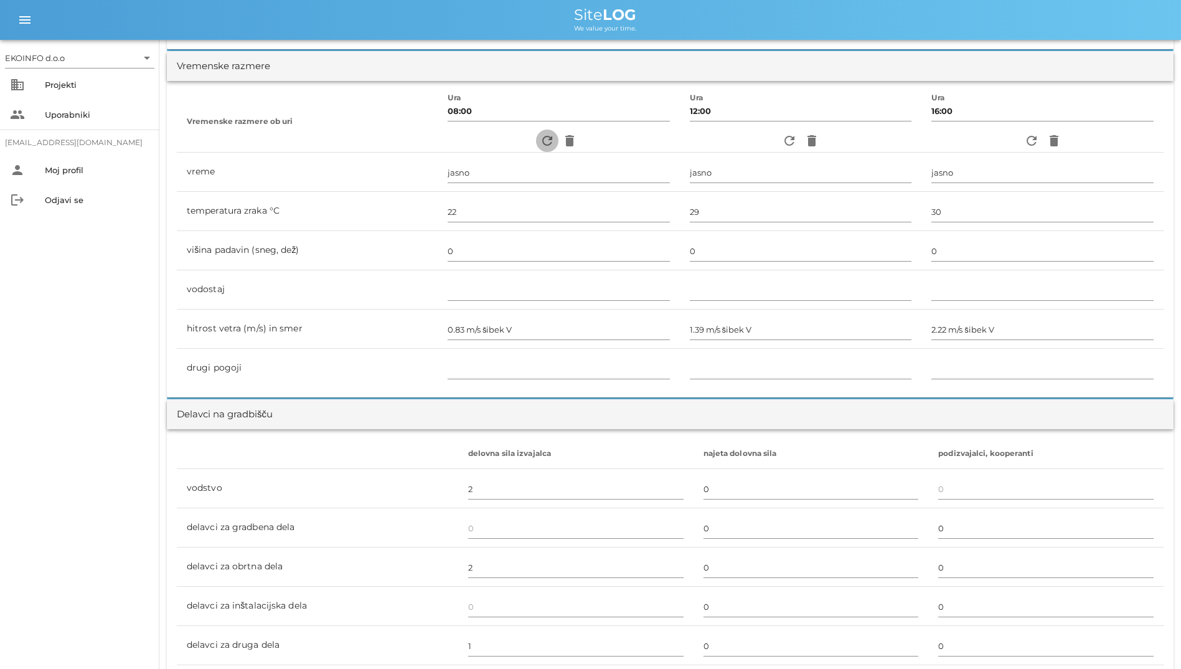
click at [540, 136] on icon "refresh" at bounding box center [547, 140] width 15 height 15
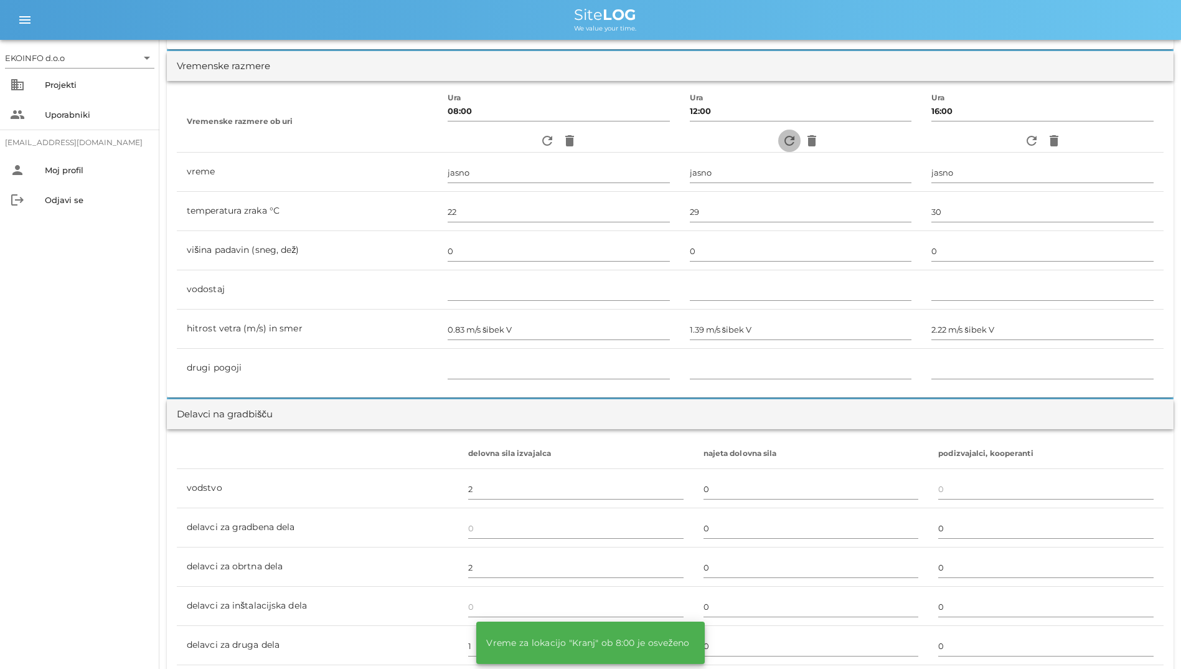
click at [785, 145] on icon "refresh" at bounding box center [789, 140] width 15 height 15
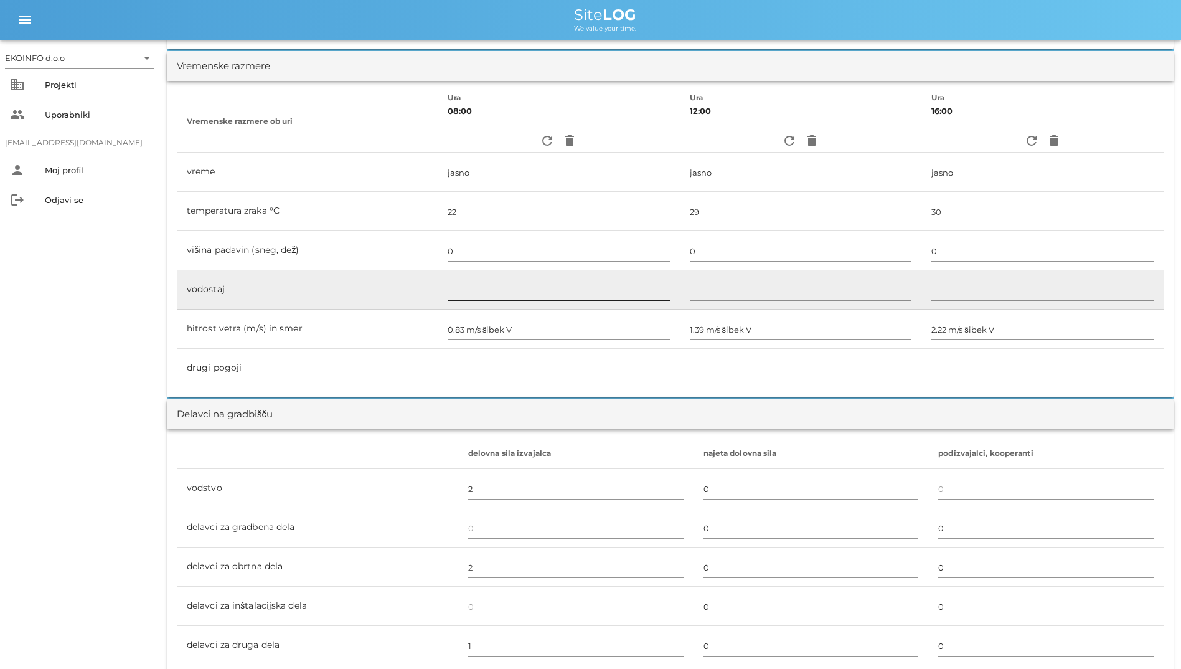
click at [481, 294] on input "text" at bounding box center [559, 290] width 222 height 20
click at [481, 293] on input "text" at bounding box center [559, 290] width 222 height 20
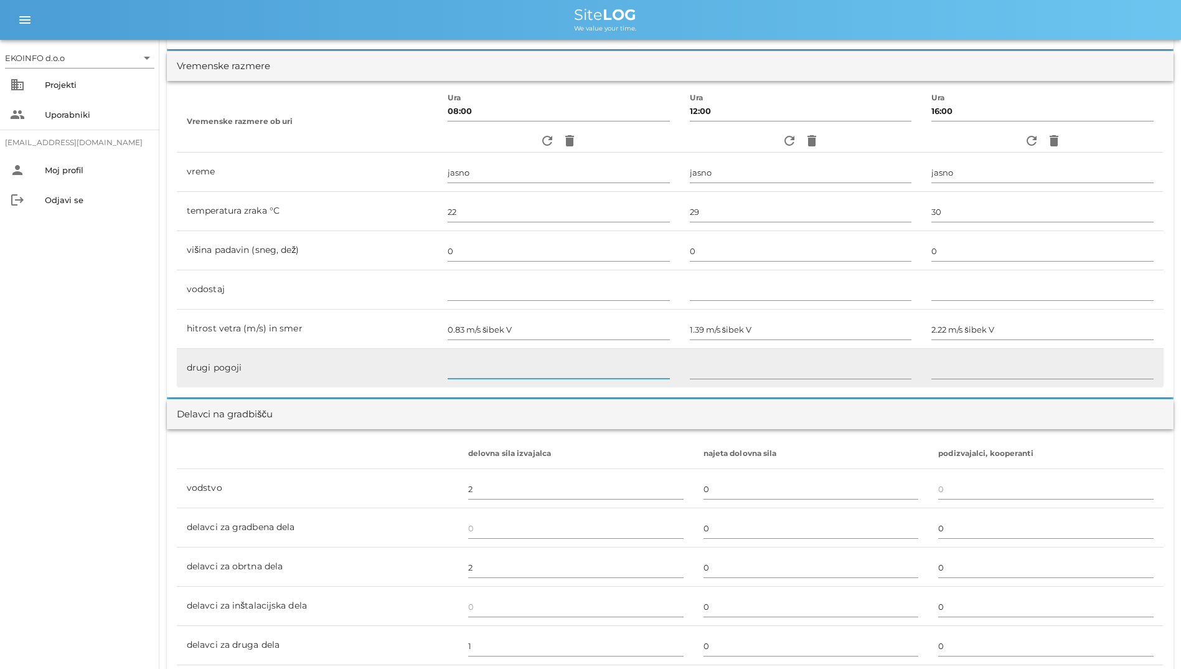
click at [483, 360] on input "text" at bounding box center [559, 369] width 222 height 20
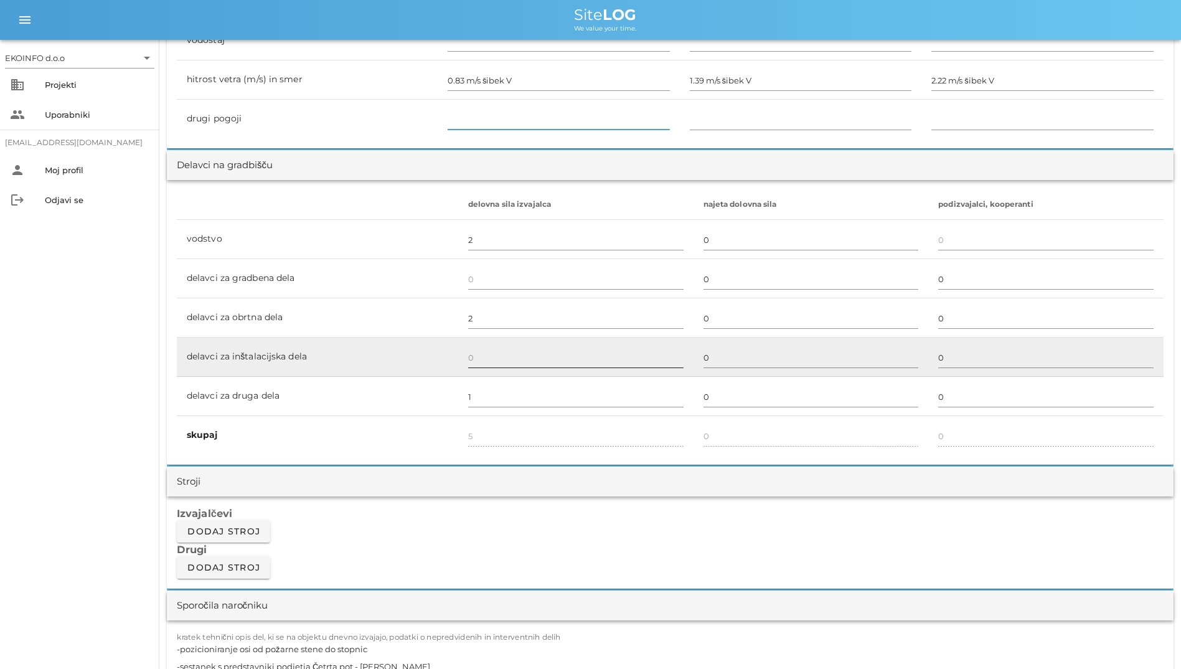
click at [483, 357] on input "text" at bounding box center [575, 358] width 215 height 20
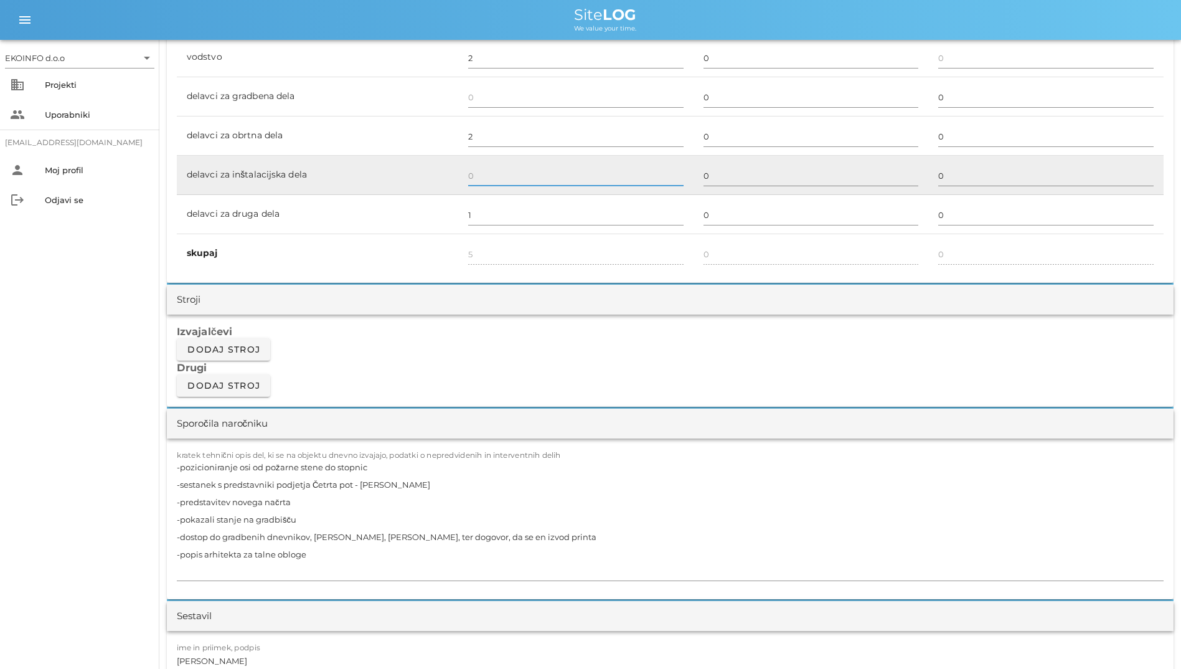
scroll to position [810, 0]
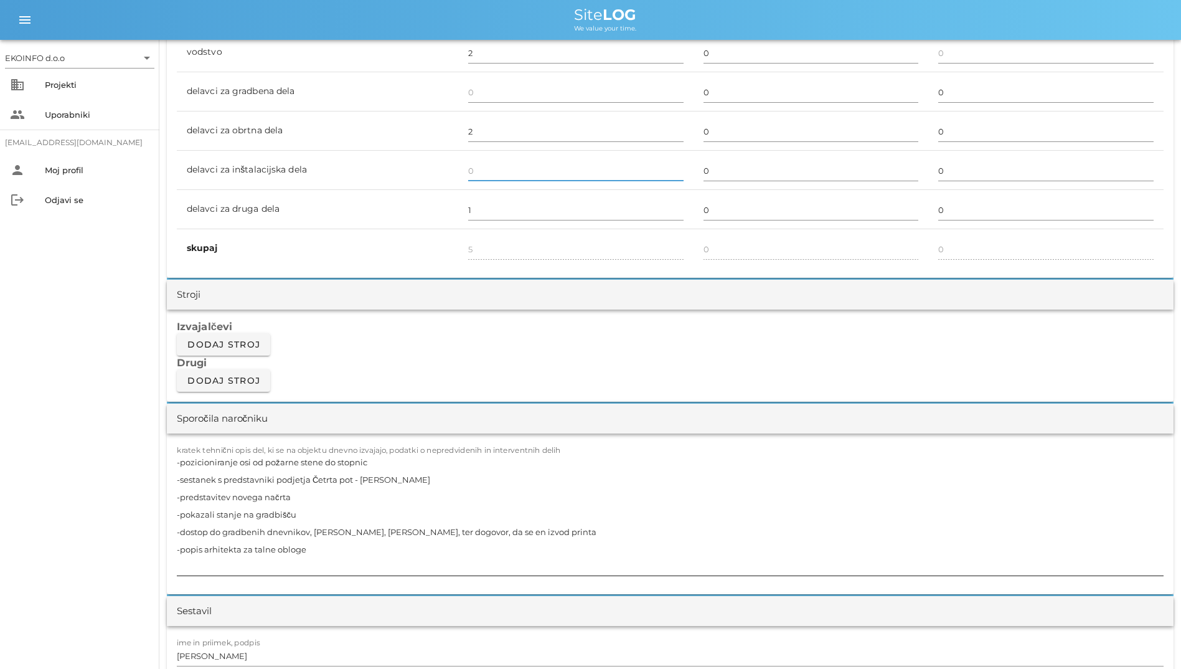
click at [398, 476] on textarea "-pozicioniranje osi od požarne stene do stopnic -sestanek s predstavniki podjet…" at bounding box center [670, 514] width 987 height 122
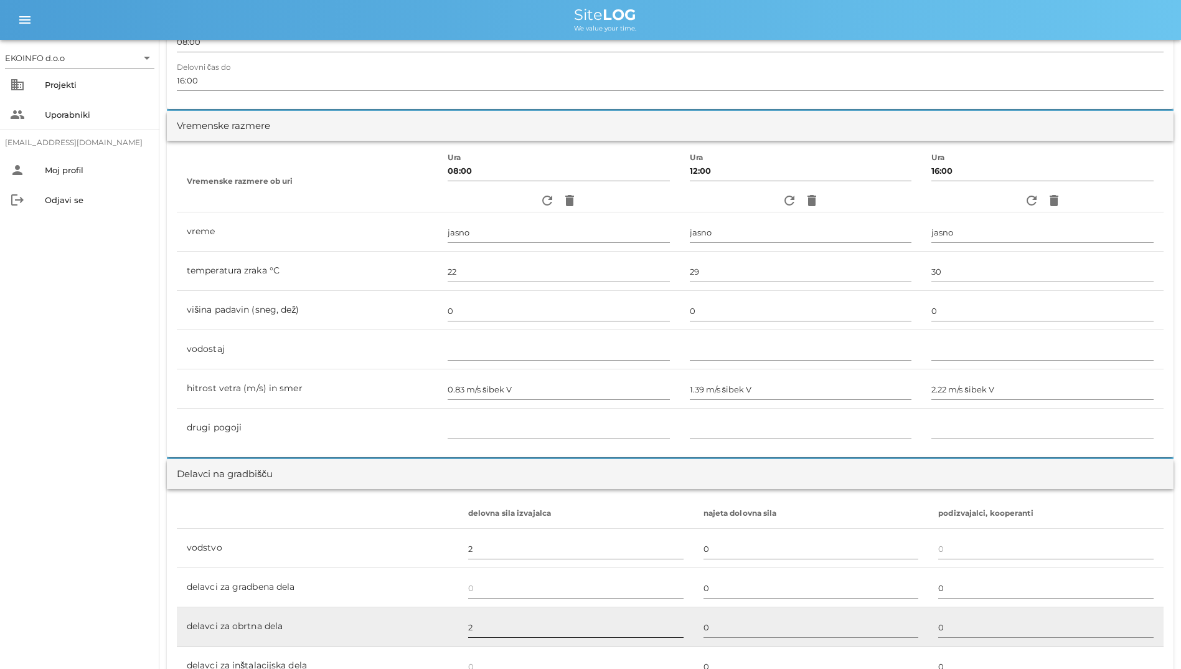
scroll to position [2, 0]
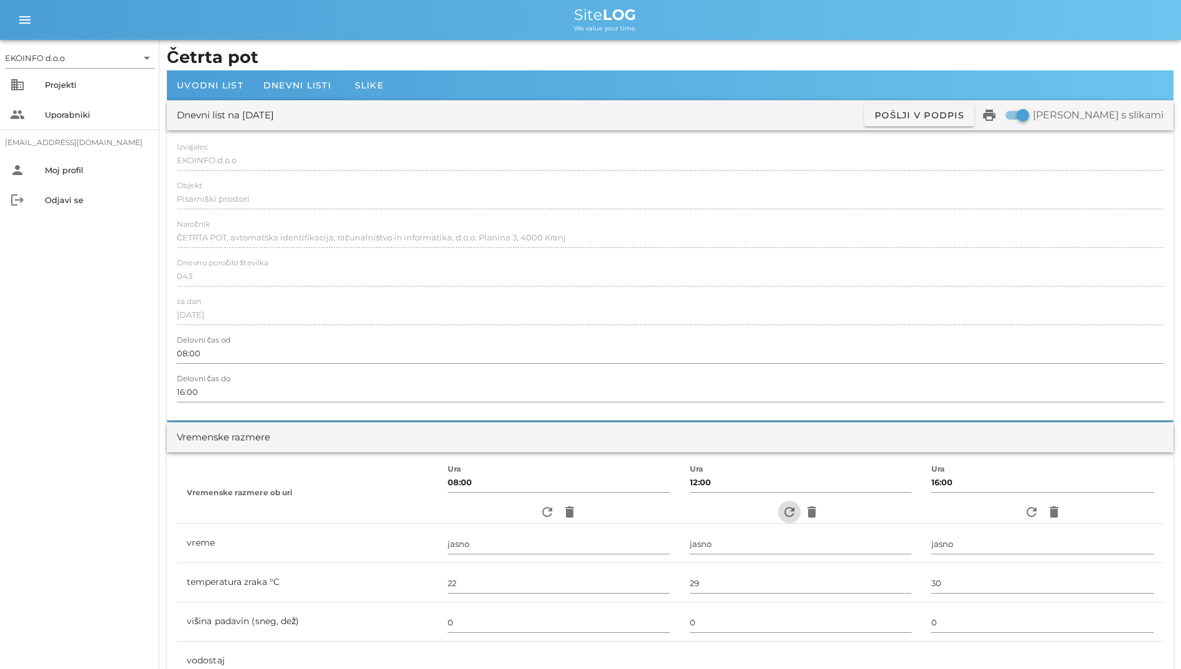
click at [782, 519] on icon "refresh" at bounding box center [789, 511] width 15 height 15
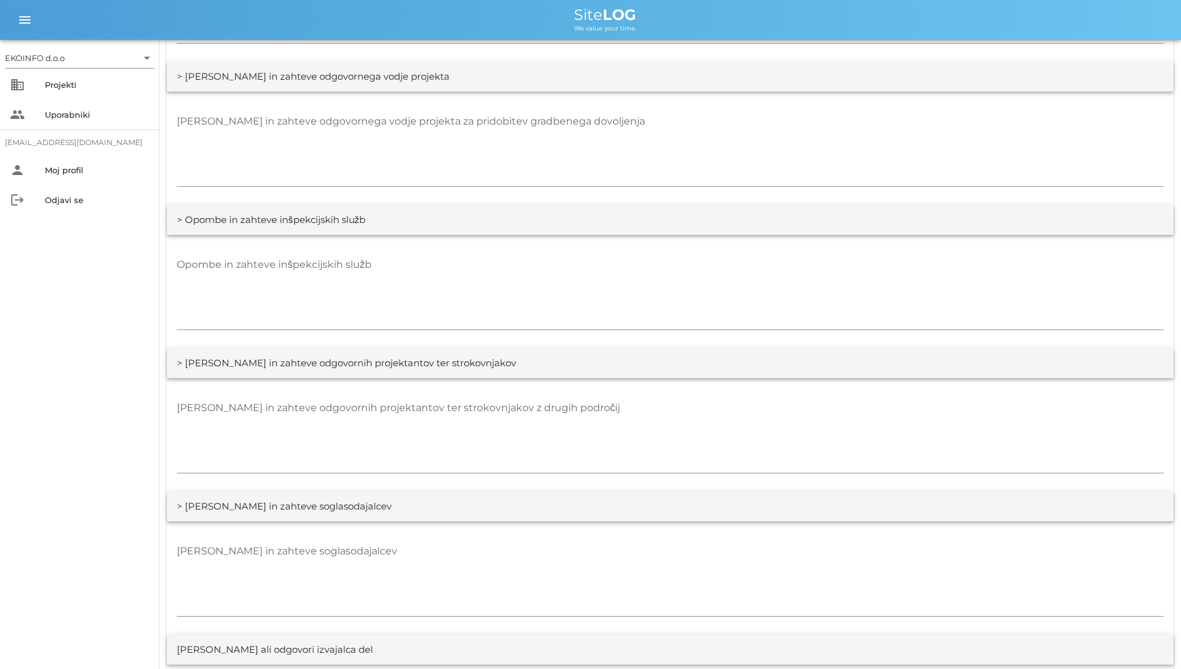
scroll to position [2120, 0]
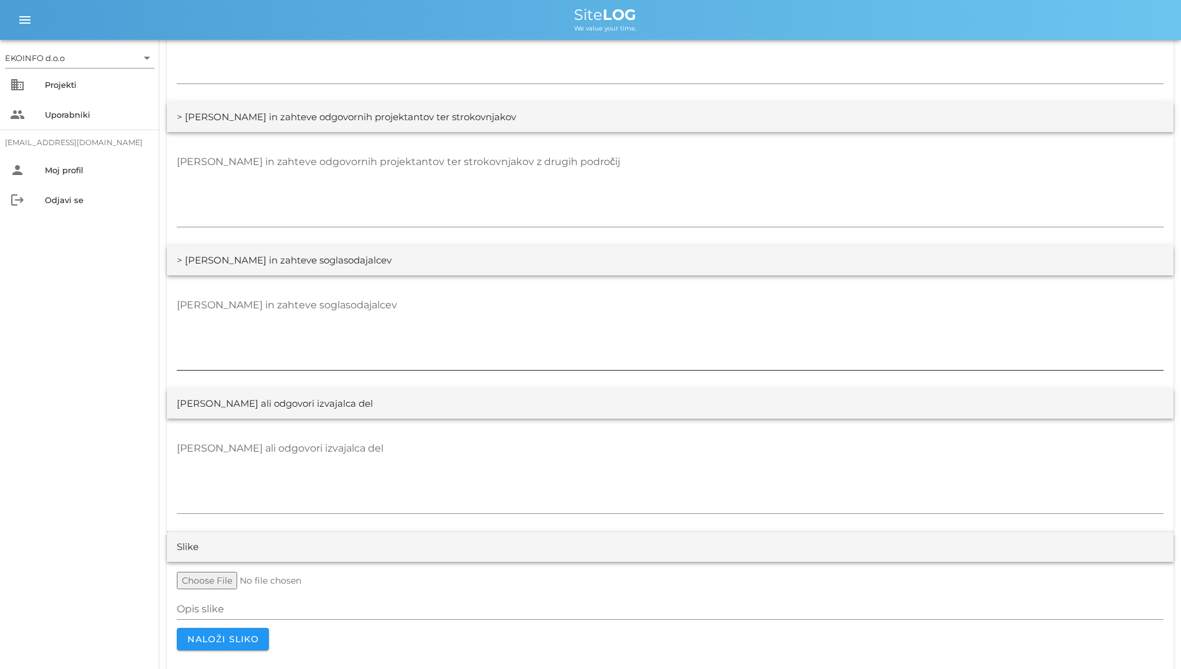
click at [581, 311] on textarea "Opombe in zahteve soglasodajalcev" at bounding box center [670, 332] width 987 height 75
click at [473, 197] on textarea "Opombe in zahteve odgovornih projektantov ter strokovnjakov z drugih področij" at bounding box center [670, 189] width 987 height 75
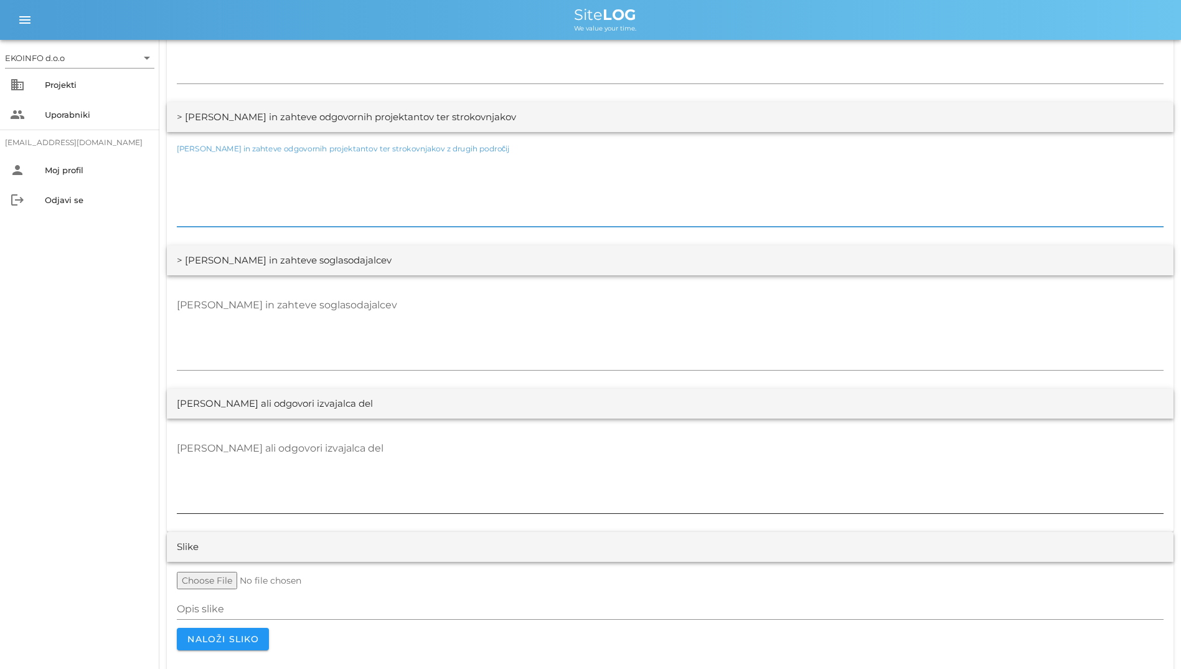
click at [501, 455] on textarea "Opombe ali odgovori izvajalca del" at bounding box center [670, 475] width 987 height 75
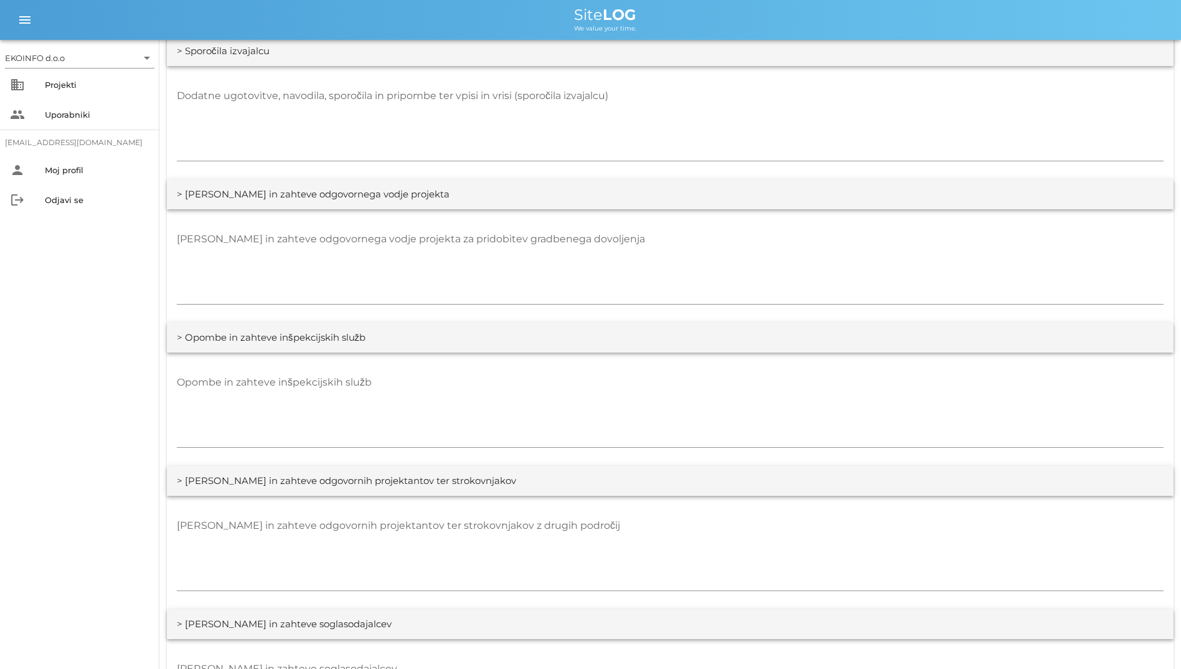
scroll to position [1995, 0]
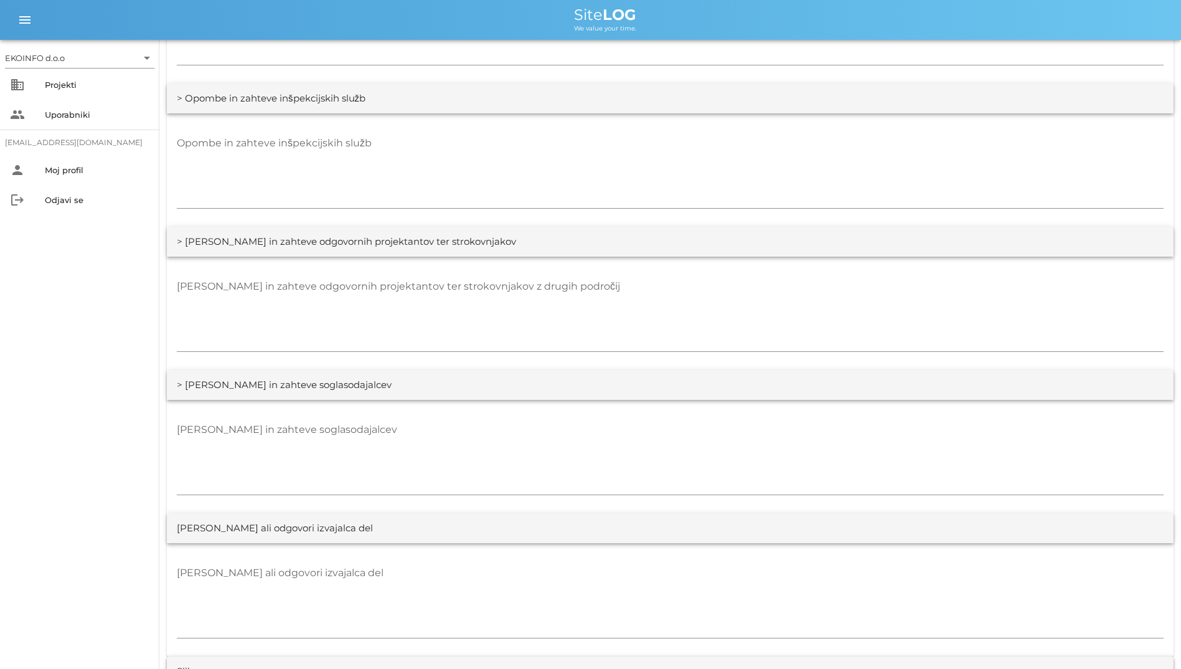
click at [549, 392] on div "> Opombe in zahteve soglasodajalcev" at bounding box center [670, 385] width 1007 height 30
click at [540, 423] on textarea "Opombe in zahteve soglasodajalcev" at bounding box center [670, 457] width 987 height 75
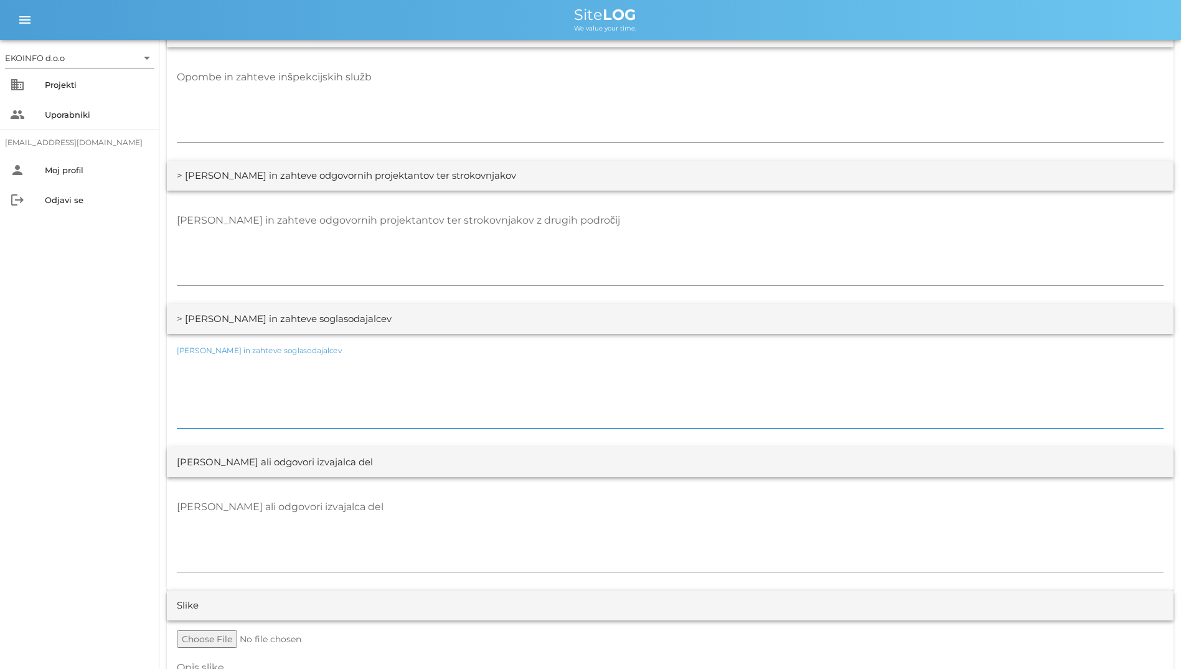
scroll to position [2245, 0]
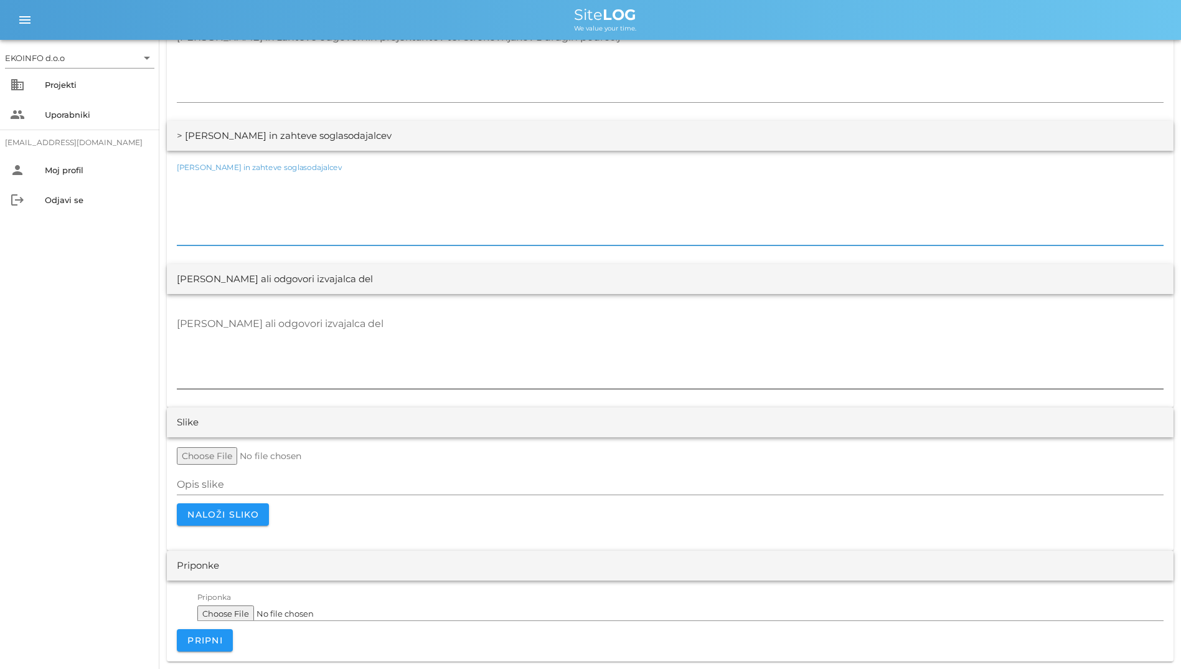
click at [583, 370] on textarea "Opombe ali odgovori izvajalca del" at bounding box center [670, 351] width 987 height 75
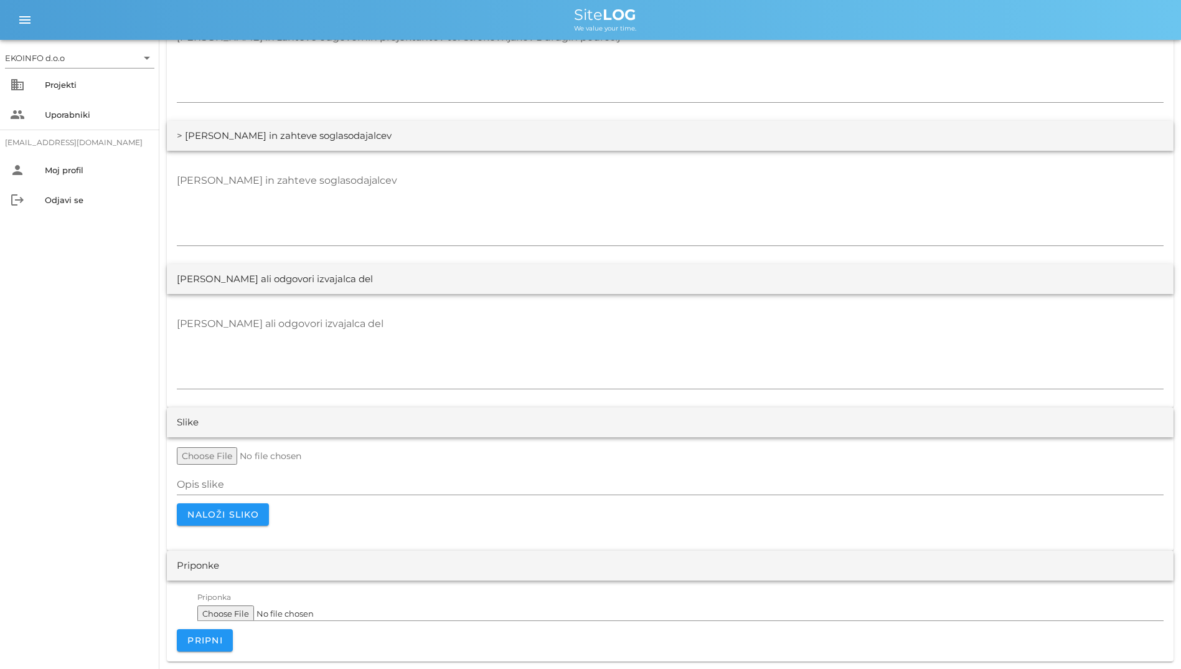
click at [494, 266] on div "Opombe ali odgovori izvajalca del" at bounding box center [670, 279] width 1007 height 30
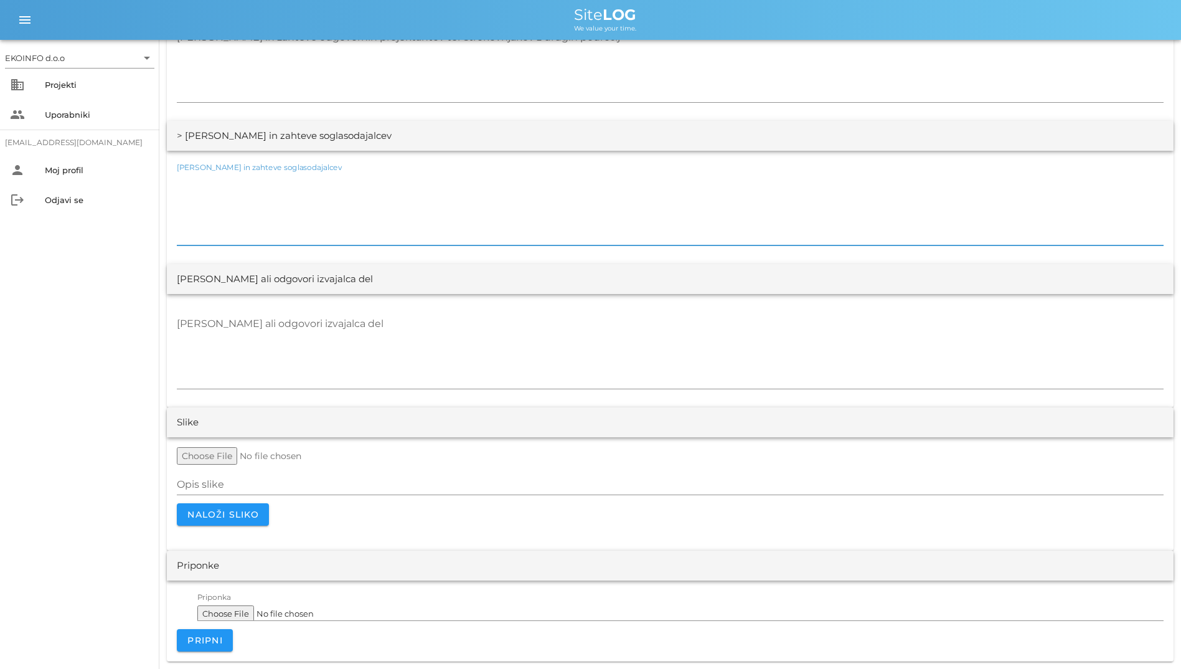
click at [447, 230] on textarea "Opombe in zahteve soglasodajalcev" at bounding box center [670, 208] width 987 height 75
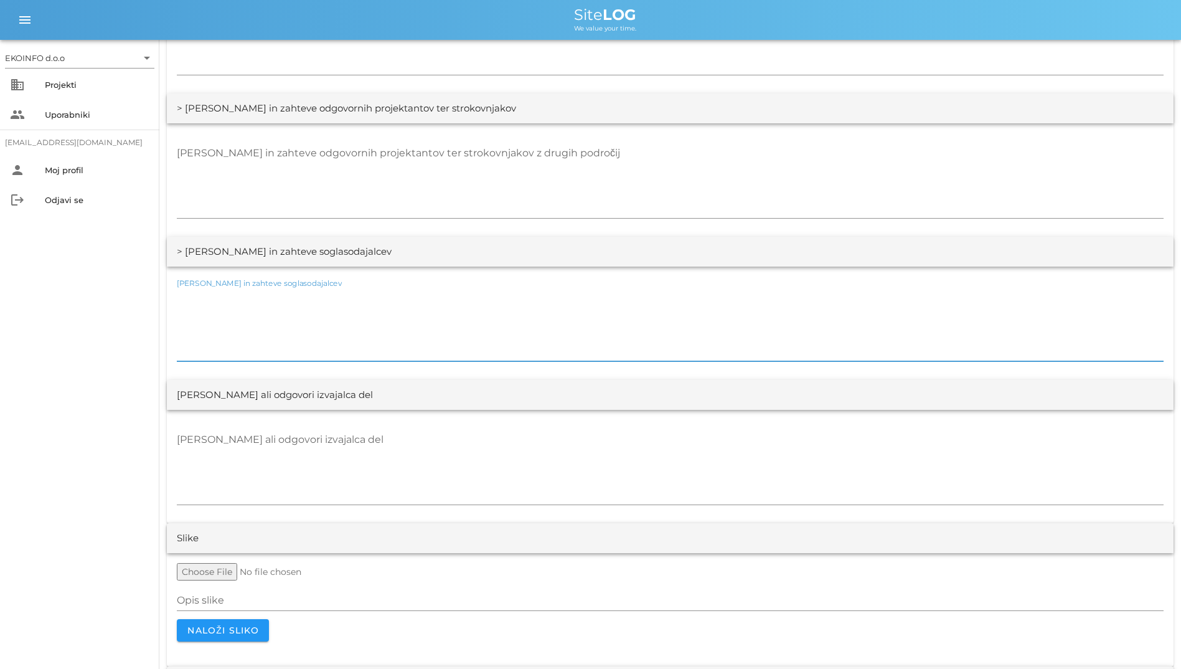
scroll to position [1995, 0]
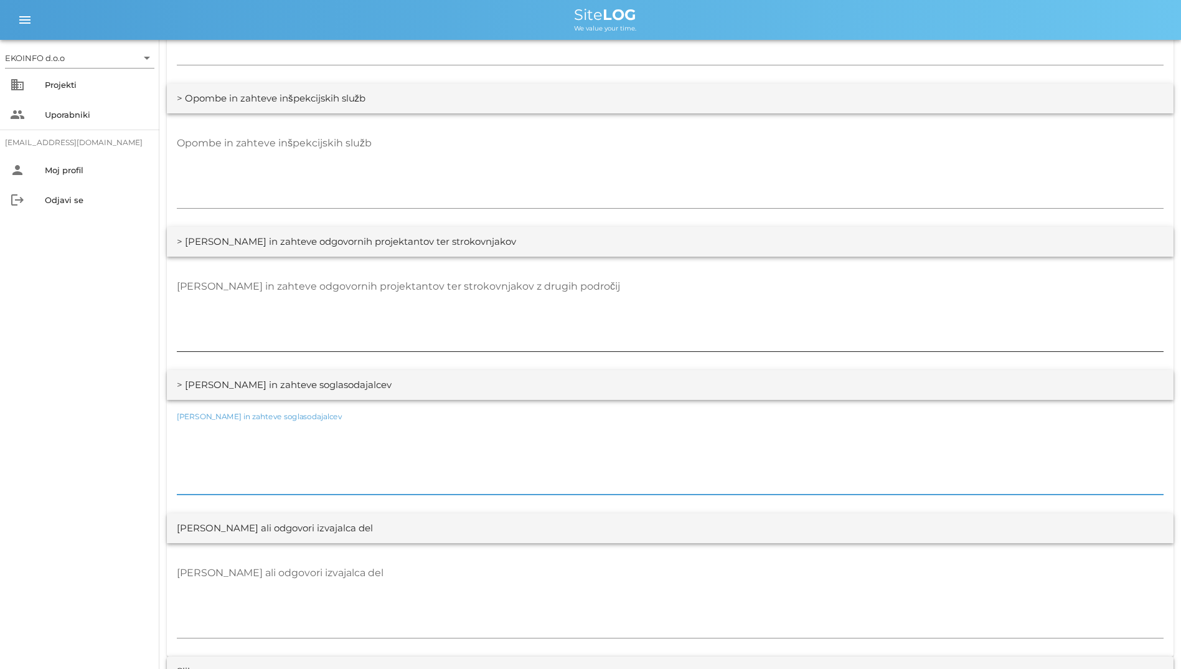
click at [241, 349] on textarea "Opombe in zahteve odgovornih projektantov ter strokovnjakov z drugih področij" at bounding box center [670, 314] width 987 height 75
click at [289, 185] on textarea "Opombe in zahteve inšpekcijskih služb" at bounding box center [670, 170] width 987 height 75
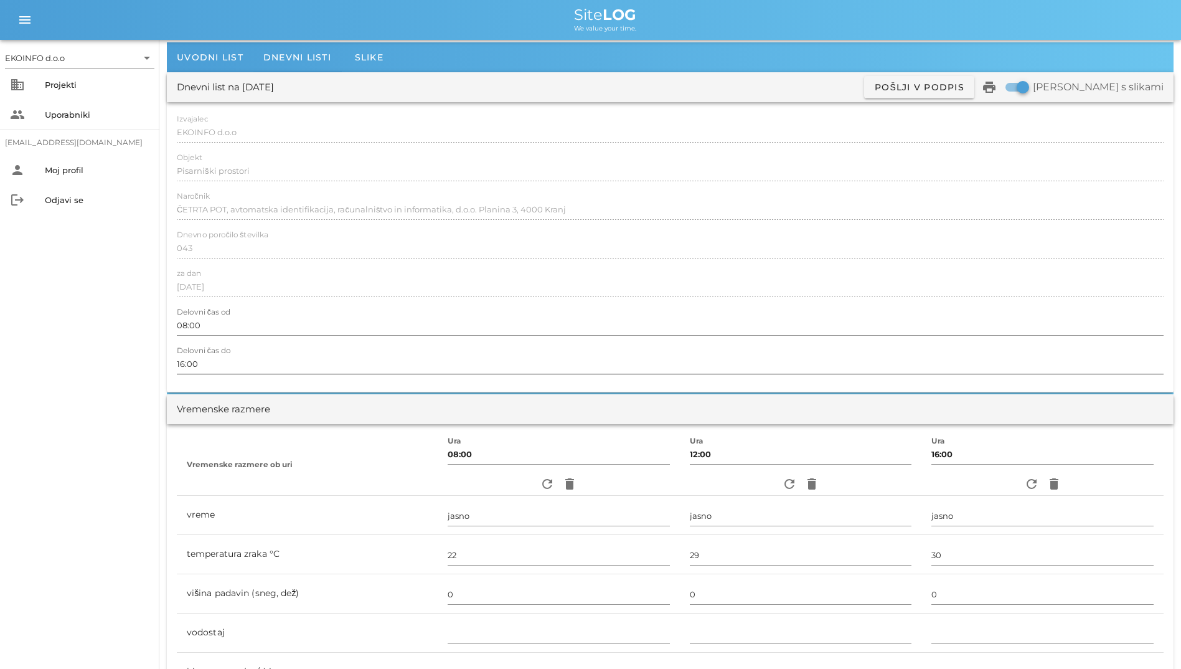
scroll to position [0, 0]
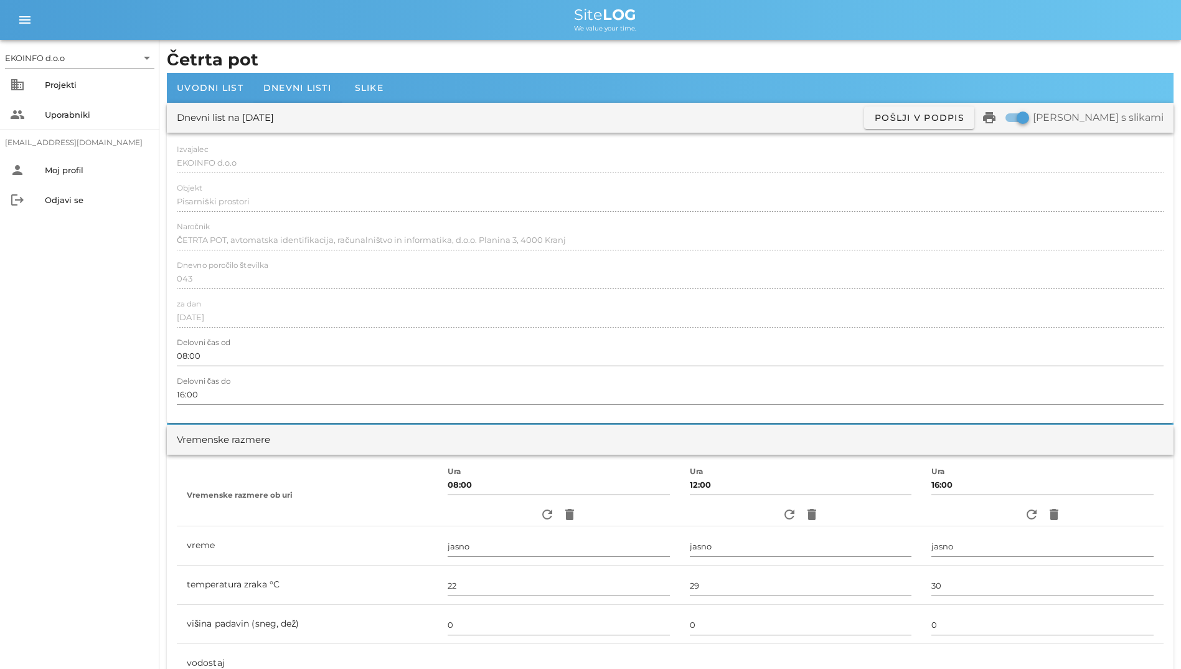
click at [468, 212] on div at bounding box center [670, 215] width 987 height 9
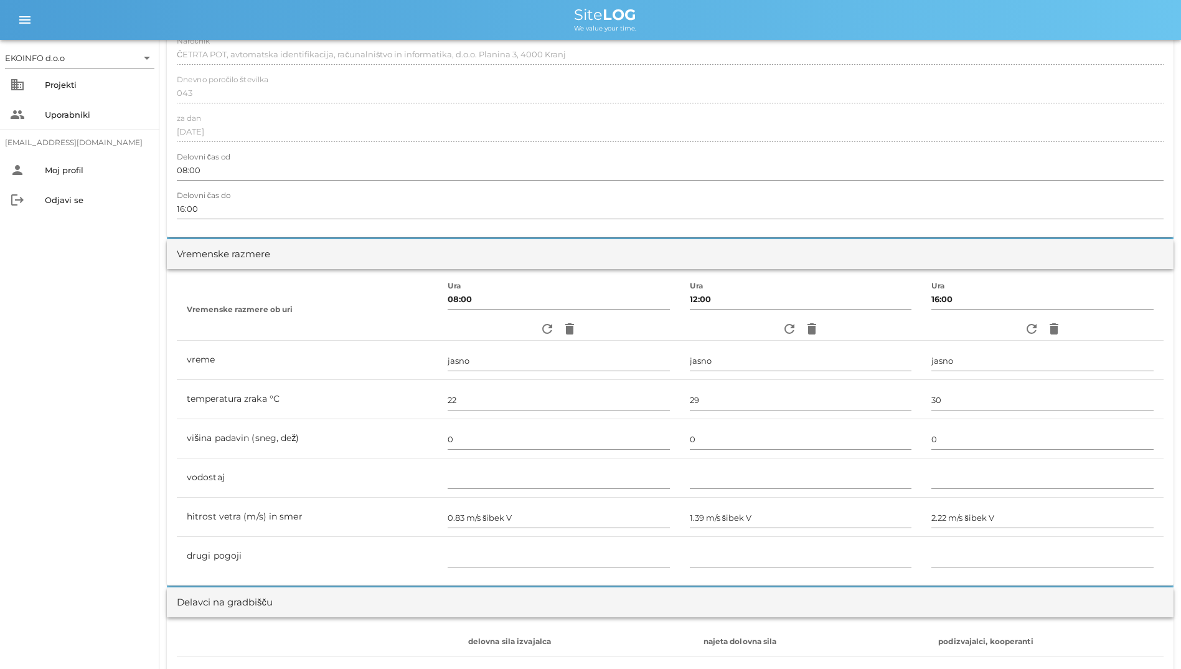
scroll to position [187, 0]
click at [546, 321] on icon "refresh" at bounding box center [547, 327] width 15 height 15
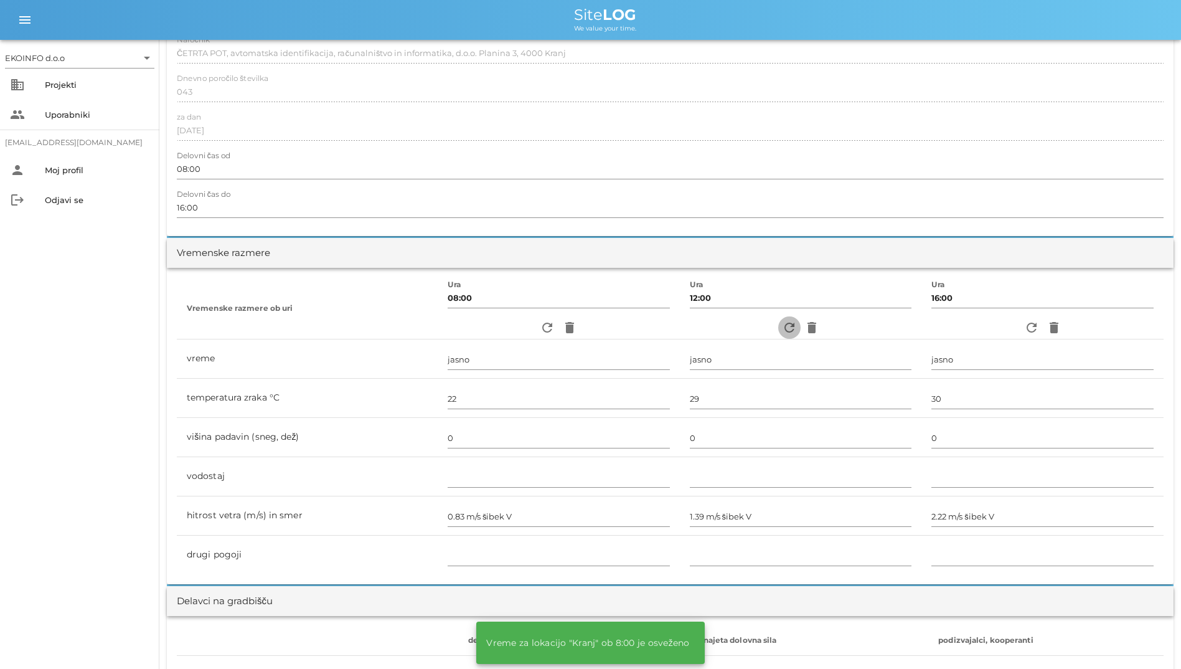
click at [787, 326] on icon "refresh" at bounding box center [789, 327] width 15 height 15
click at [1031, 321] on icon "refresh" at bounding box center [1031, 327] width 15 height 15
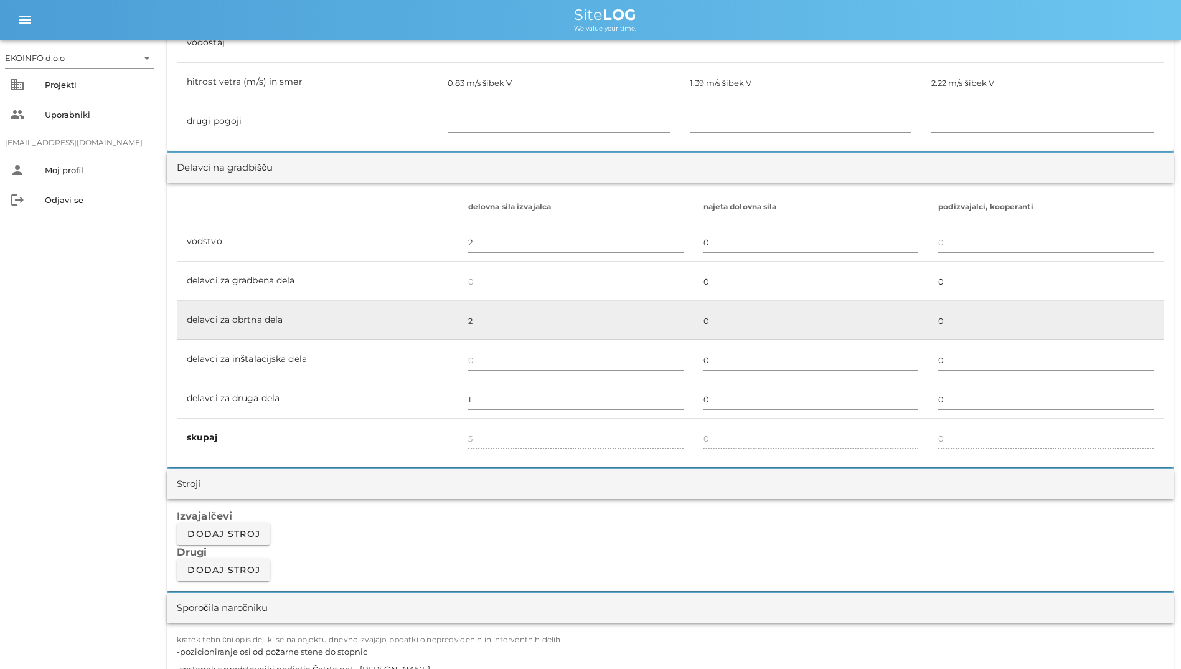
scroll to position [623, 0]
click at [577, 312] on input "2" at bounding box center [575, 318] width 215 height 20
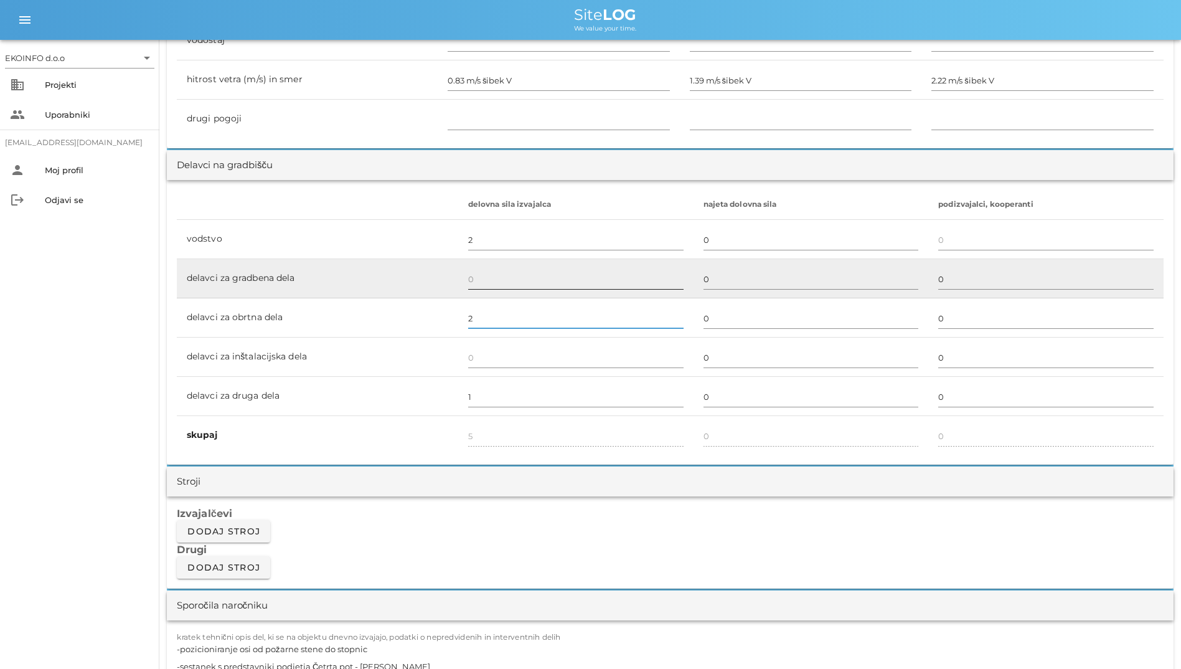
click at [539, 285] on input "text" at bounding box center [575, 279] width 215 height 20
click at [461, 265] on td at bounding box center [575, 278] width 235 height 39
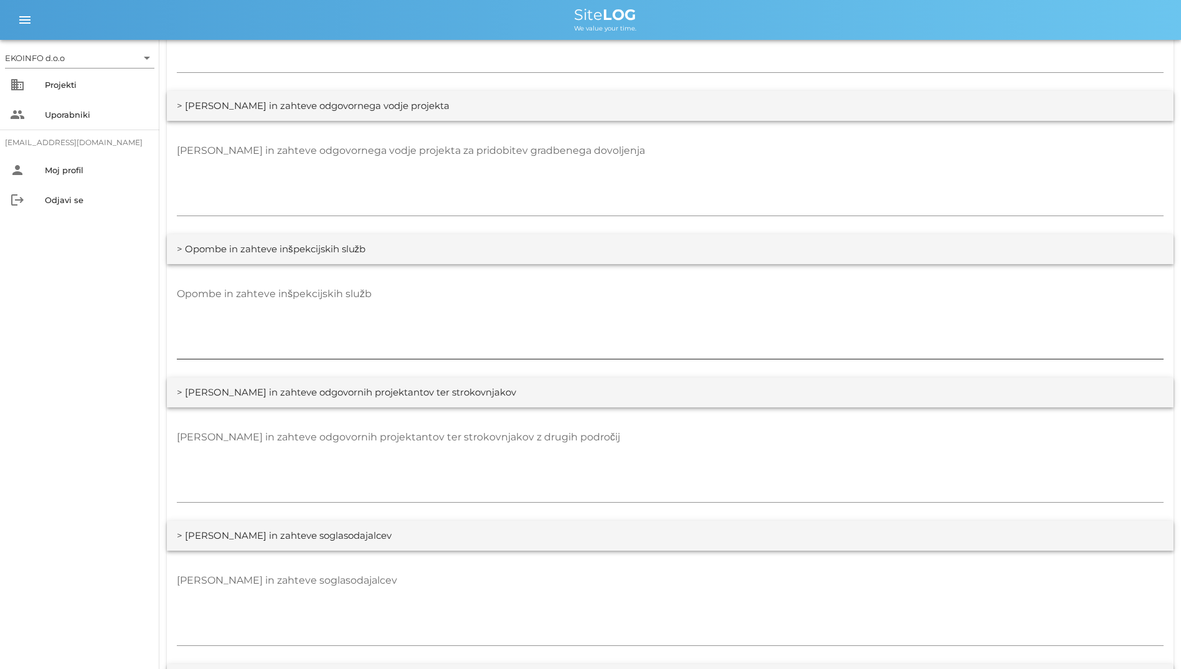
scroll to position [1868, 0]
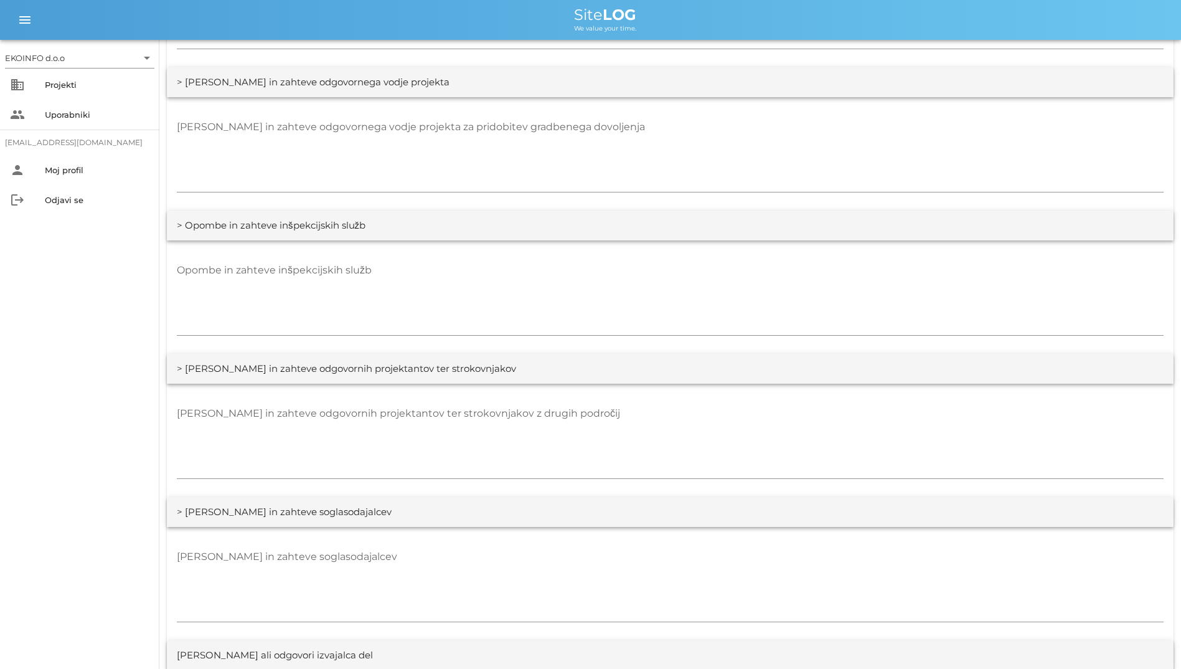
click at [842, 374] on div "> Opombe in zahteve odgovornih projektantov ter strokovnjakov" at bounding box center [670, 369] width 1007 height 30
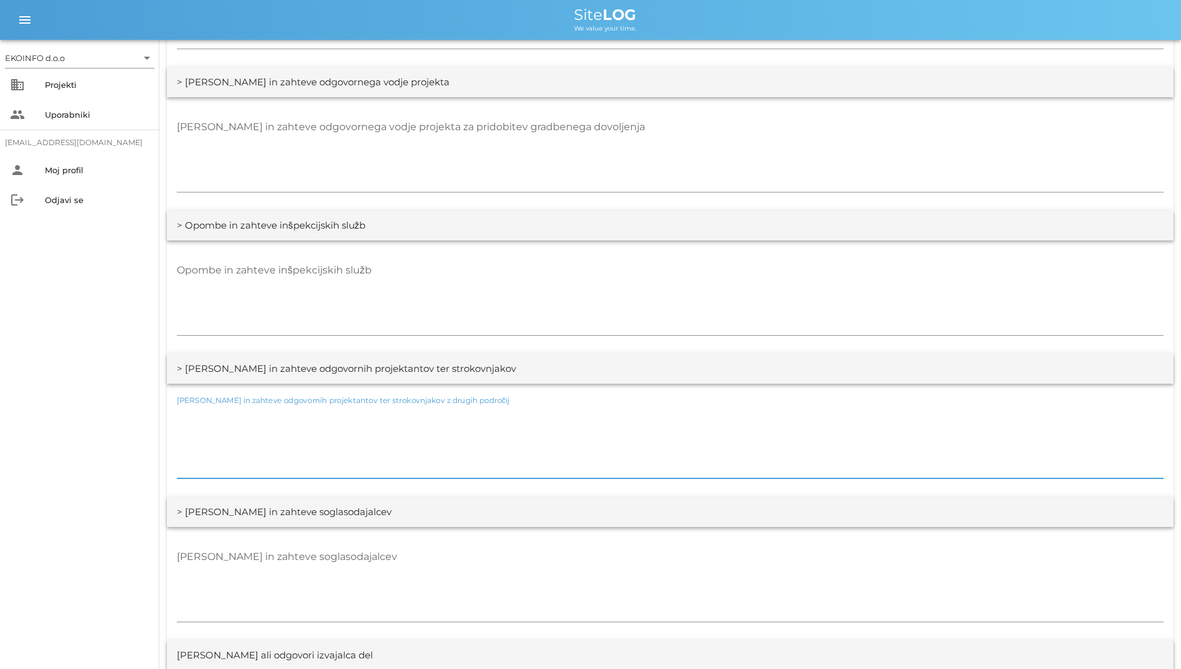
click at [841, 410] on textarea "Opombe in zahteve odgovornih projektantov ter strokovnjakov z drugih področij" at bounding box center [670, 441] width 987 height 75
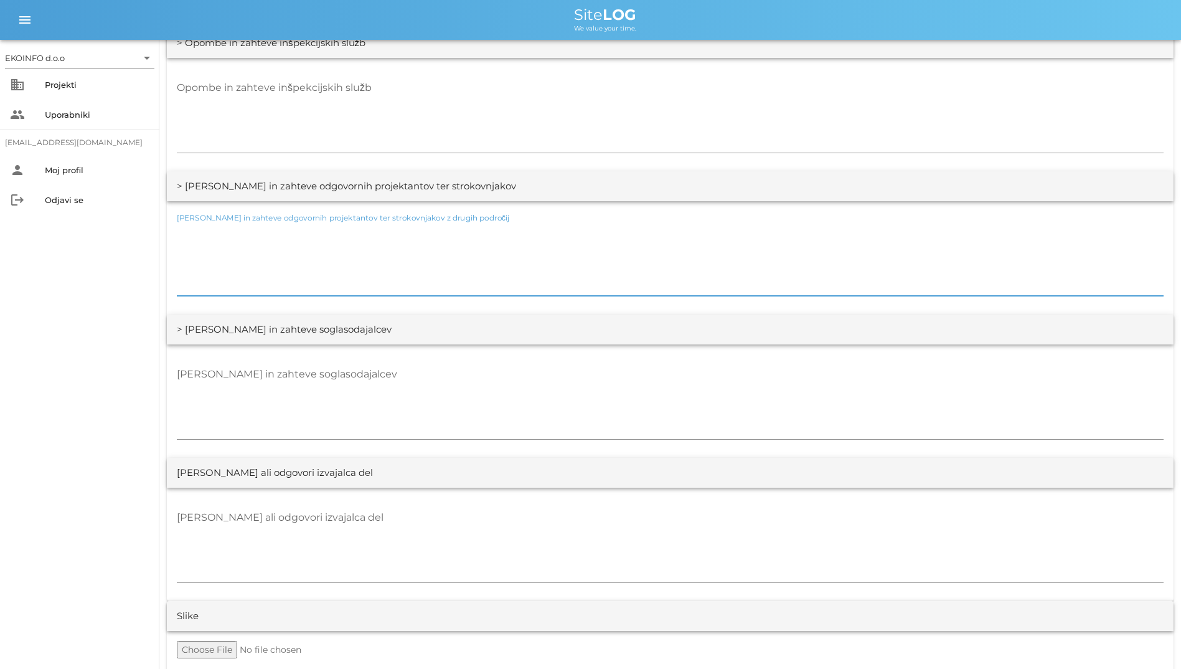
scroll to position [2055, 0]
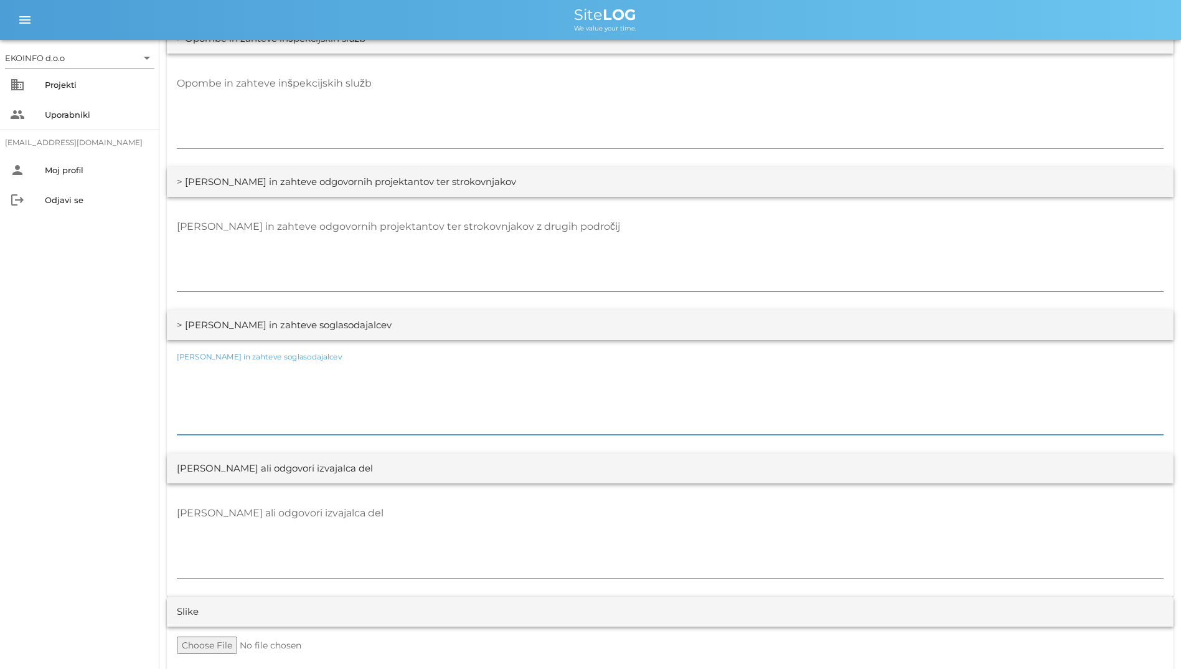
click at [841, 410] on textarea "Opombe in zahteve soglasodajalcev" at bounding box center [670, 397] width 987 height 75
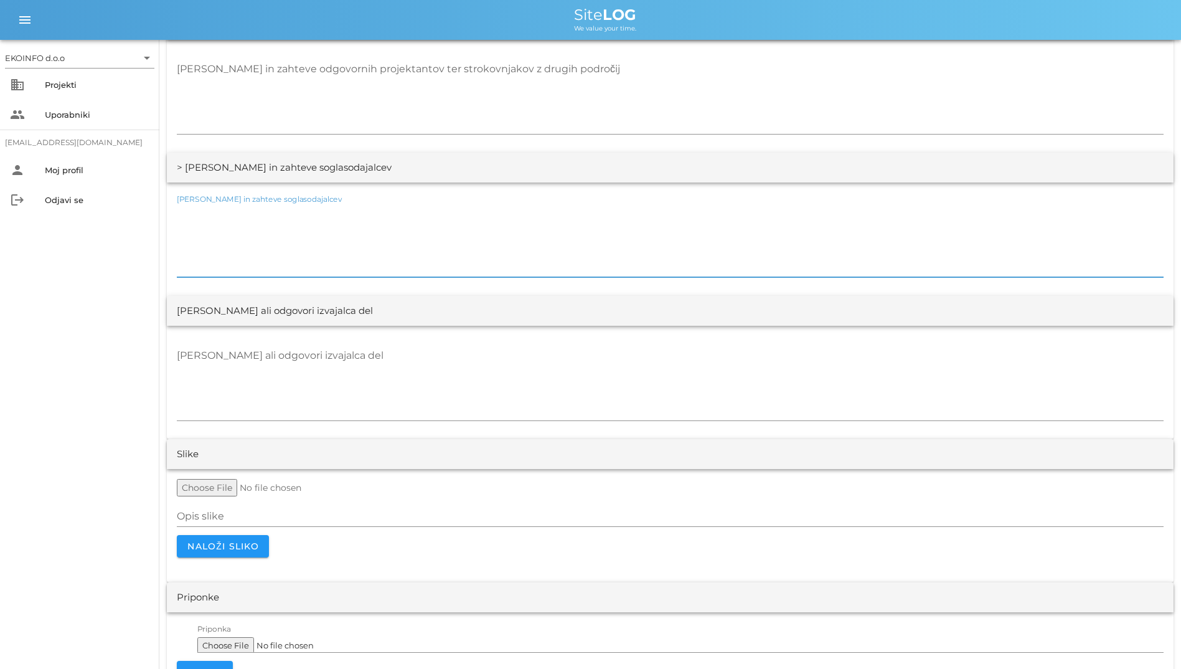
scroll to position [2245, 0]
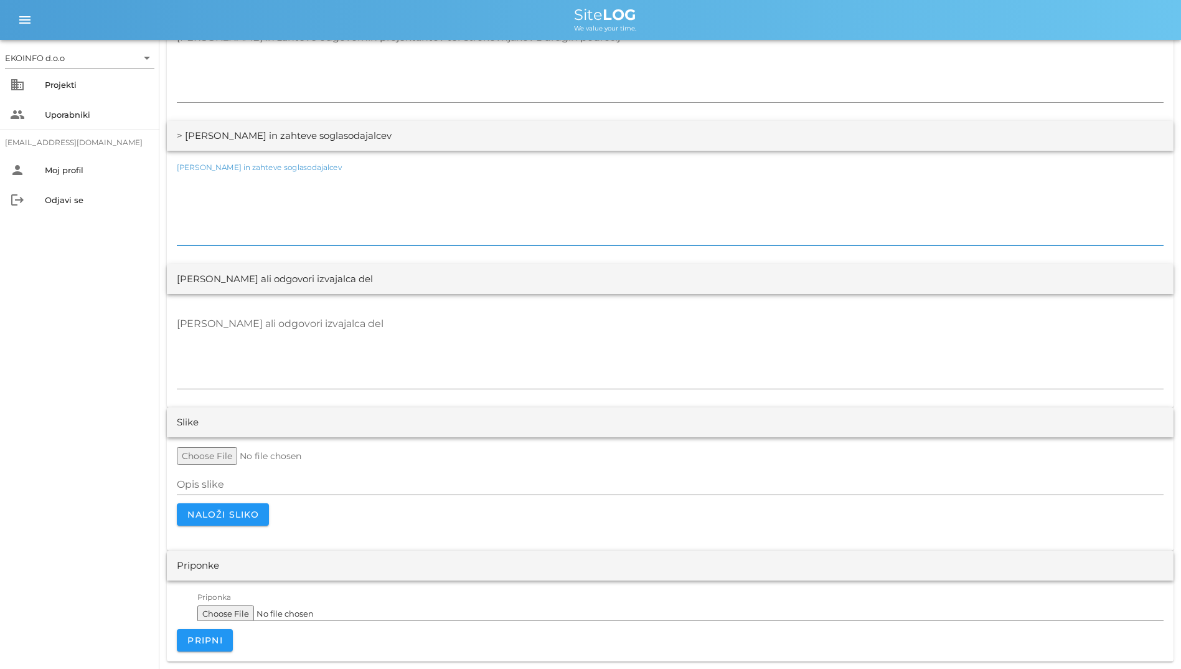
click at [229, 574] on div "Priponke" at bounding box center [670, 566] width 1007 height 30
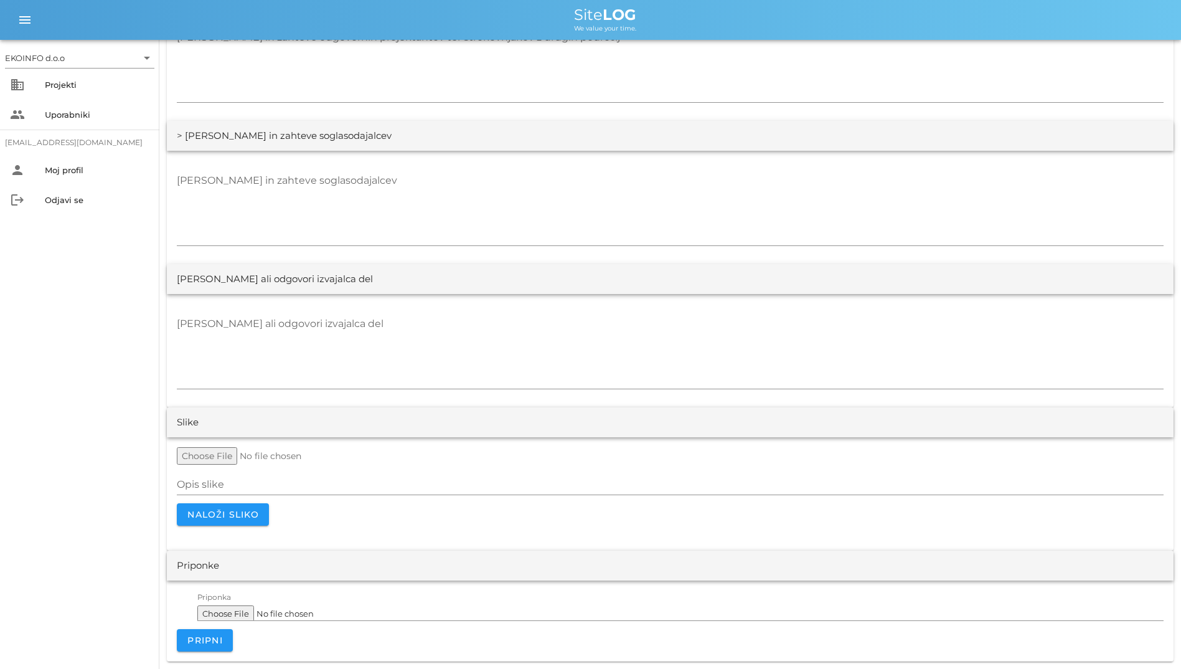
click at [229, 573] on div "Priponke" at bounding box center [670, 566] width 1007 height 30
drag, startPoint x: 229, startPoint y: 573, endPoint x: 206, endPoint y: 544, distance: 36.9
click at [206, 544] on div "Opis slike Naloži sliko petek, 08.08.2025" at bounding box center [670, 493] width 1007 height 113
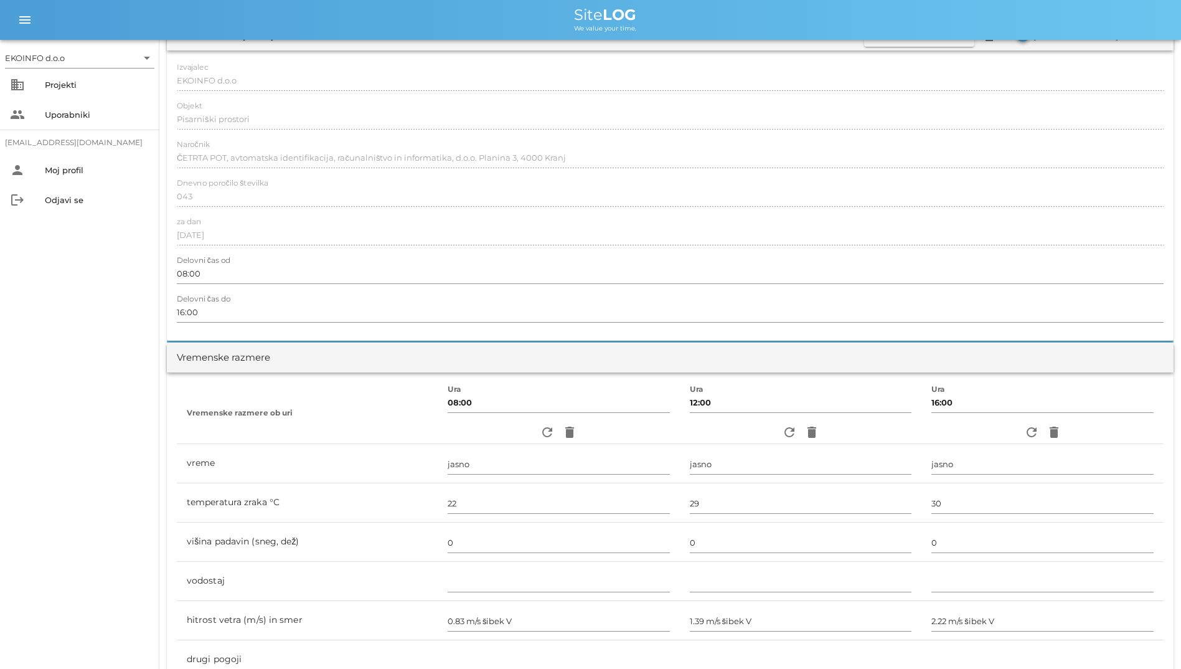
scroll to position [0, 0]
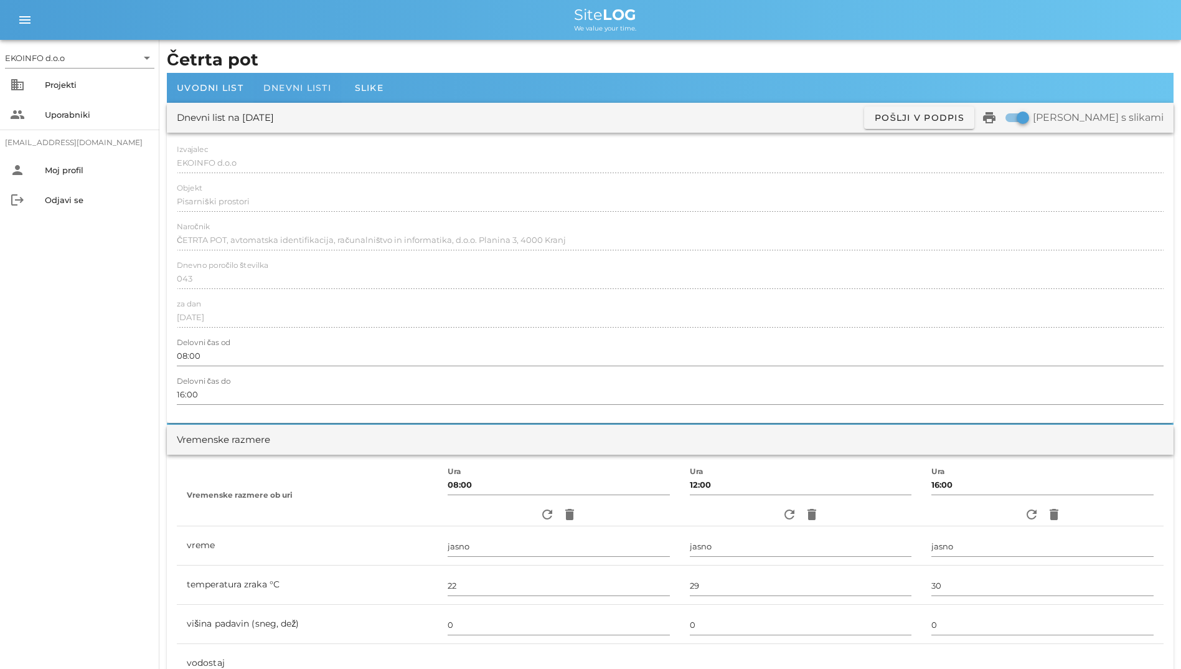
click at [305, 96] on div "Dnevni listi" at bounding box center [297, 88] width 88 height 30
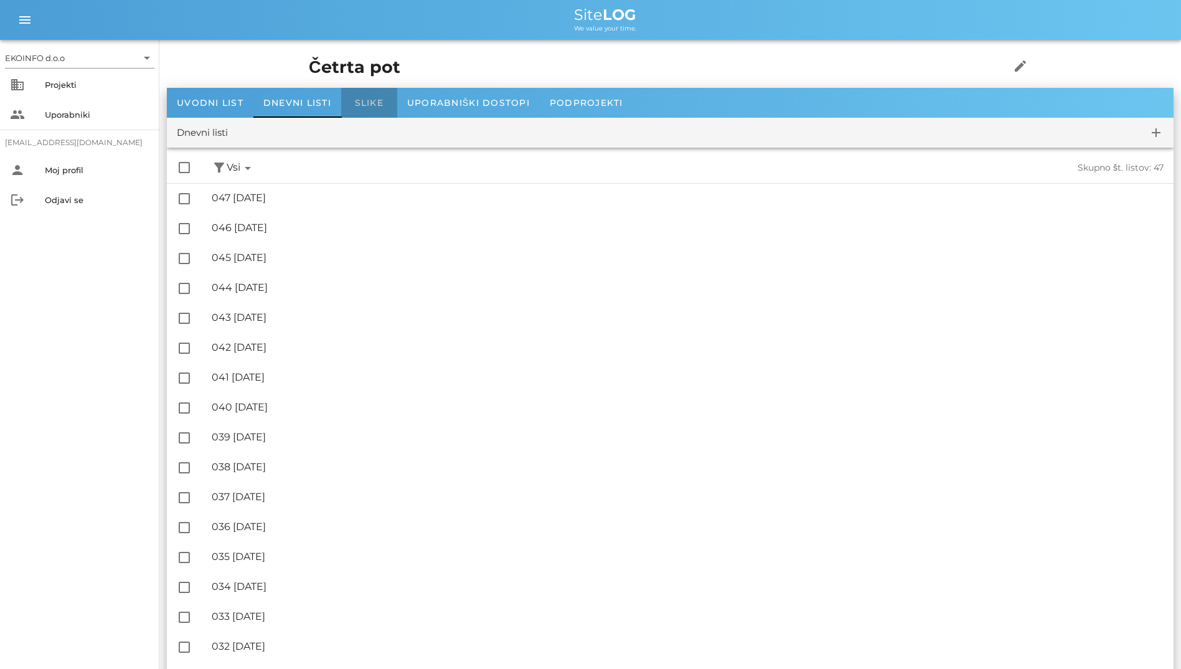
click at [369, 98] on span "Slike" at bounding box center [369, 102] width 29 height 11
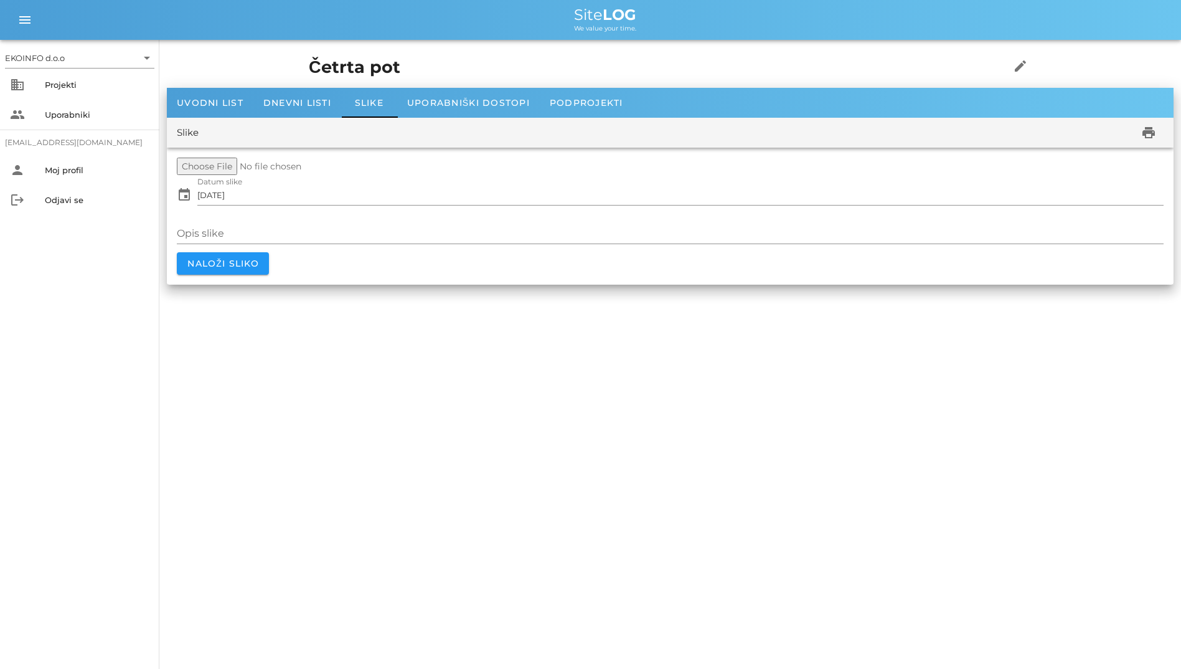
click at [433, 118] on div "Slike print" at bounding box center [670, 133] width 1007 height 30
click at [447, 112] on div "Uporabniški dostopi" at bounding box center [468, 103] width 143 height 30
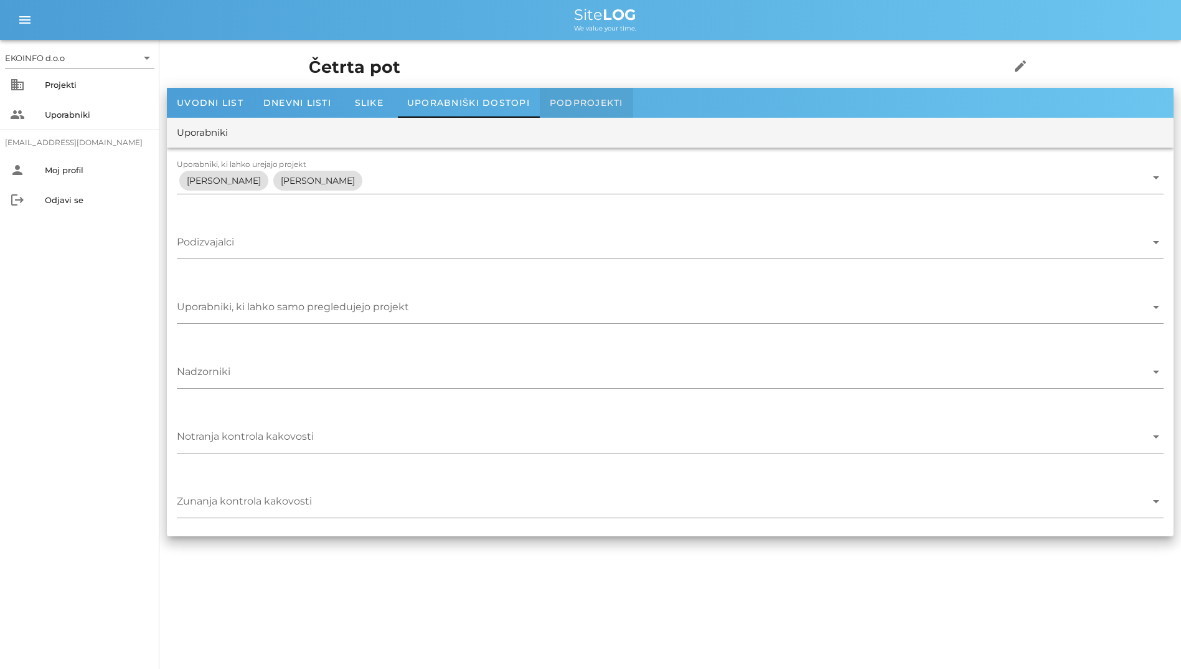
click at [554, 100] on span "Podprojekti" at bounding box center [586, 102] width 73 height 11
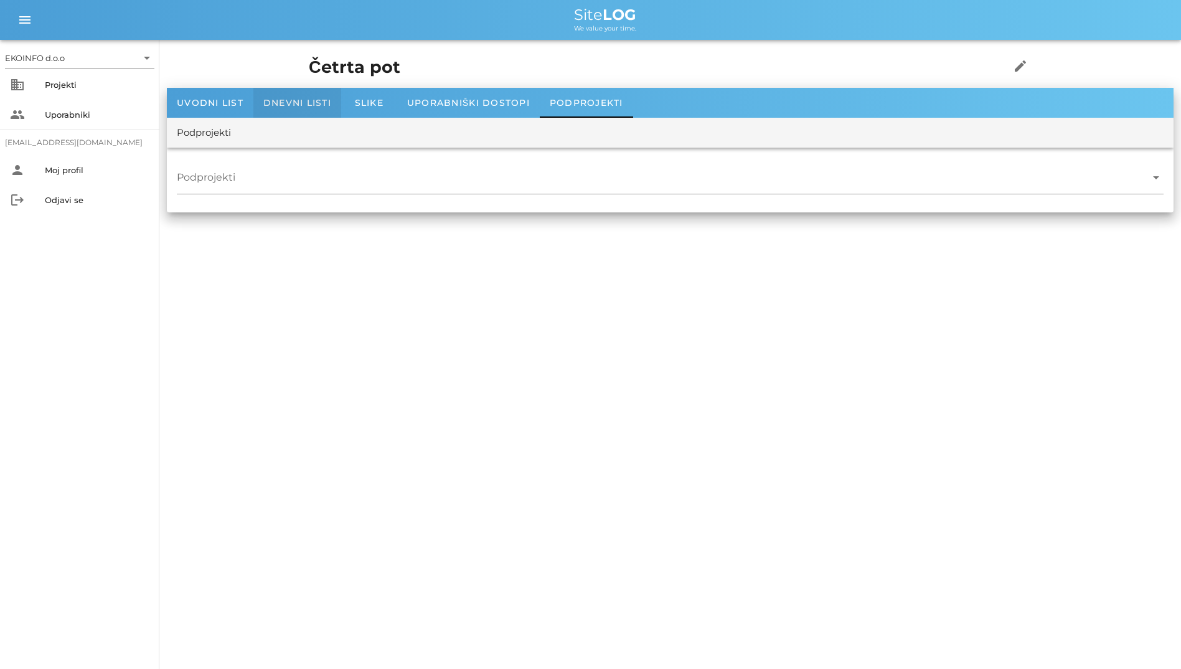
click at [325, 106] on span "Dnevni listi" at bounding box center [297, 102] width 68 height 11
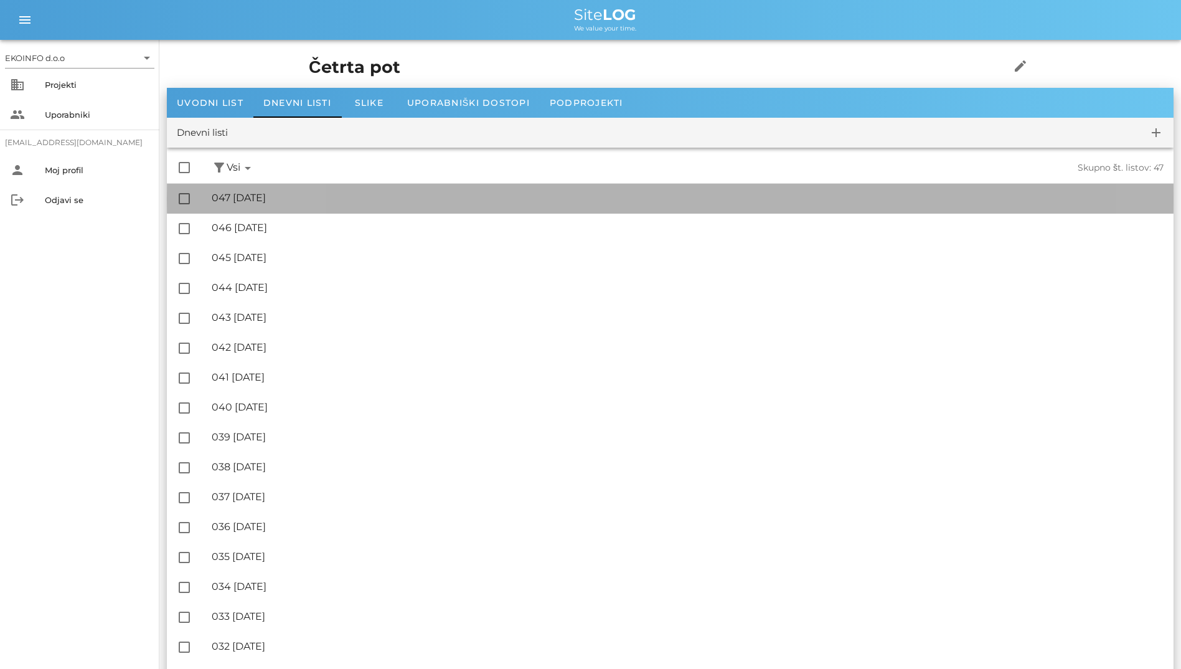
click at [305, 198] on div "🔏 047 torek, 12.08.2025" at bounding box center [688, 198] width 952 height 12
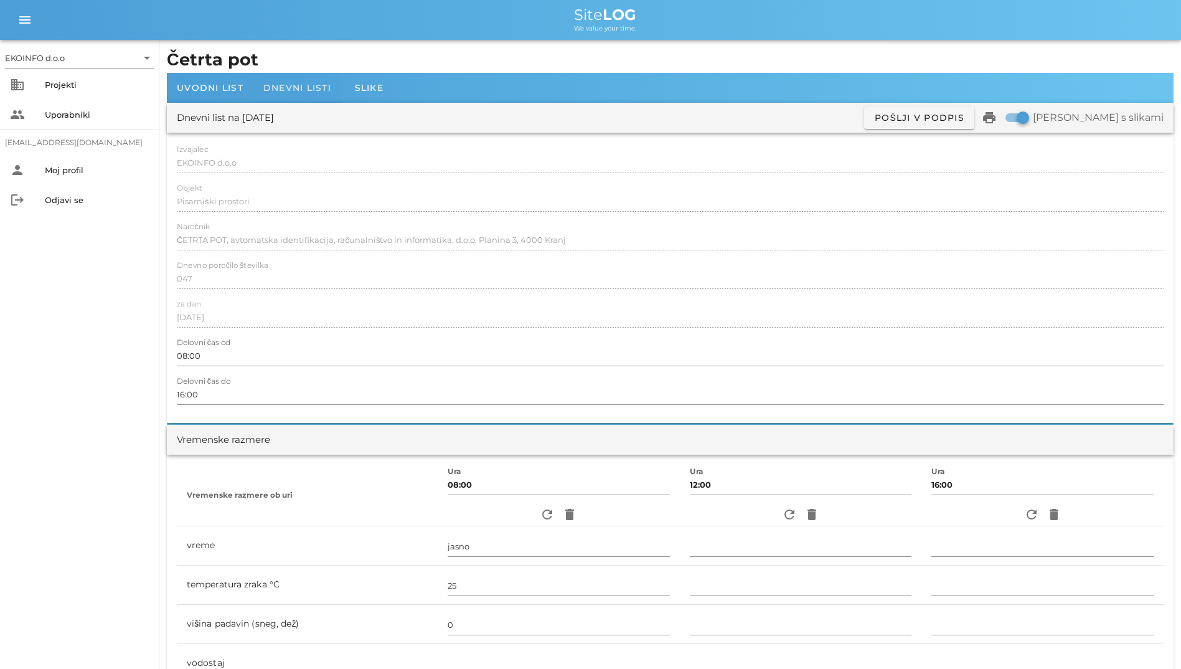
click at [323, 92] on span "Dnevni listi" at bounding box center [297, 87] width 68 height 11
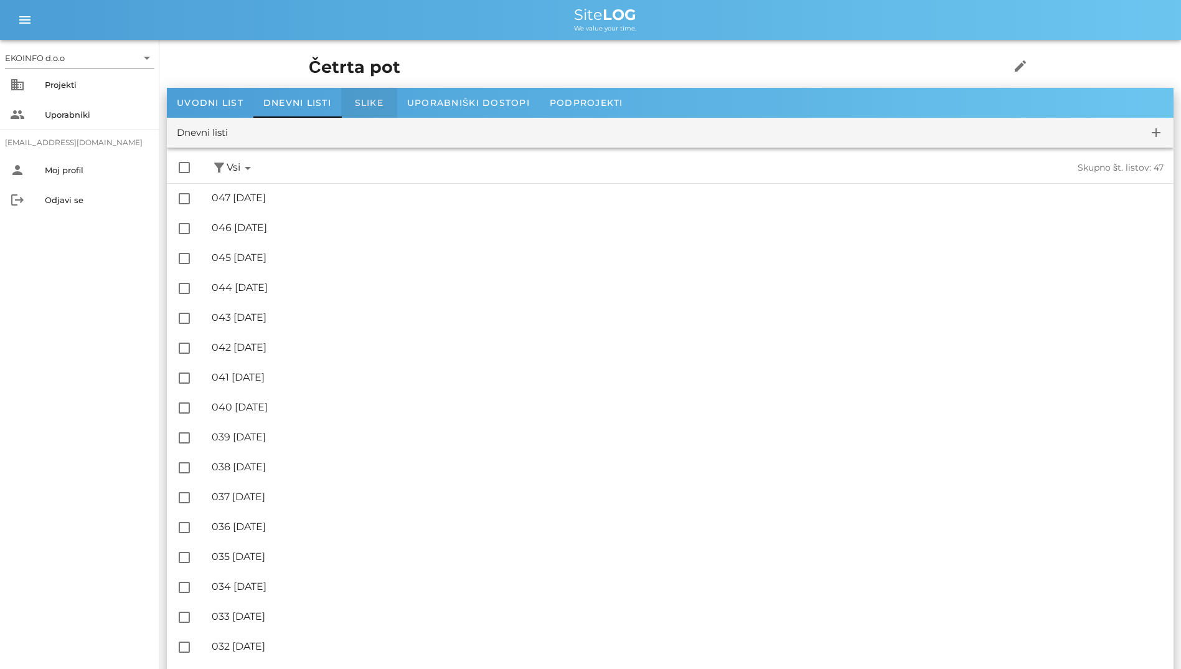
click at [350, 92] on div "Slike" at bounding box center [369, 103] width 56 height 30
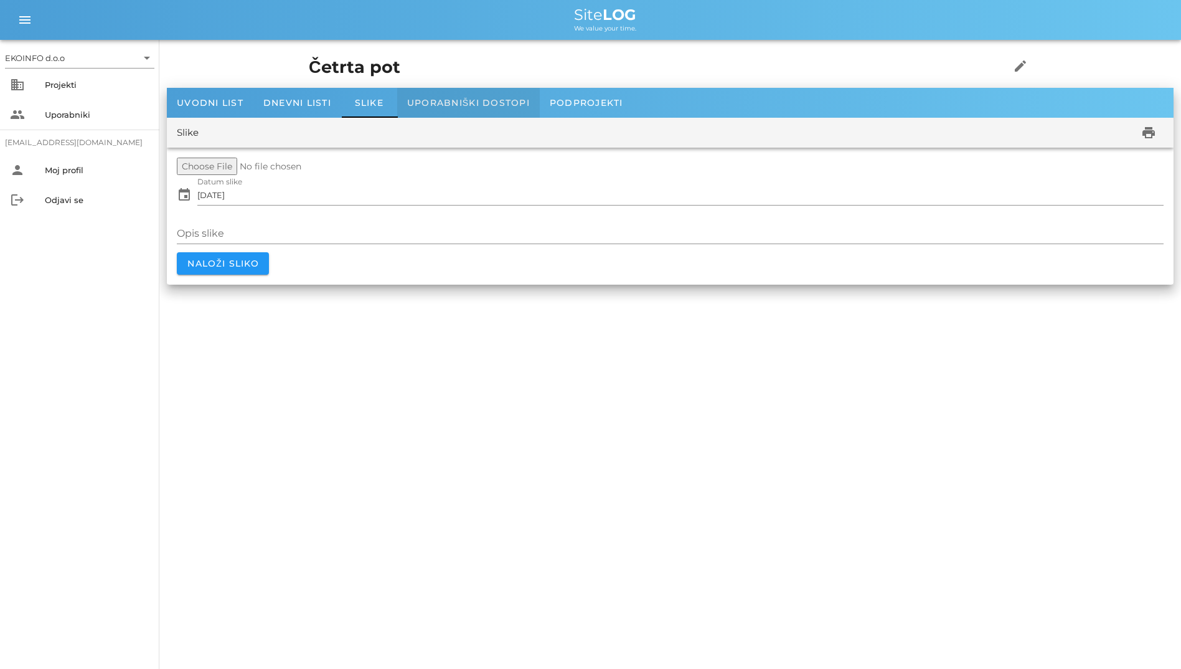
click at [453, 92] on div "Uporabniški dostopi" at bounding box center [468, 103] width 143 height 30
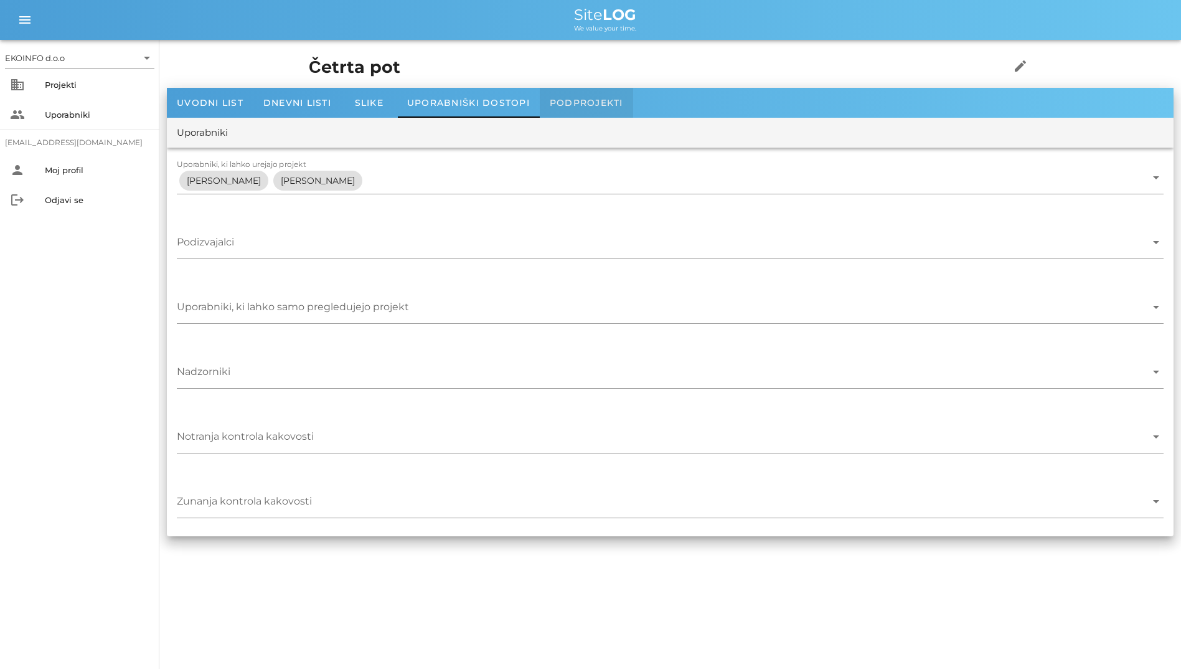
click at [562, 97] on div "Podprojekti" at bounding box center [586, 103] width 93 height 30
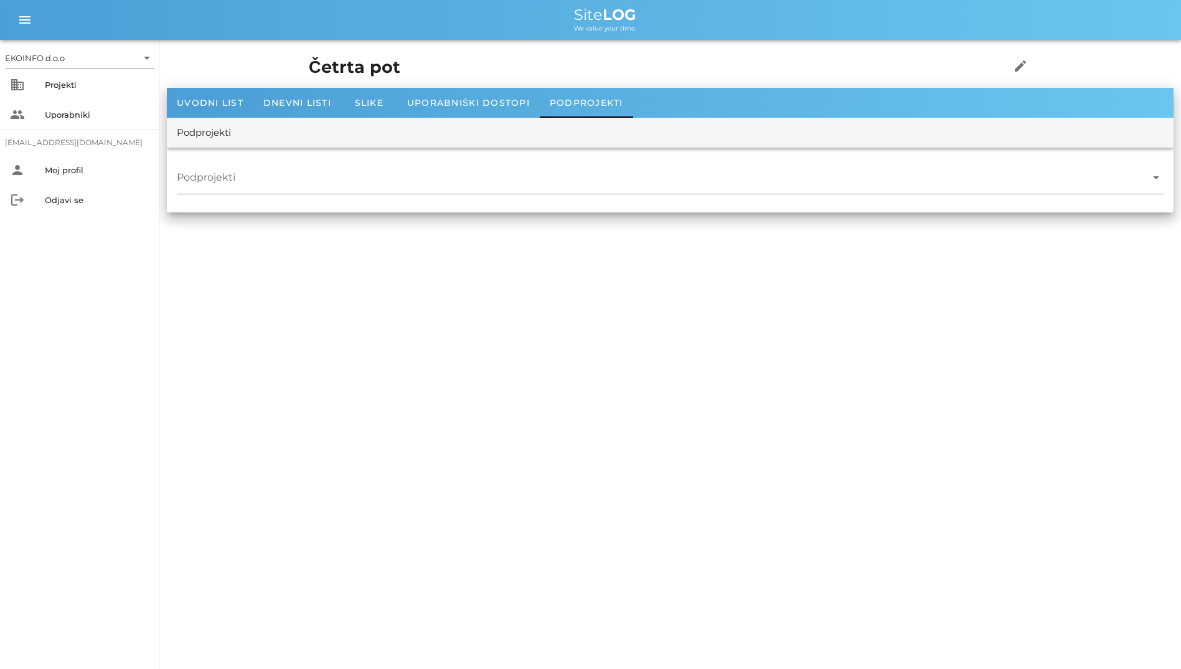
click at [309, 63] on h1 "Četrta pot" at bounding box center [640, 68] width 663 height 26
click at [301, 84] on div "Četrta pot edit" at bounding box center [670, 67] width 738 height 40
click at [300, 94] on div "Dnevni listi" at bounding box center [297, 103] width 88 height 30
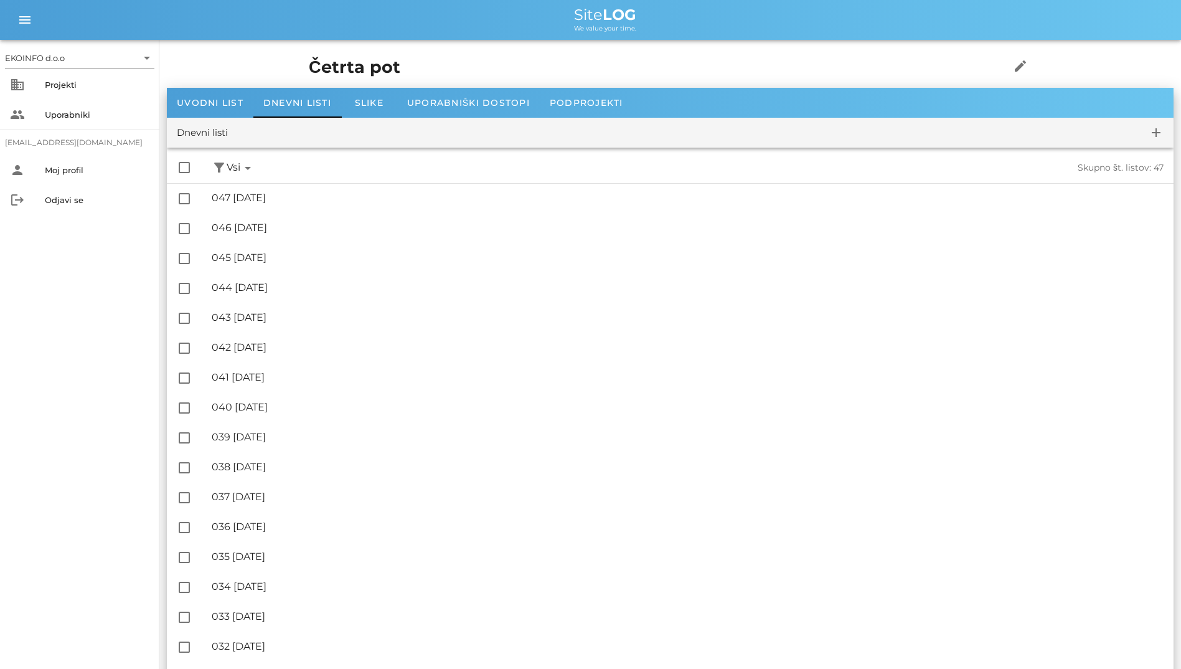
click at [309, 68] on h1 "Četrta pot" at bounding box center [640, 68] width 663 height 26
drag, startPoint x: 272, startPoint y: 68, endPoint x: 235, endPoint y: 65, distance: 36.8
click at [309, 65] on h1 "Četrta pot" at bounding box center [640, 68] width 663 height 26
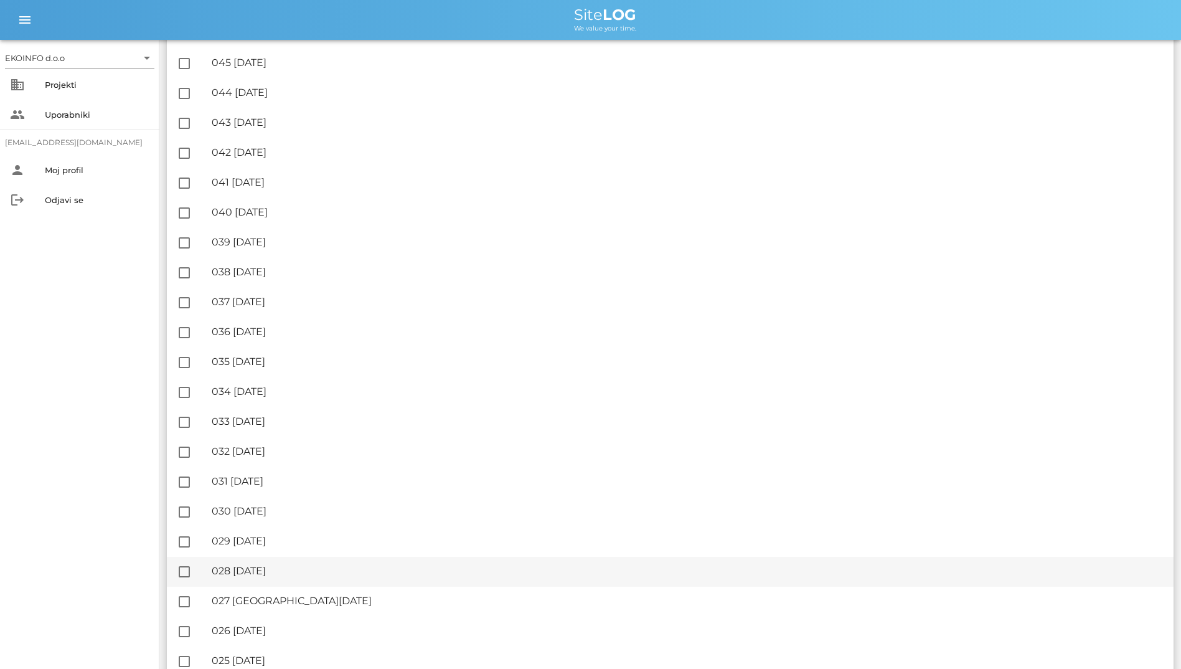
scroll to position [436, 0]
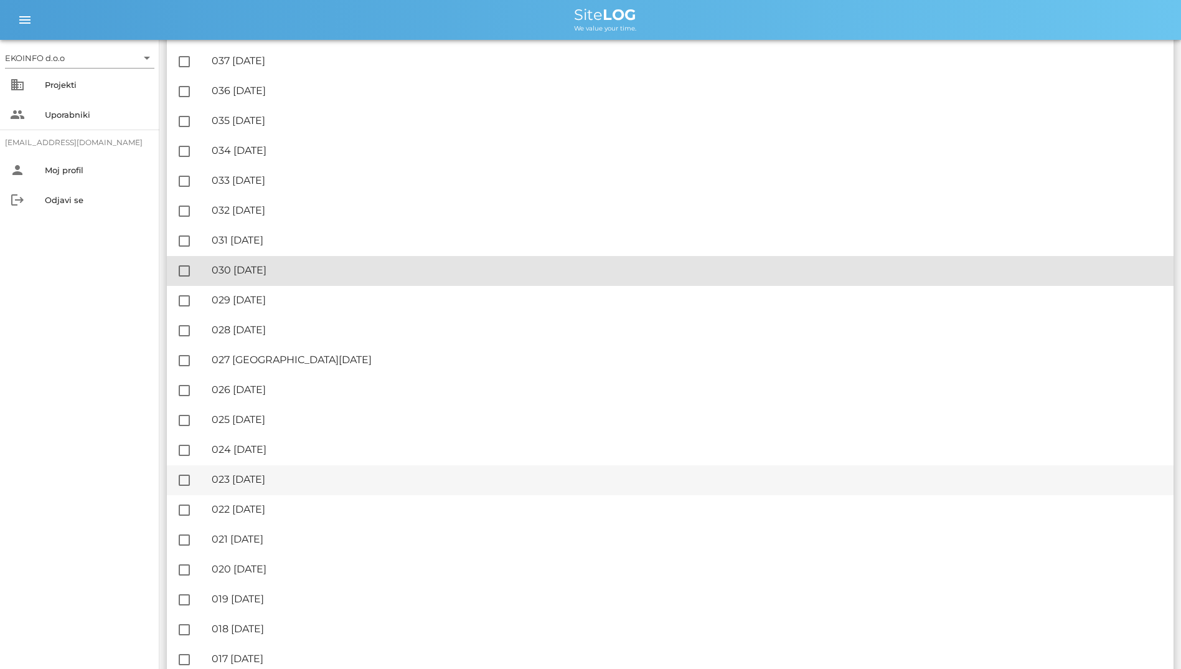
drag, startPoint x: 406, startPoint y: 276, endPoint x: 457, endPoint y: 466, distance: 196.7
click at [457, 466] on div "check_box_outline_blank filter_alt Podpisani arrow_drop_down Nepodpisani arrow_…" at bounding box center [670, 435] width 1007 height 1446
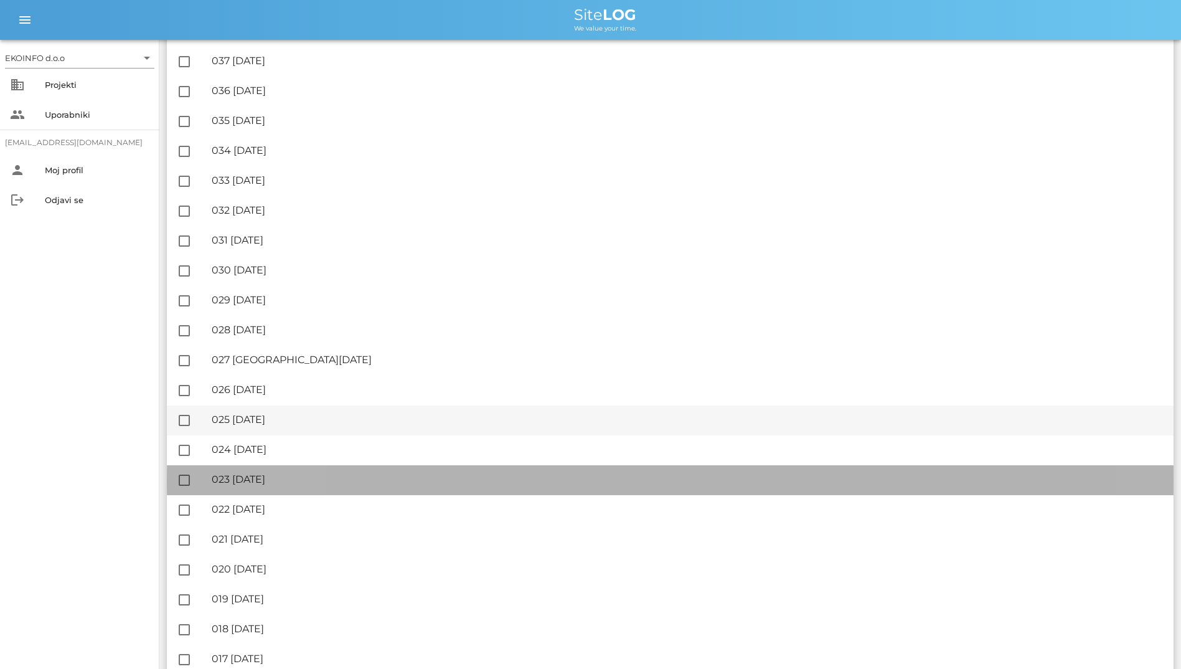
drag, startPoint x: 457, startPoint y: 466, endPoint x: 369, endPoint y: 434, distance: 93.6
click at [373, 435] on div "check_box_outline_blank filter_alt Podpisani arrow_drop_down Nepodpisani arrow_…" at bounding box center [670, 435] width 1007 height 1446
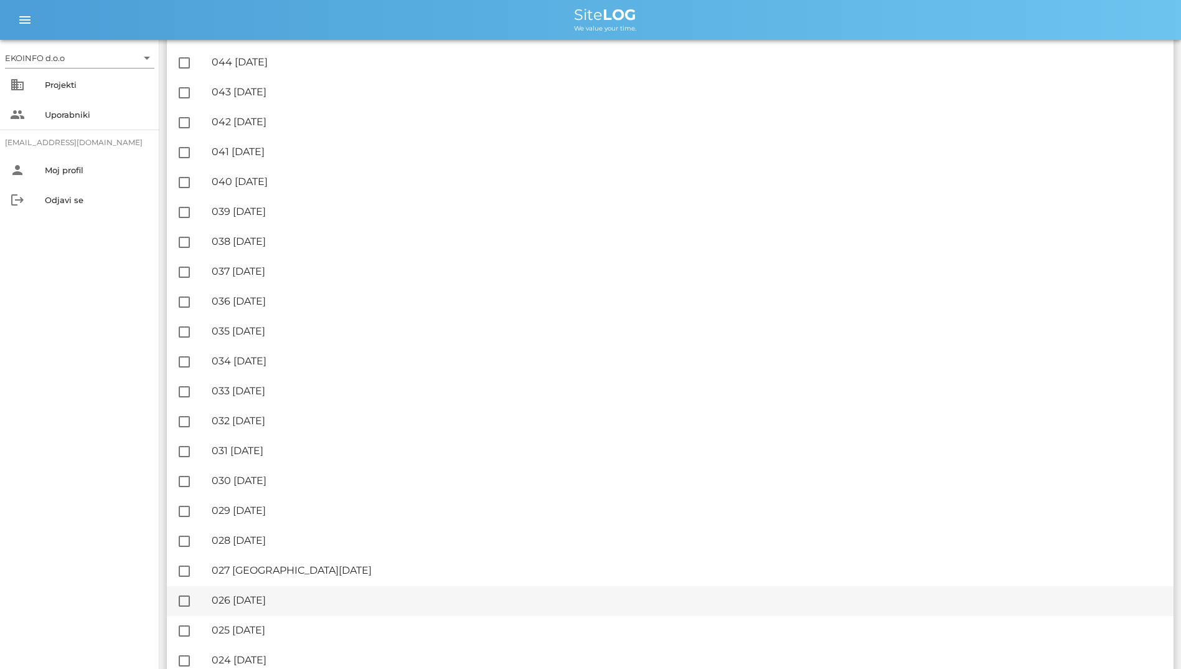
scroll to position [0, 0]
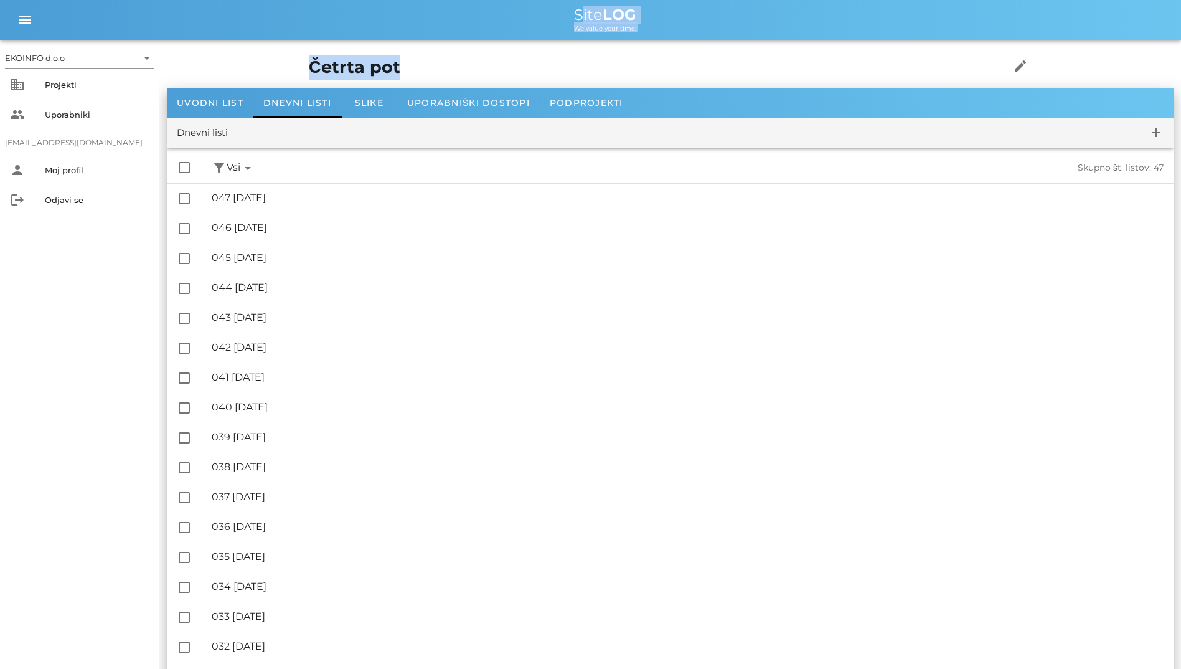
drag, startPoint x: 293, startPoint y: 53, endPoint x: 384, endPoint y: 6, distance: 102.5
drag, startPoint x: 384, startPoint y: 6, endPoint x: 293, endPoint y: 15, distance: 92.0
click at [293, 15] on div "Site LOG" at bounding box center [605, 14] width 1132 height 15
drag, startPoint x: 313, startPoint y: 15, endPoint x: 501, endPoint y: 88, distance: 201.7
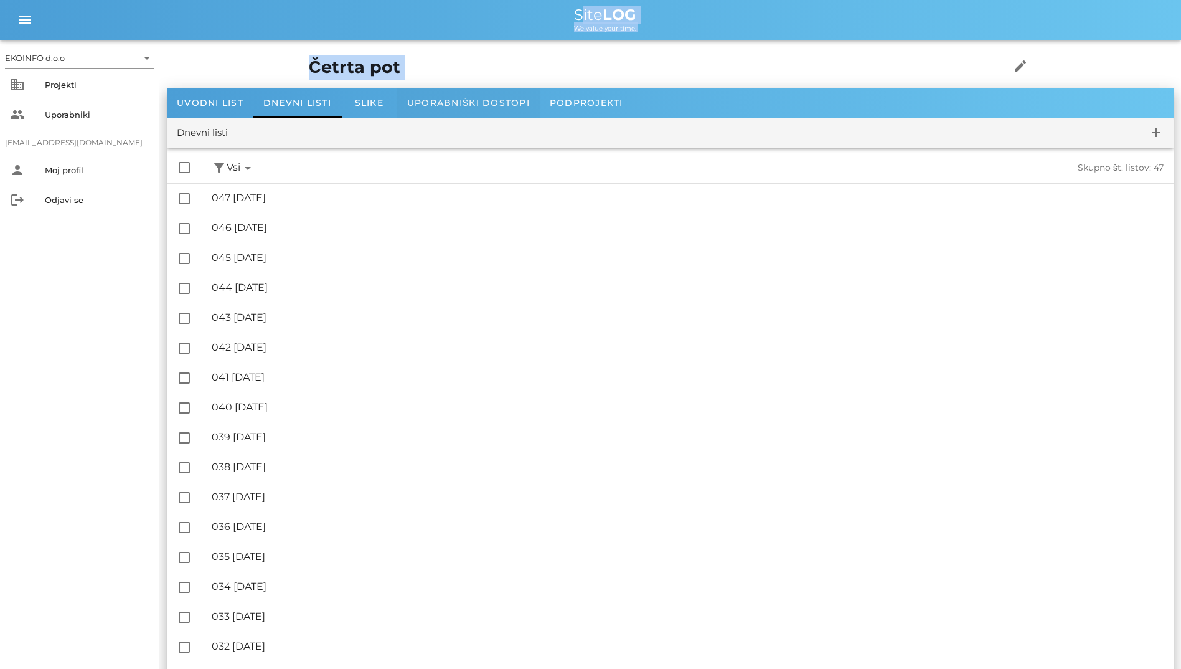
drag, startPoint x: 501, startPoint y: 88, endPoint x: 369, endPoint y: 69, distance: 134.0
click at [369, 69] on h1 "Četrta pot" at bounding box center [640, 68] width 663 height 26
